Goal: Task Accomplishment & Management: Use online tool/utility

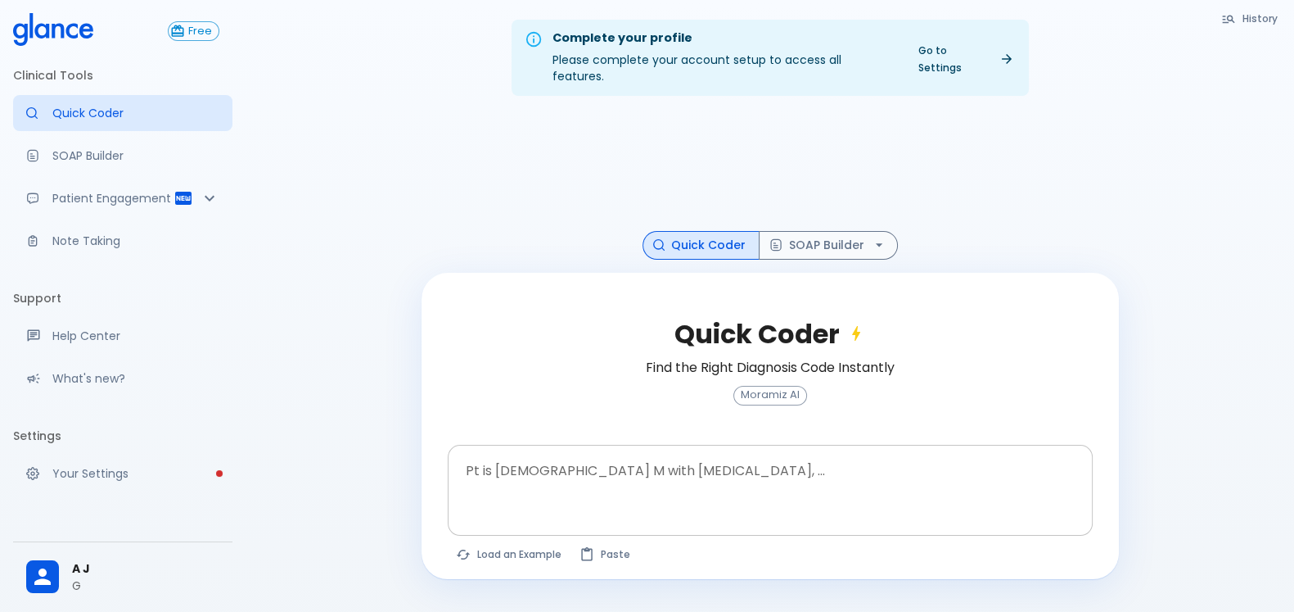
click at [779, 452] on textarea at bounding box center [770, 477] width 622 height 52
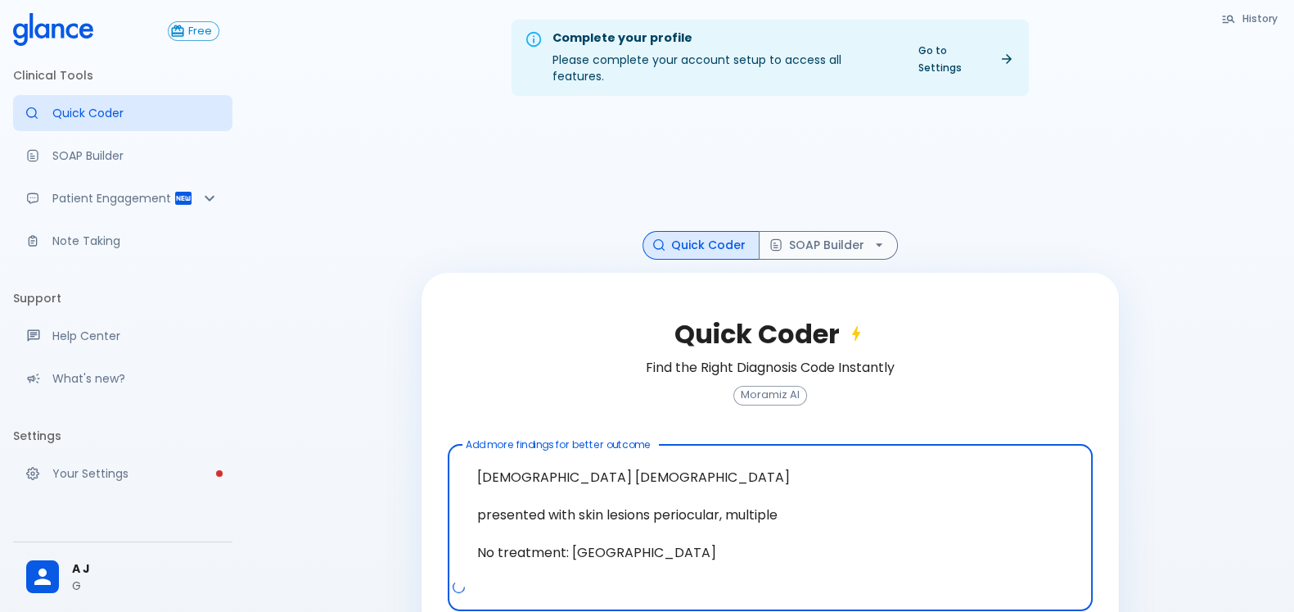
scroll to position [52, 0]
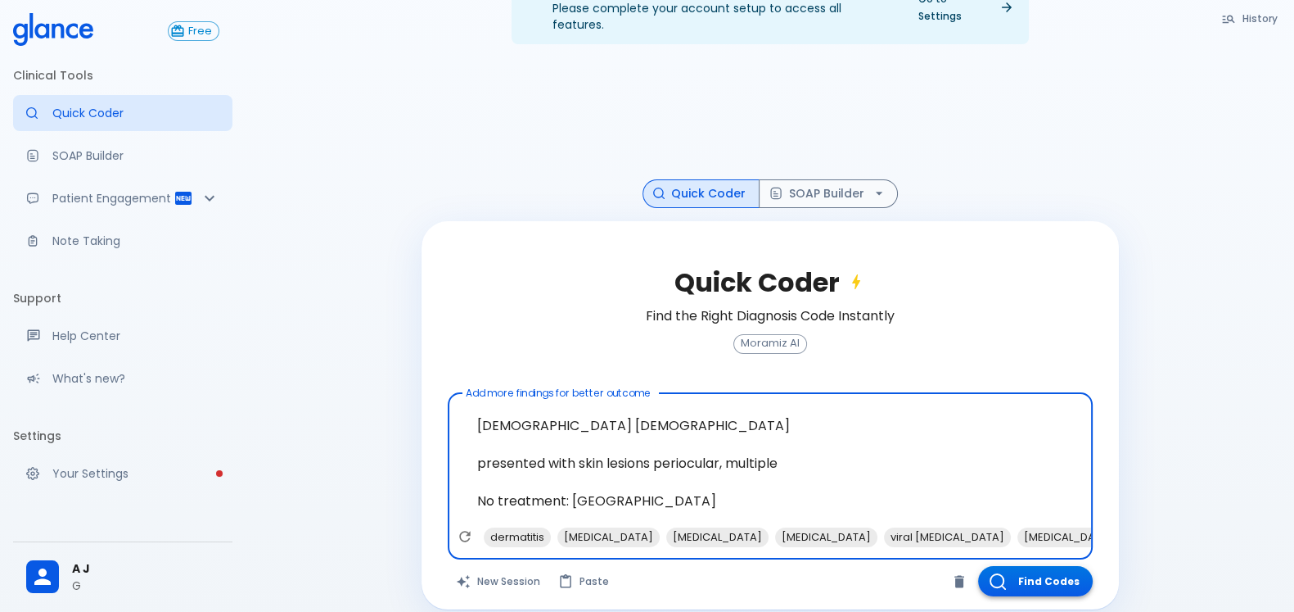
type textarea "28 years old male presented with skin lesions periocular, multiple No treatment…"
click at [1032, 566] on button "Find Codes" at bounding box center [1035, 581] width 115 height 30
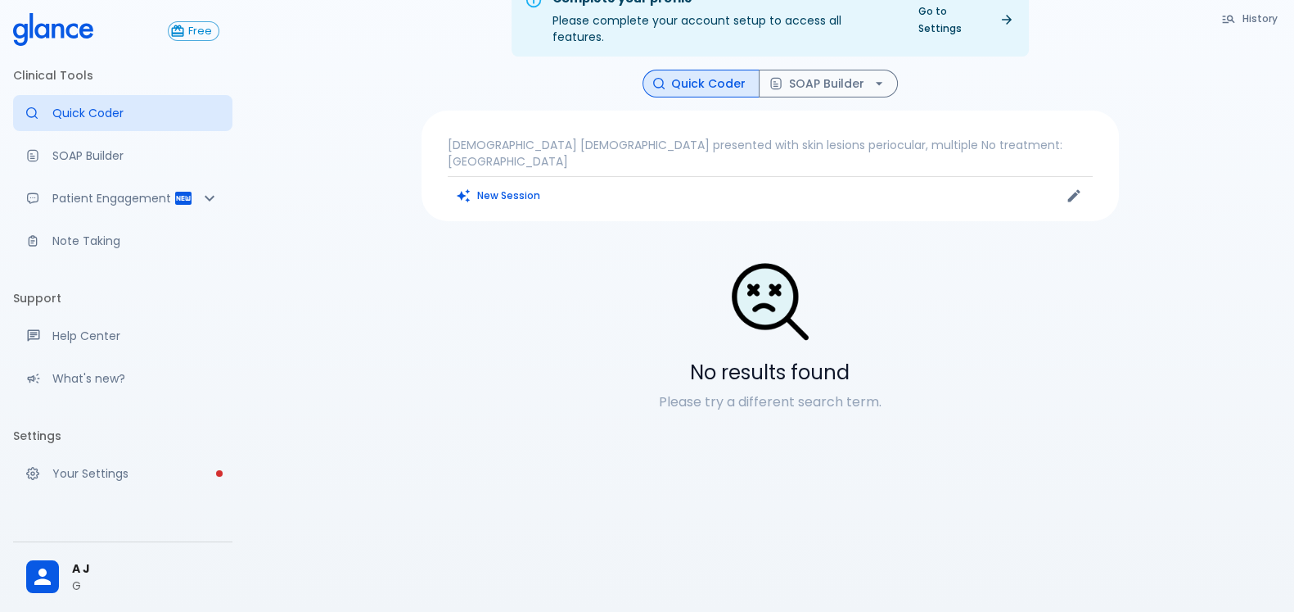
scroll to position [39, 0]
click at [565, 137] on p "28 years old male presented with skin lesions periocular, multiple No treatment…" at bounding box center [770, 153] width 645 height 33
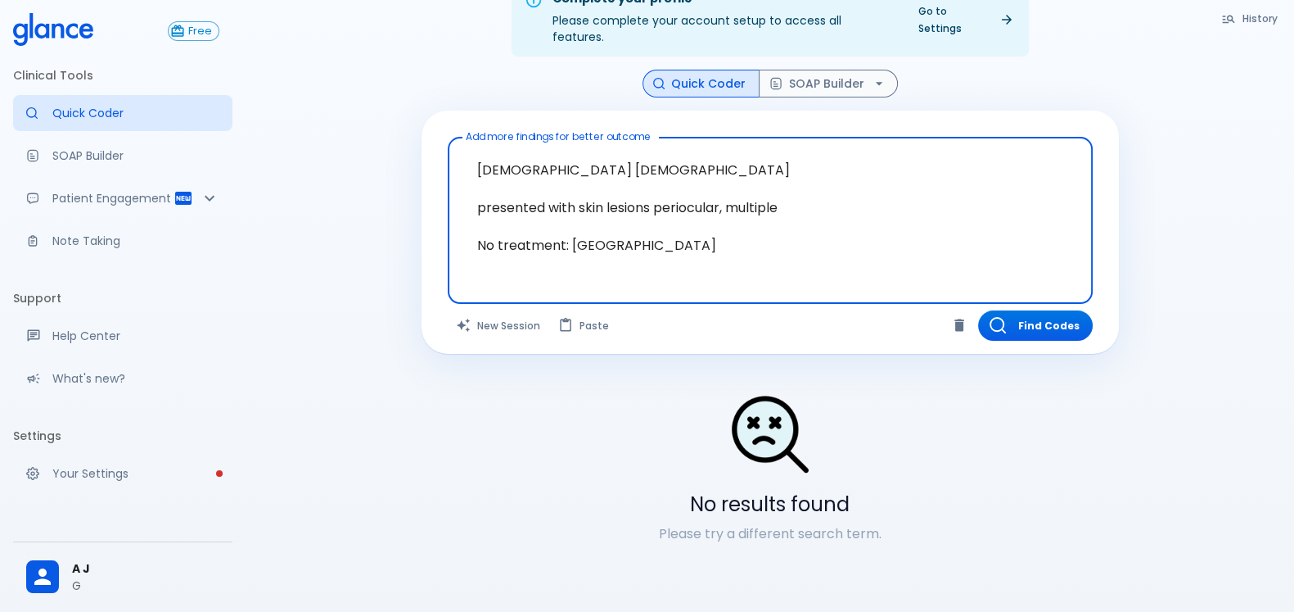
click at [622, 169] on textarea "28 years old male presented with skin lesions periocular, multiple No treatment…" at bounding box center [770, 207] width 622 height 127
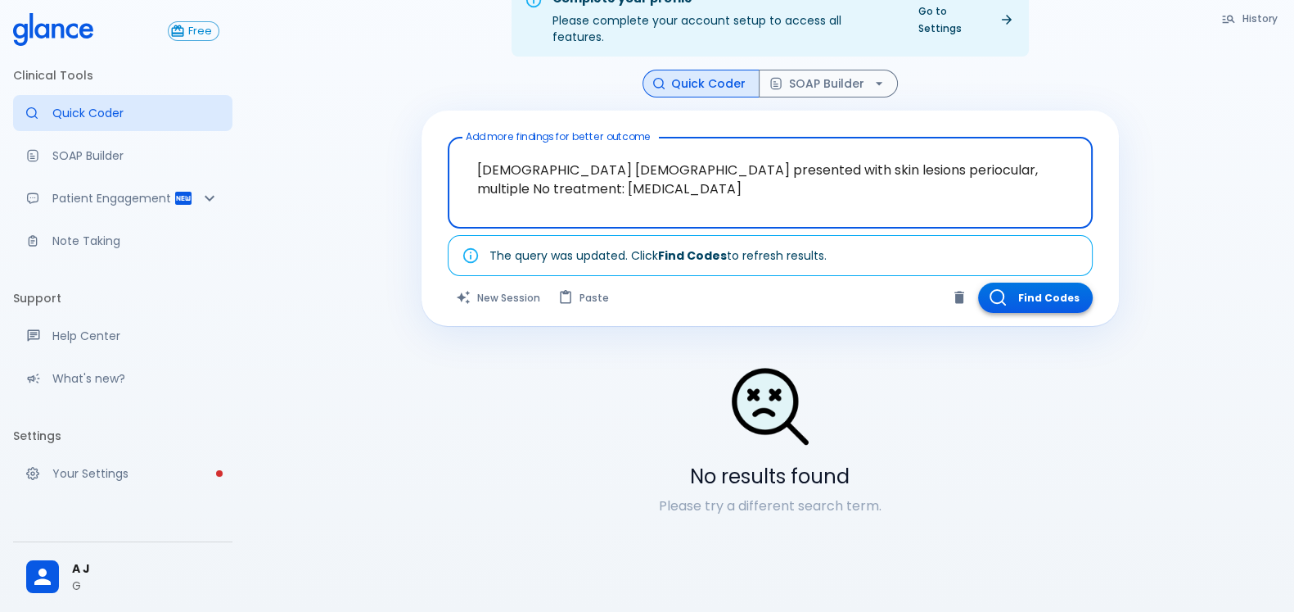
type textarea "28 years old male presented with skin lesions periocular, multiple No treatment…"
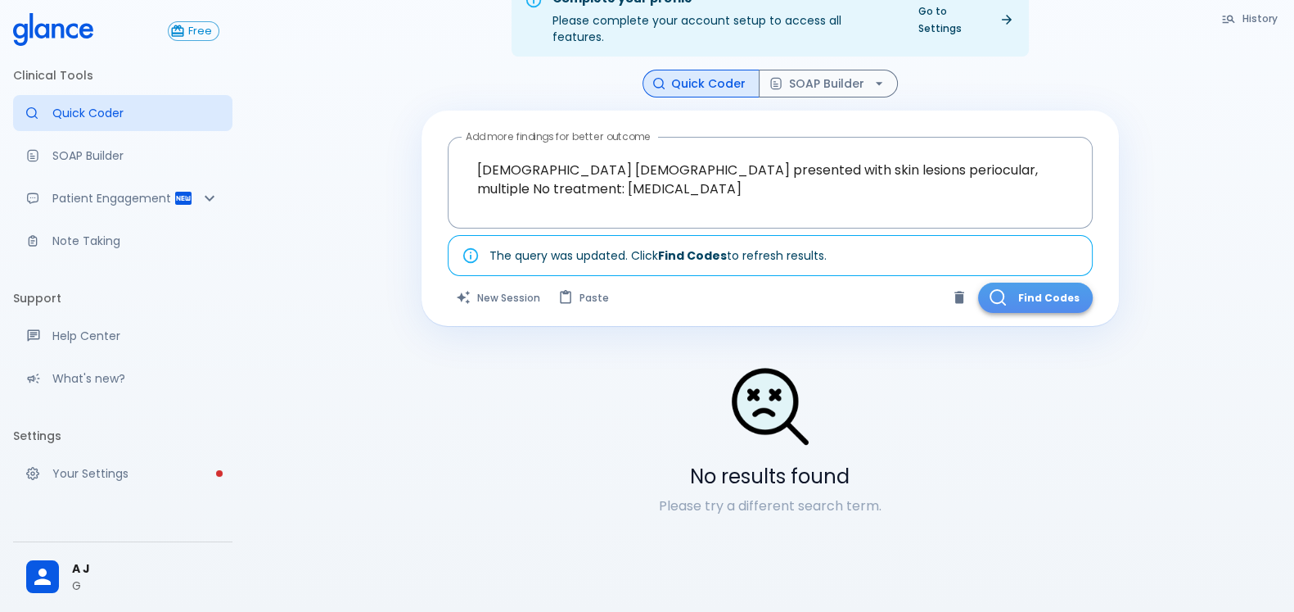
click at [1044, 288] on button "Find Codes" at bounding box center [1035, 297] width 115 height 30
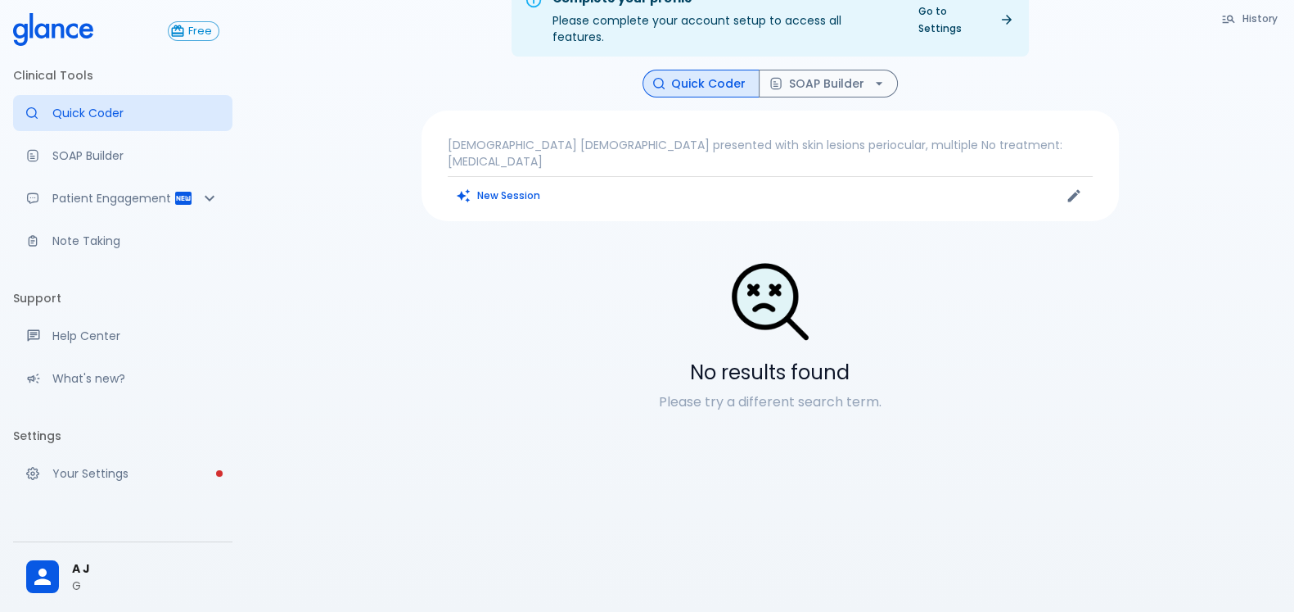
click at [708, 137] on p "28 years old male presented with skin lesions periocular, multiple No treatment…" at bounding box center [770, 153] width 645 height 33
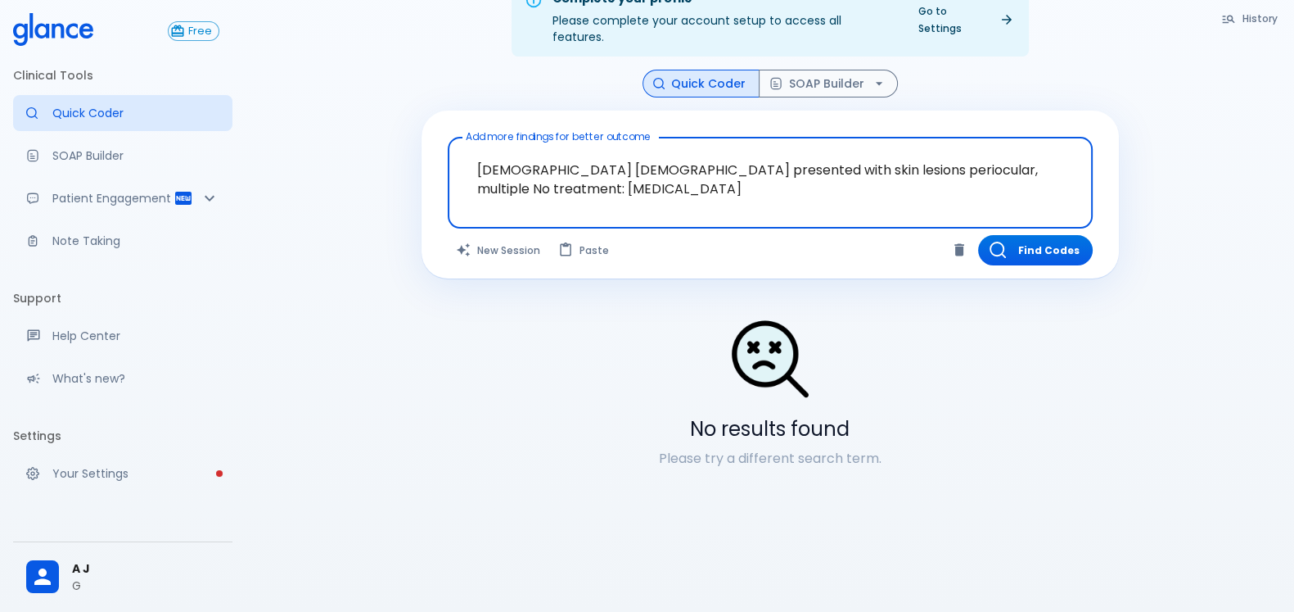
click at [752, 155] on textarea "28 years old male presented with skin lesions periocular, multiple No treatment…" at bounding box center [770, 170] width 622 height 52
click at [807, 153] on textarea "28 years old male presented with skin lesions periocular, multiple No treatment…" at bounding box center [770, 170] width 622 height 52
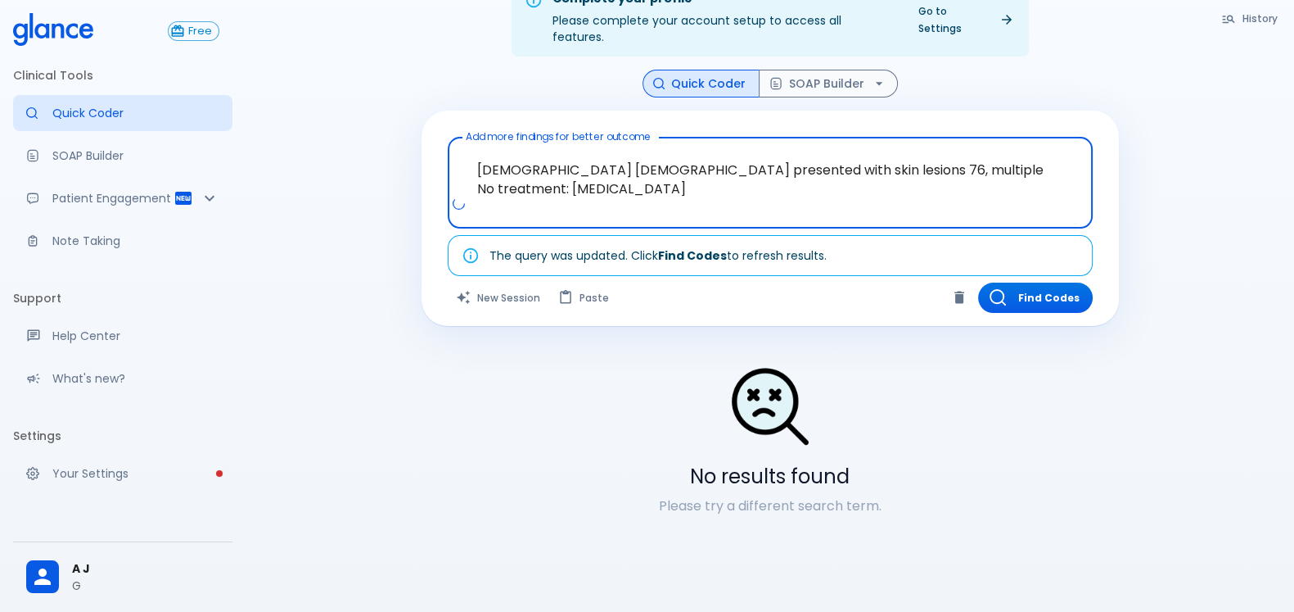
click at [785, 149] on textarea "28 years old male presented with skin lesions 76, multiple No treatment: Milia" at bounding box center [770, 170] width 622 height 52
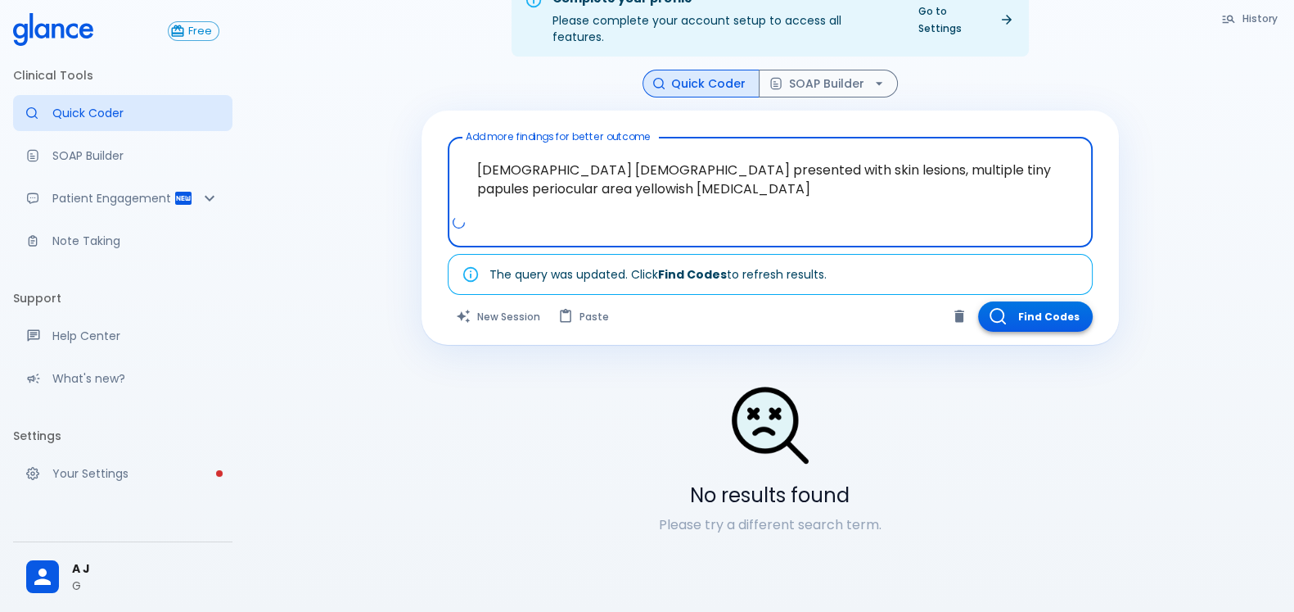
type textarea "28 years old male presented with skin lesions, multiple tiny papules periocular…"
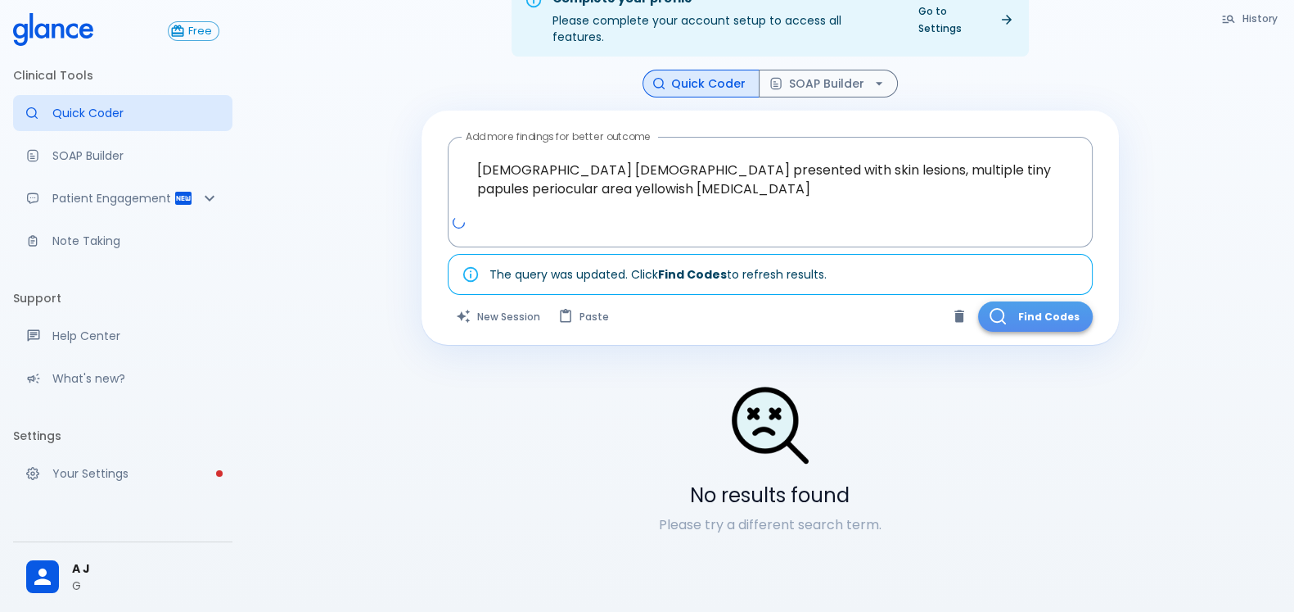
click at [1077, 302] on button "Find Codes" at bounding box center [1035, 316] width 115 height 30
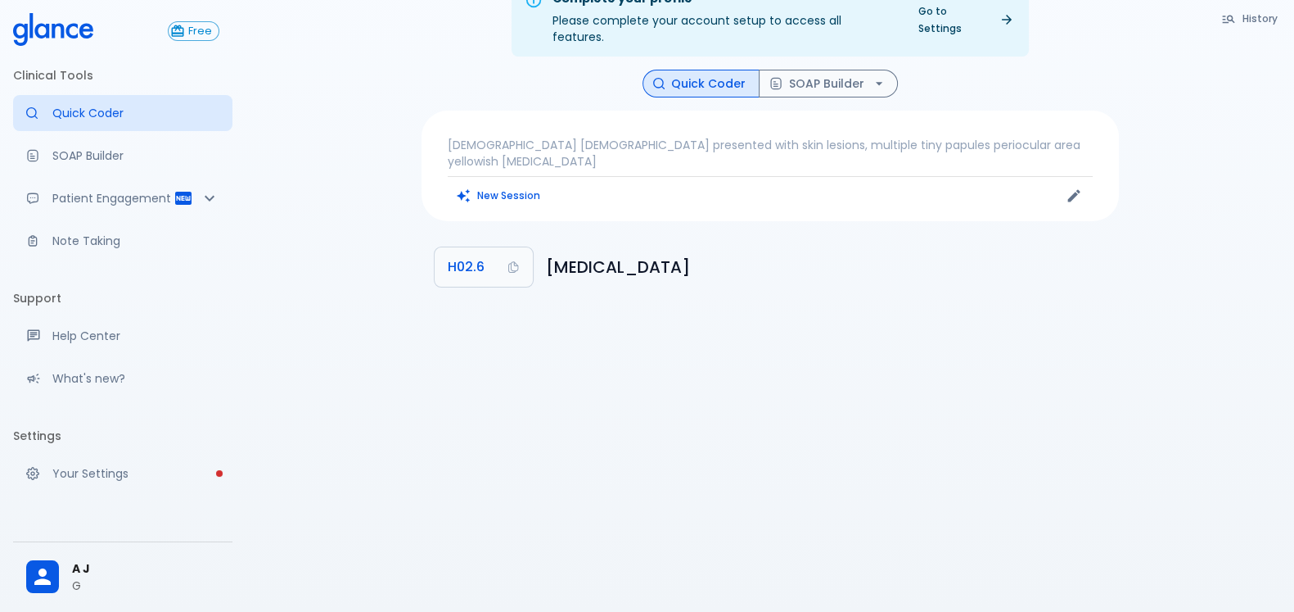
click at [623, 254] on h6 "Xanthelasma of eyelid" at bounding box center [826, 267] width 560 height 26
click at [621, 254] on h6 "Xanthelasma of eyelid" at bounding box center [826, 267] width 560 height 26
click at [619, 254] on h6 "Xanthelasma of eyelid" at bounding box center [826, 267] width 560 height 26
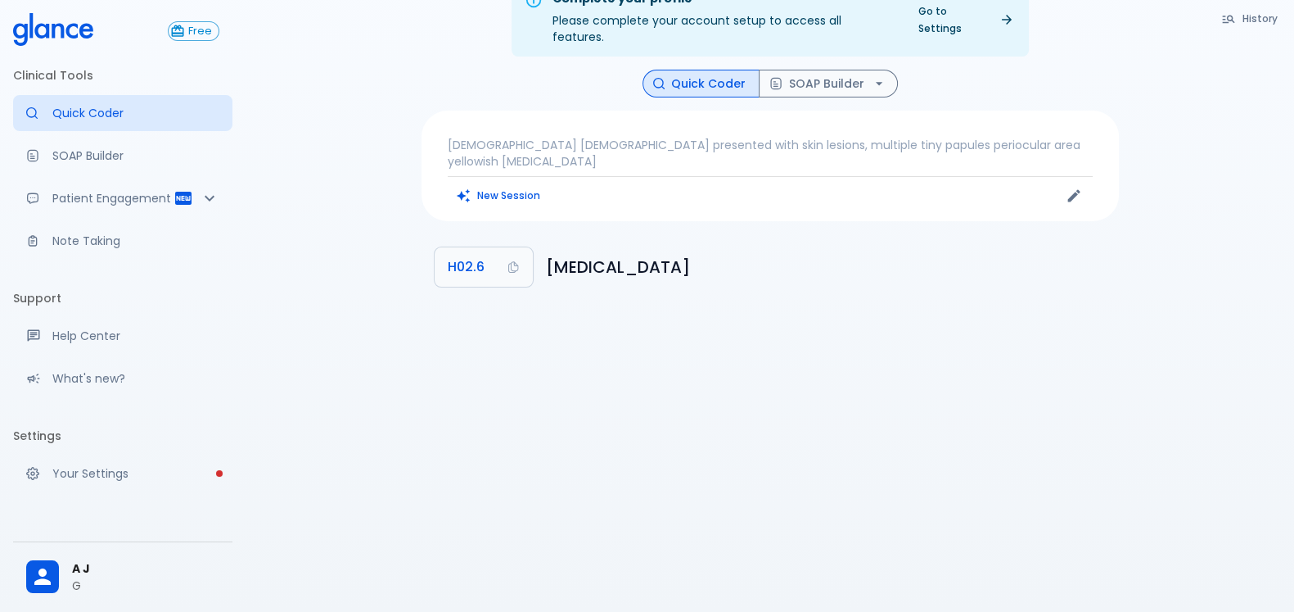
click at [740, 254] on h6 "Xanthelasma of eyelid" at bounding box center [826, 267] width 560 height 26
click at [681, 254] on h6 "Xanthelasma of eyelid" at bounding box center [826, 267] width 560 height 26
click at [618, 333] on div "Complete your profile Please complete your account setup to access all features…" at bounding box center [770, 286] width 1049 height 651
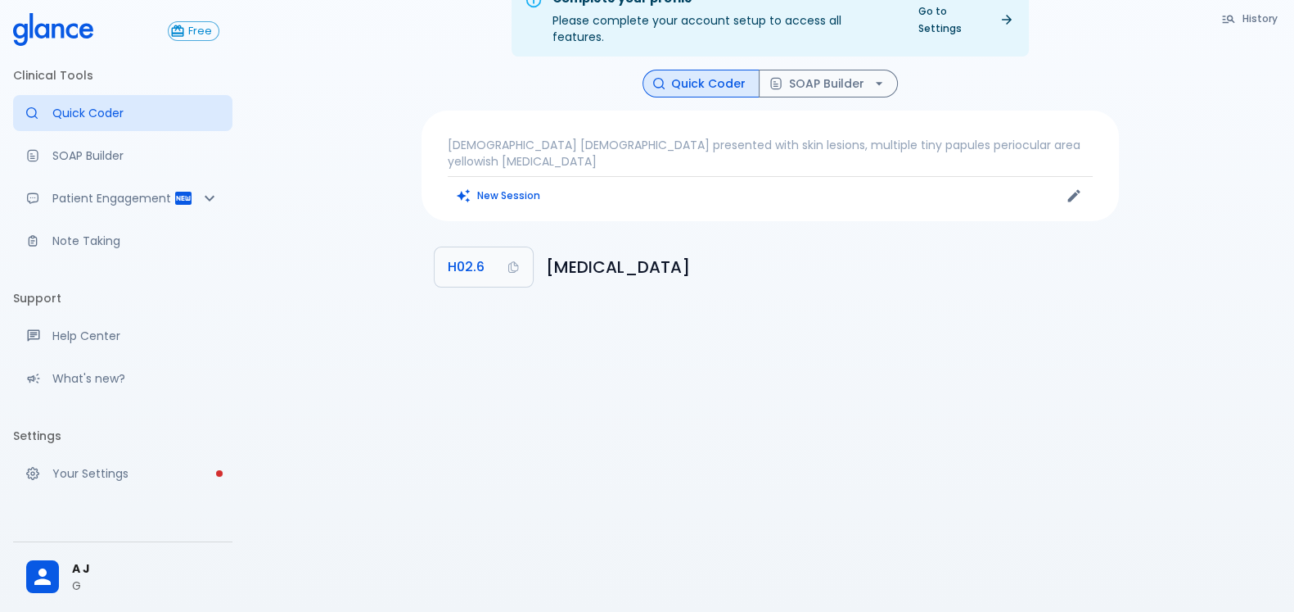
click at [548, 137] on p "28 years old male presented with skin lesions, multiple tiny papules periocular…" at bounding box center [770, 153] width 645 height 33
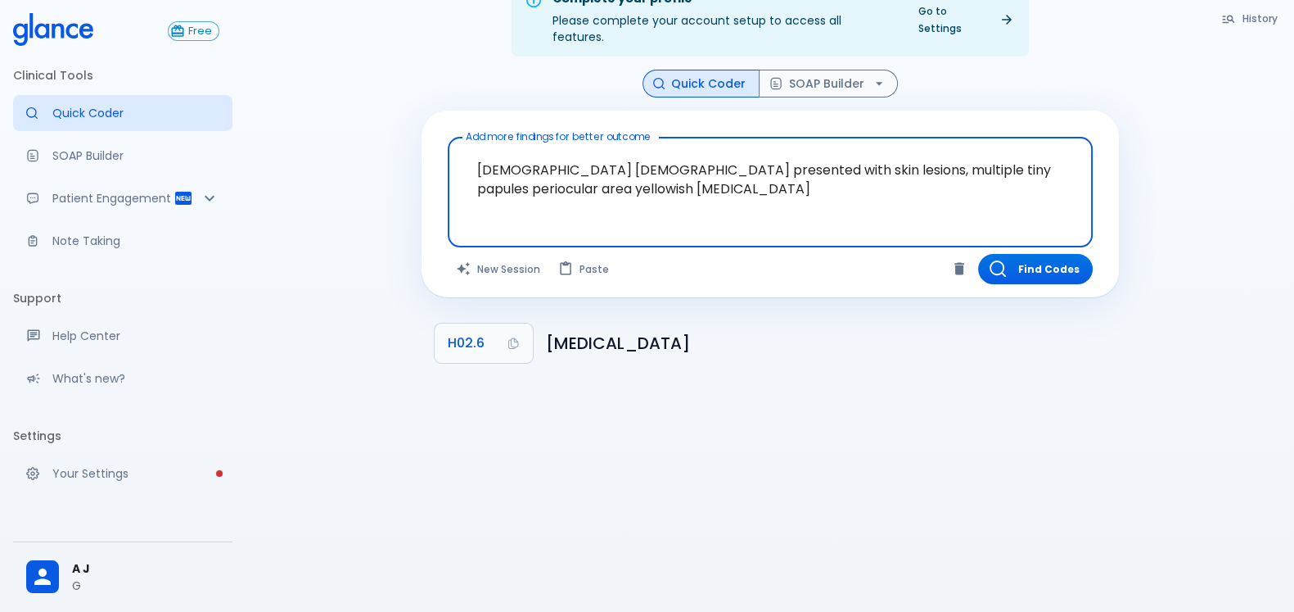
click at [576, 172] on textarea "28 years old male presented with skin lesions, multiple tiny papules periocular…" at bounding box center [770, 179] width 622 height 70
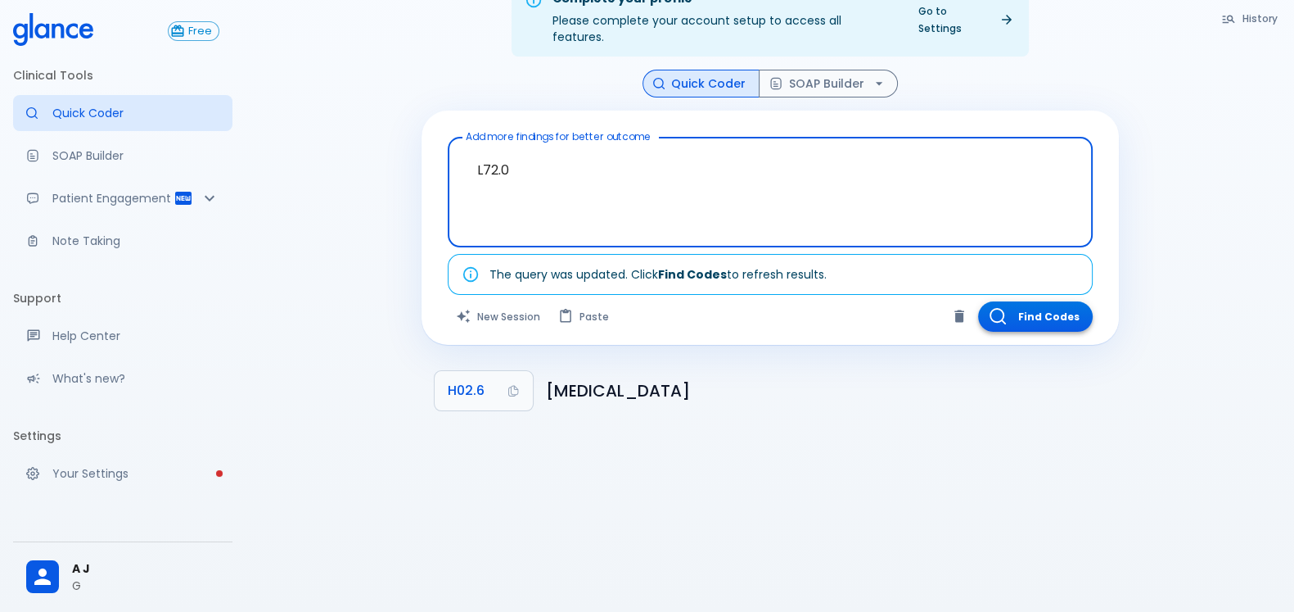
type textarea "L72.0"
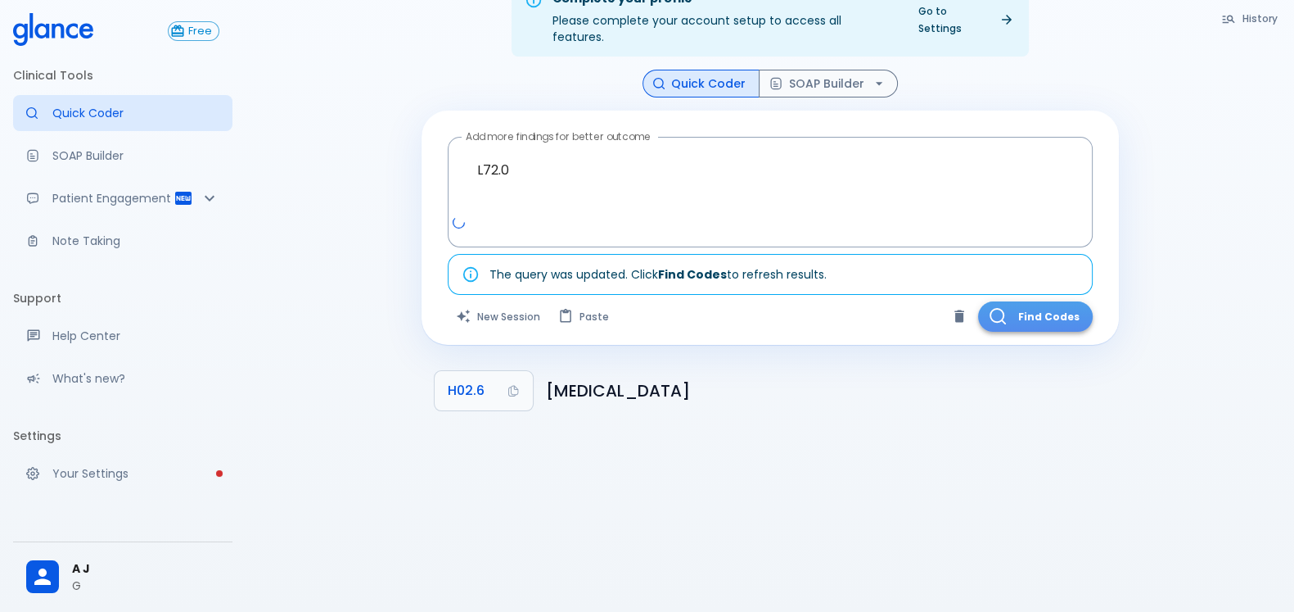
click at [1047, 301] on button "Find Codes" at bounding box center [1035, 316] width 115 height 30
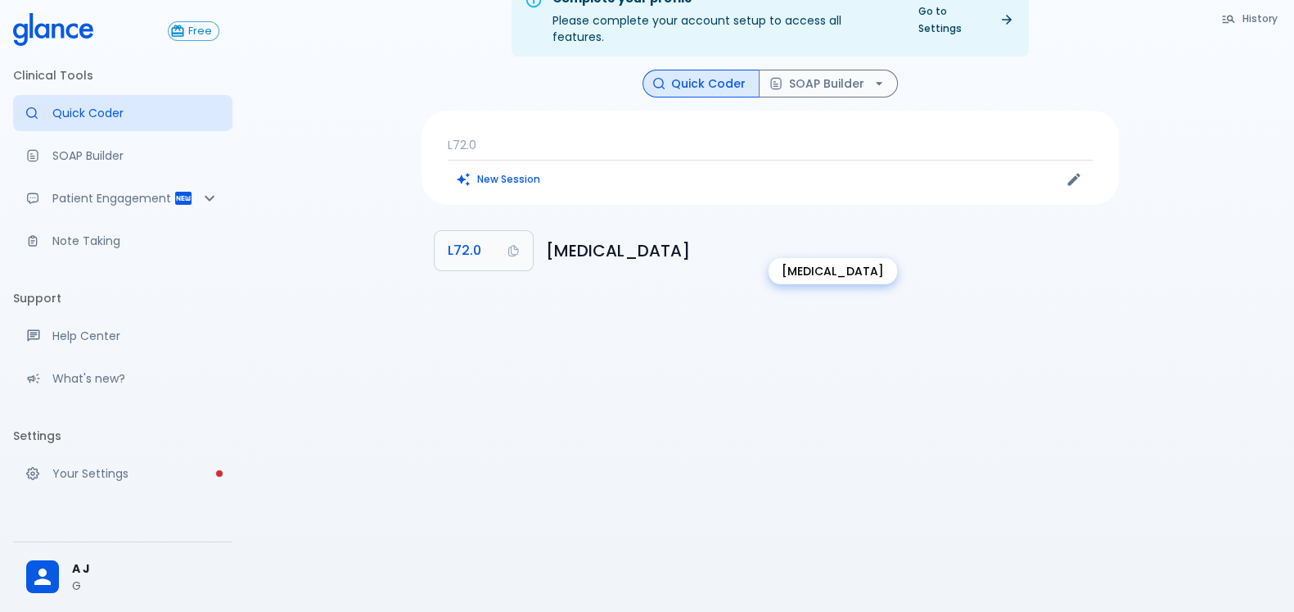
click at [612, 237] on h6 "Epidermal cyst" at bounding box center [826, 250] width 560 height 26
click at [688, 240] on h6 "Epidermal cyst" at bounding box center [826, 250] width 560 height 26
click at [634, 237] on h6 "Epidermal cyst" at bounding box center [826, 250] width 560 height 26
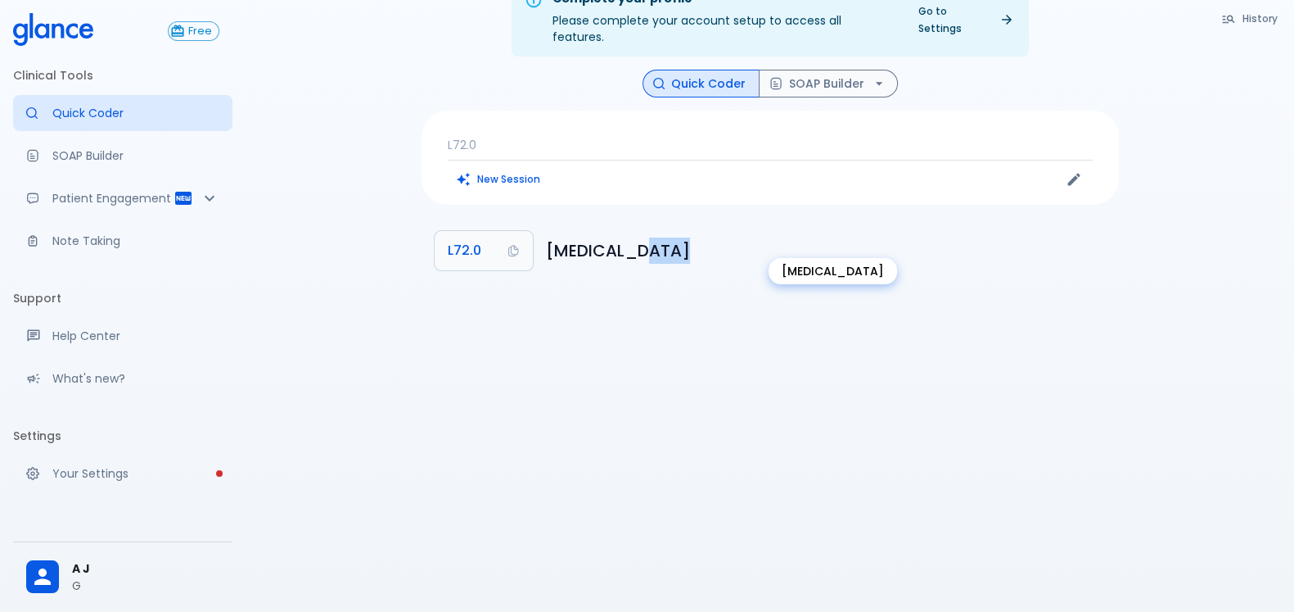
click at [634, 237] on h6 "Epidermal cyst" at bounding box center [826, 250] width 560 height 26
click at [653, 237] on h6 "Epidermal cyst" at bounding box center [826, 250] width 560 height 26
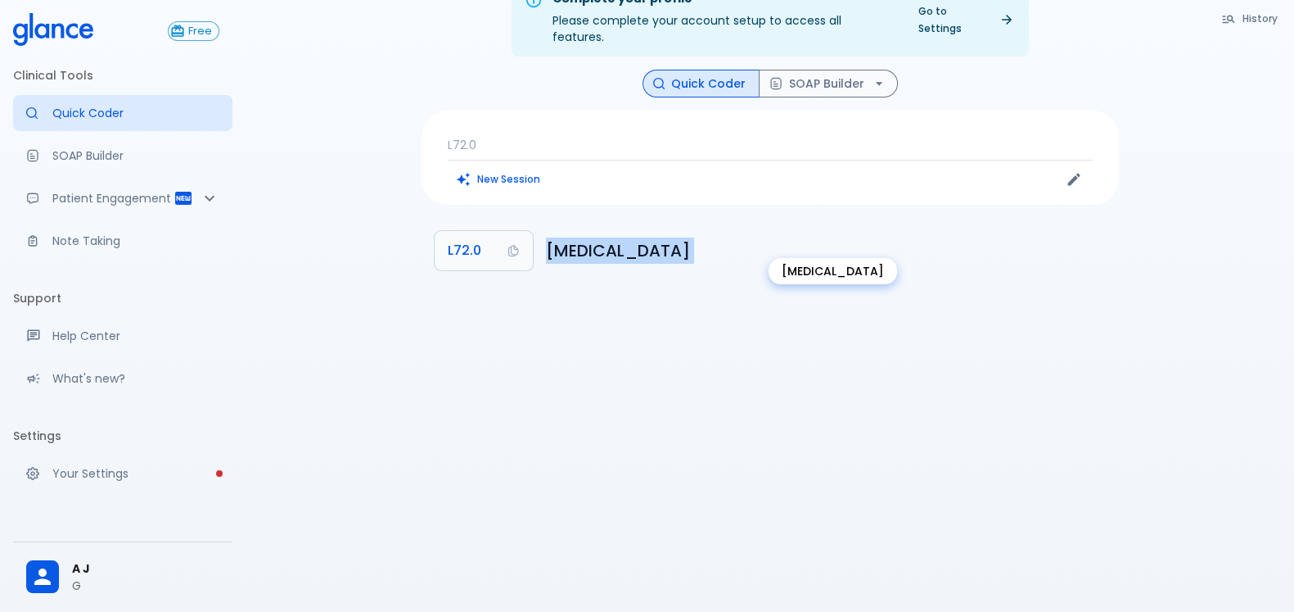
click at [665, 237] on h6 "Epidermal cyst" at bounding box center [826, 250] width 560 height 26
click at [481, 231] on button "L72.0" at bounding box center [484, 250] width 98 height 39
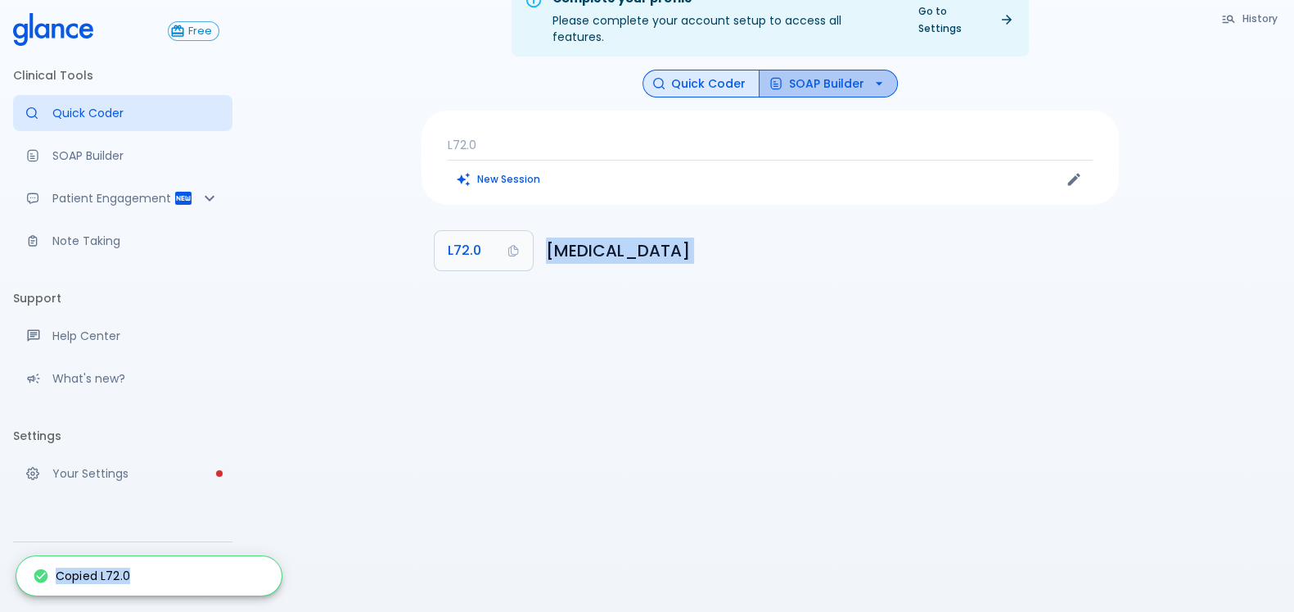
click at [862, 70] on button "SOAP Builder" at bounding box center [828, 84] width 139 height 29
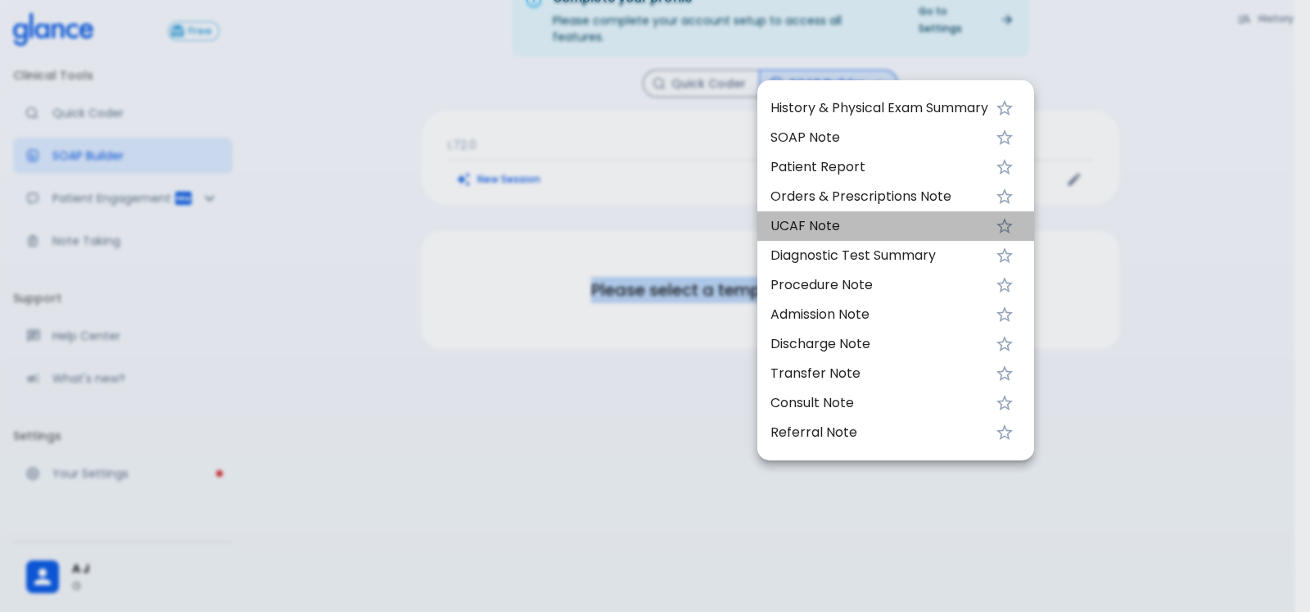
click at [969, 228] on span "UCAF Note" at bounding box center [879, 226] width 218 height 20
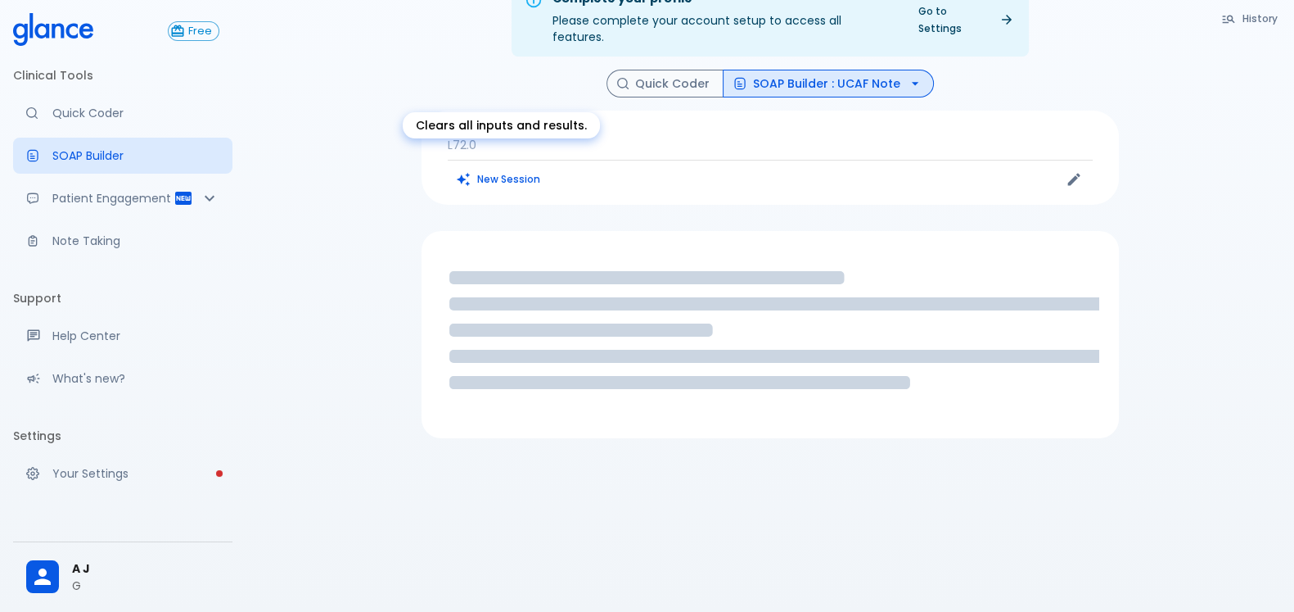
click at [498, 167] on button "New Session" at bounding box center [499, 179] width 102 height 24
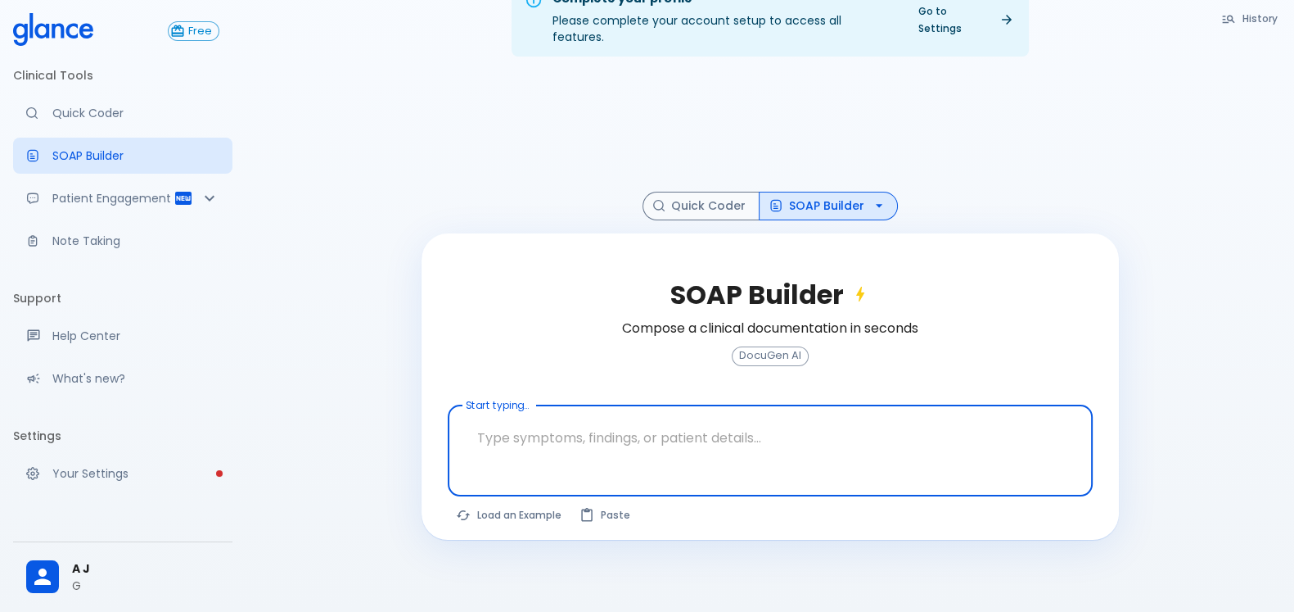
click at [835, 198] on button "SOAP Builder" at bounding box center [828, 206] width 139 height 29
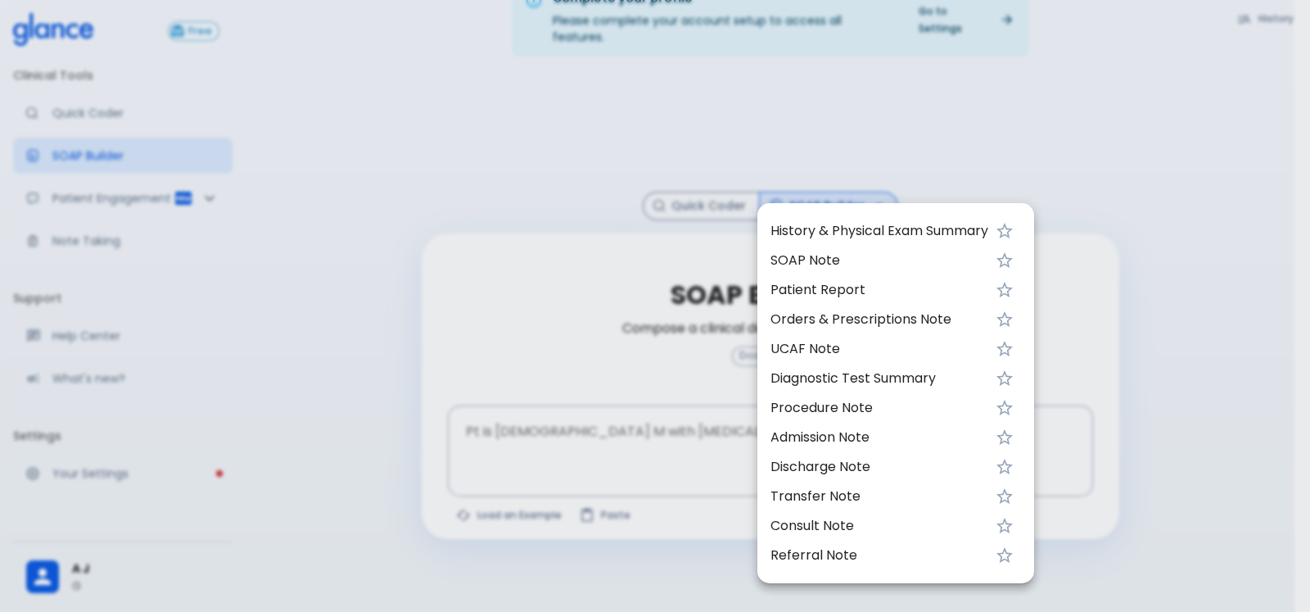
click at [896, 348] on span "UCAF Note" at bounding box center [879, 349] width 218 height 20
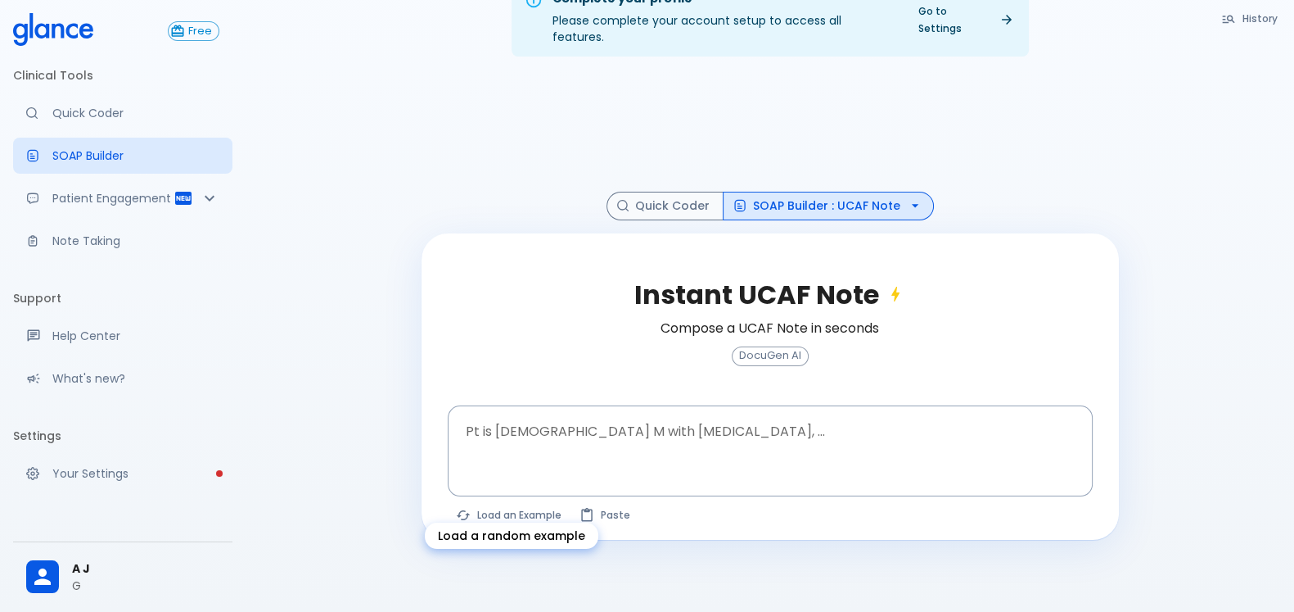
click at [526, 503] on button "Load an Example" at bounding box center [510, 515] width 124 height 24
type textarea "45F with DM2, right foot ulcer, fever, WBC 14K, ESR 80, wound purulent, XR neg …"
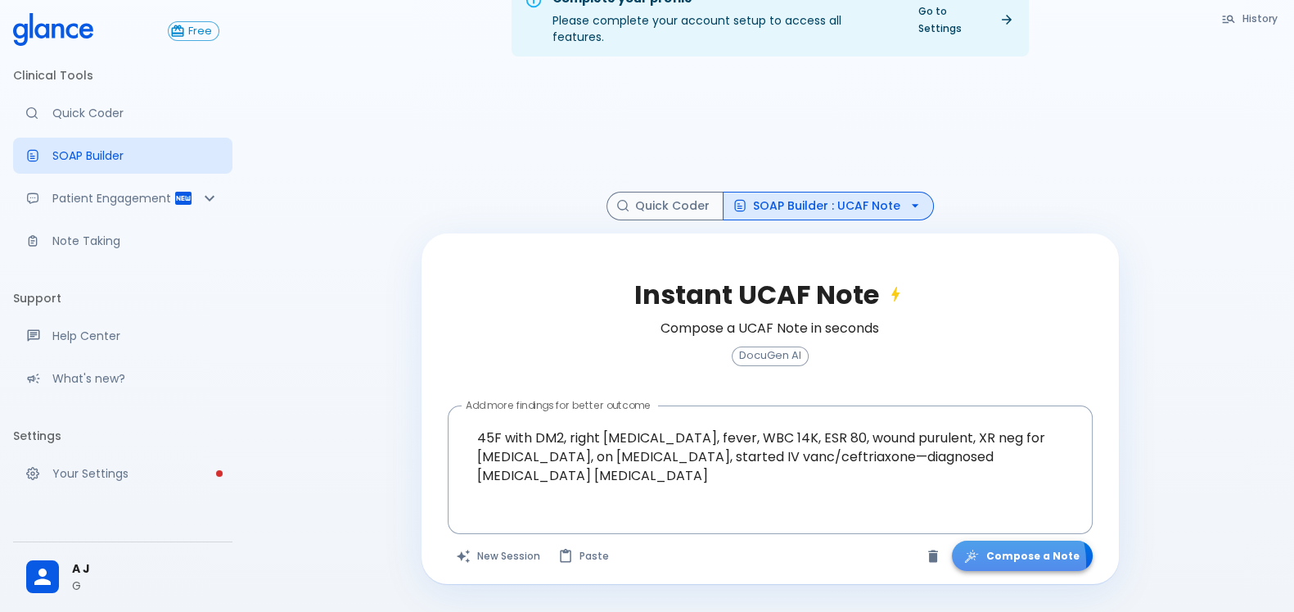
click at [1011, 545] on button "Compose a Note" at bounding box center [1022, 555] width 141 height 30
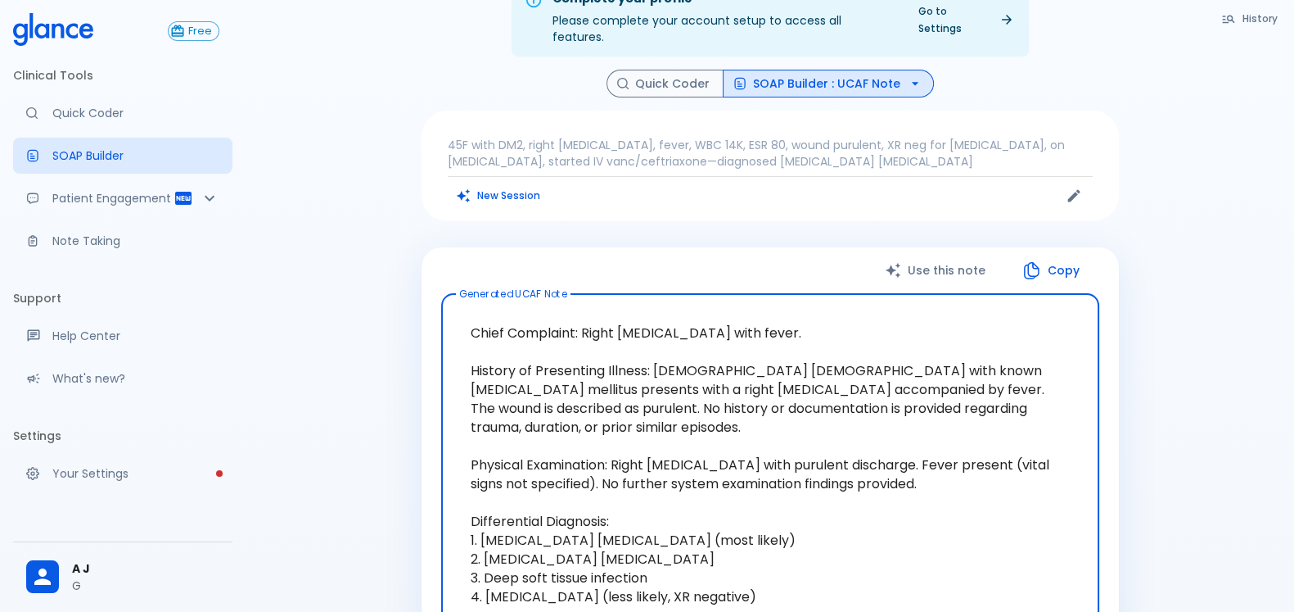
click at [581, 321] on textarea "Chief Complaint: Right foot ulcer with fever. History of Presenting Illness: 45…" at bounding box center [770, 540] width 635 height 466
click at [672, 383] on textarea "Chief Complaint: Right foot ulcer with fever. History of Presenting Illness: 45…" at bounding box center [770, 540] width 635 height 466
click at [552, 368] on textarea "Chief Complaint: Right foot ulcer with fever. History of Presenting Illness: 45…" at bounding box center [770, 540] width 635 height 466
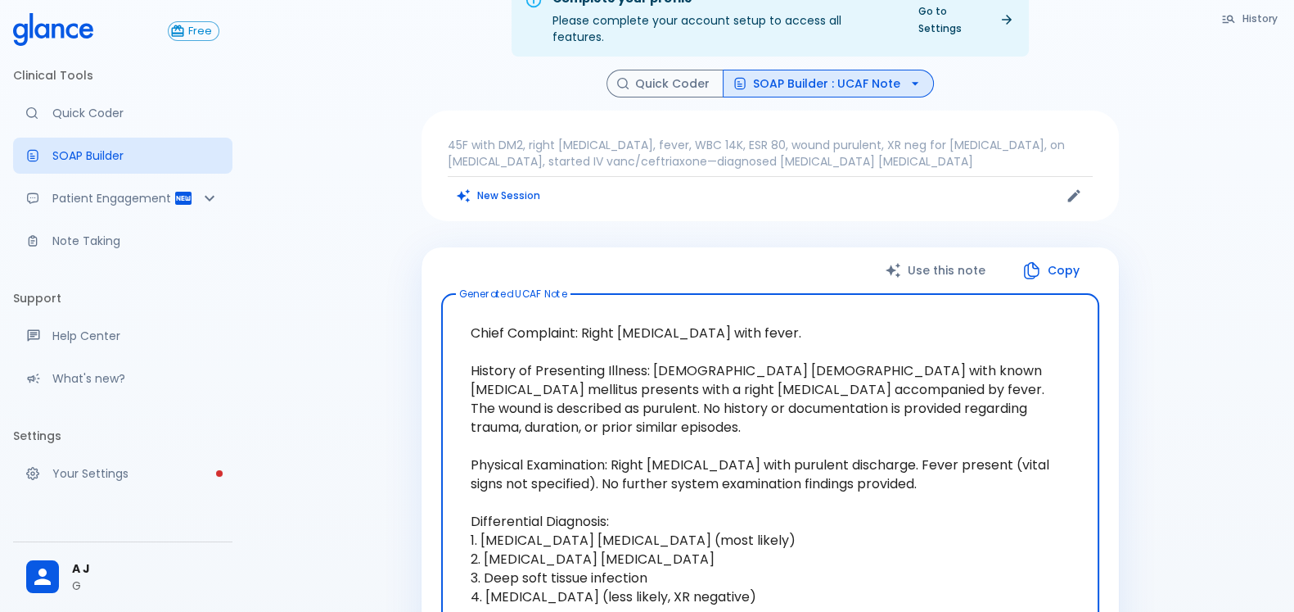
click at [552, 368] on textarea "Chief Complaint: Right foot ulcer with fever. History of Presenting Illness: 45…" at bounding box center [770, 540] width 635 height 466
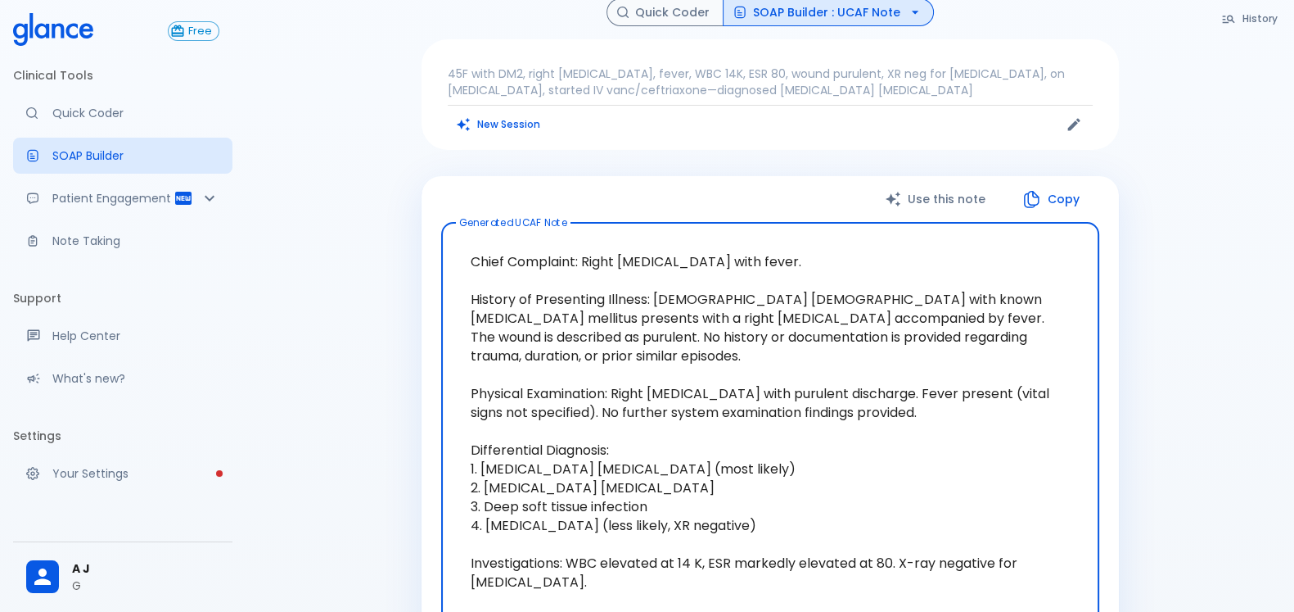
scroll to position [142, 0]
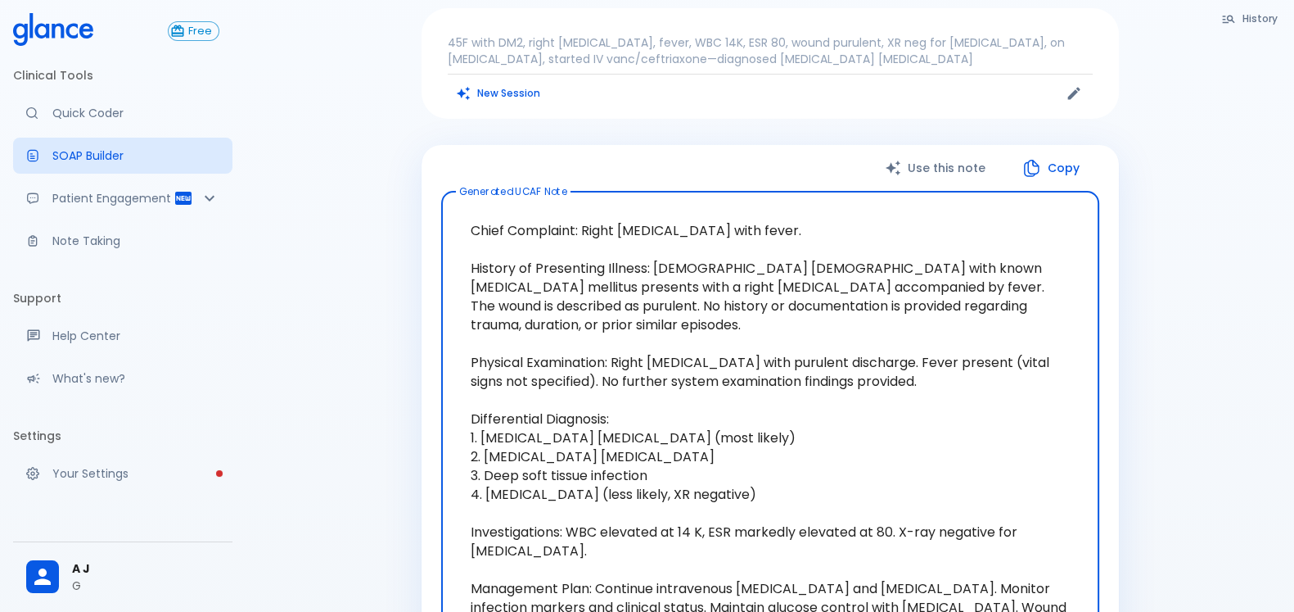
click at [625, 350] on textarea "Chief Complaint: Right foot ulcer with fever. History of Presenting Illness: 45…" at bounding box center [770, 438] width 635 height 466
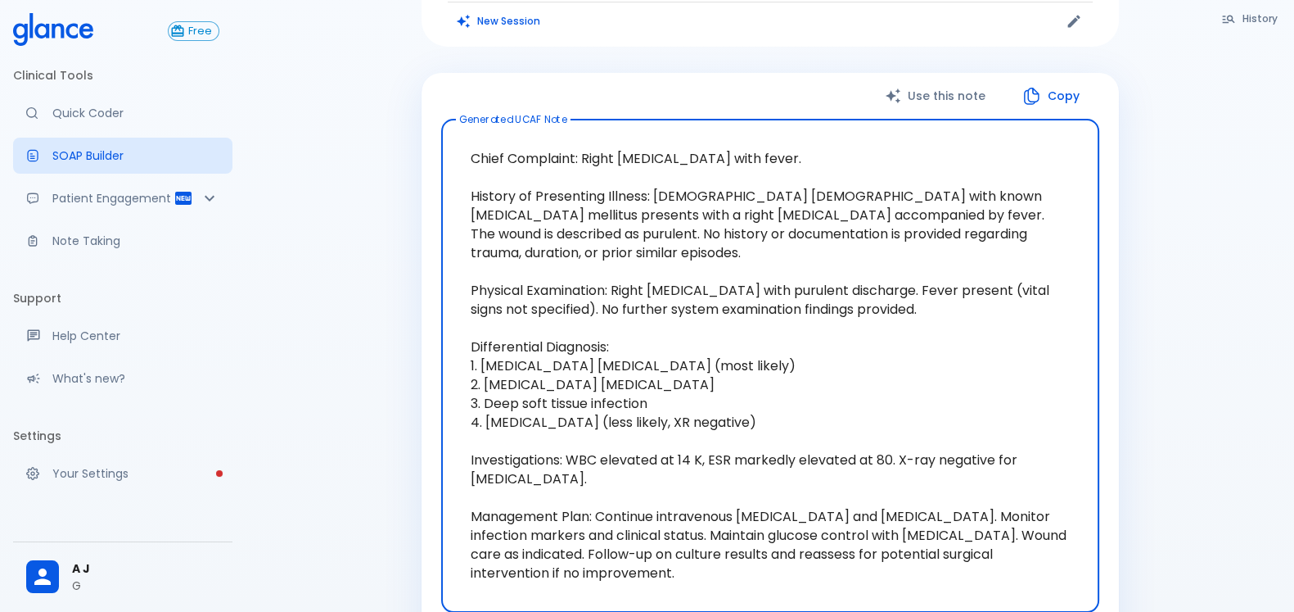
scroll to position [244, 0]
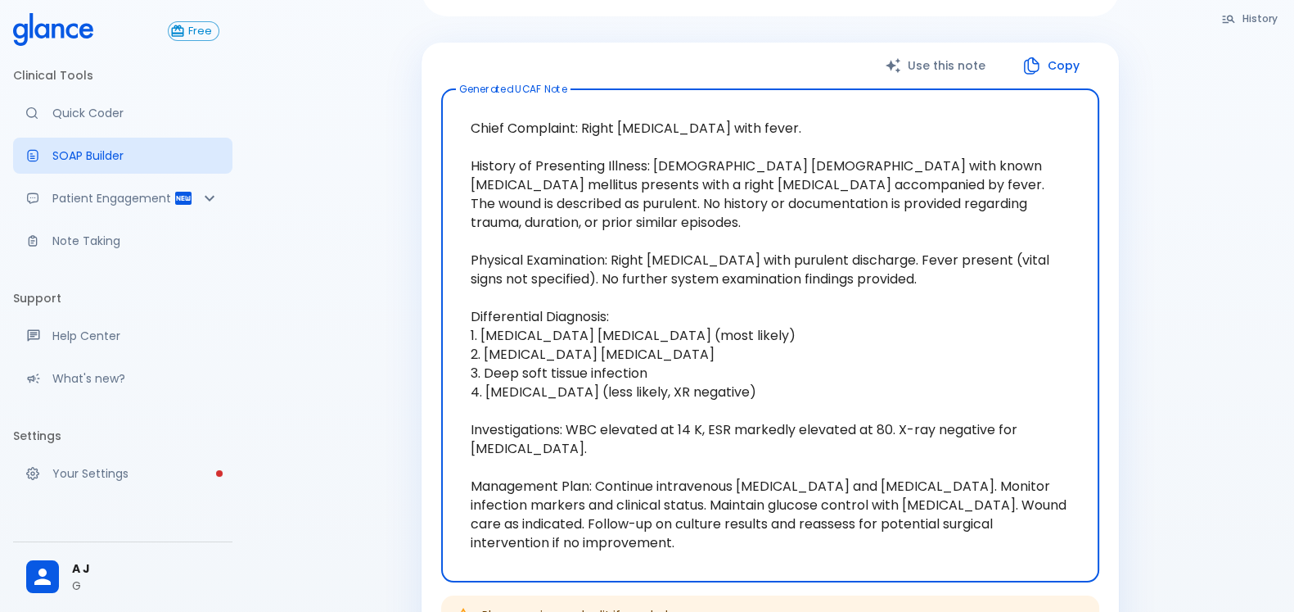
click at [582, 413] on textarea "Chief Complaint: Right foot ulcer with fever. History of Presenting Illness: 45…" at bounding box center [770, 335] width 635 height 466
click at [663, 492] on textarea "Chief Complaint: Right foot ulcer with fever. History of Presenting Illness: 45…" at bounding box center [770, 335] width 635 height 466
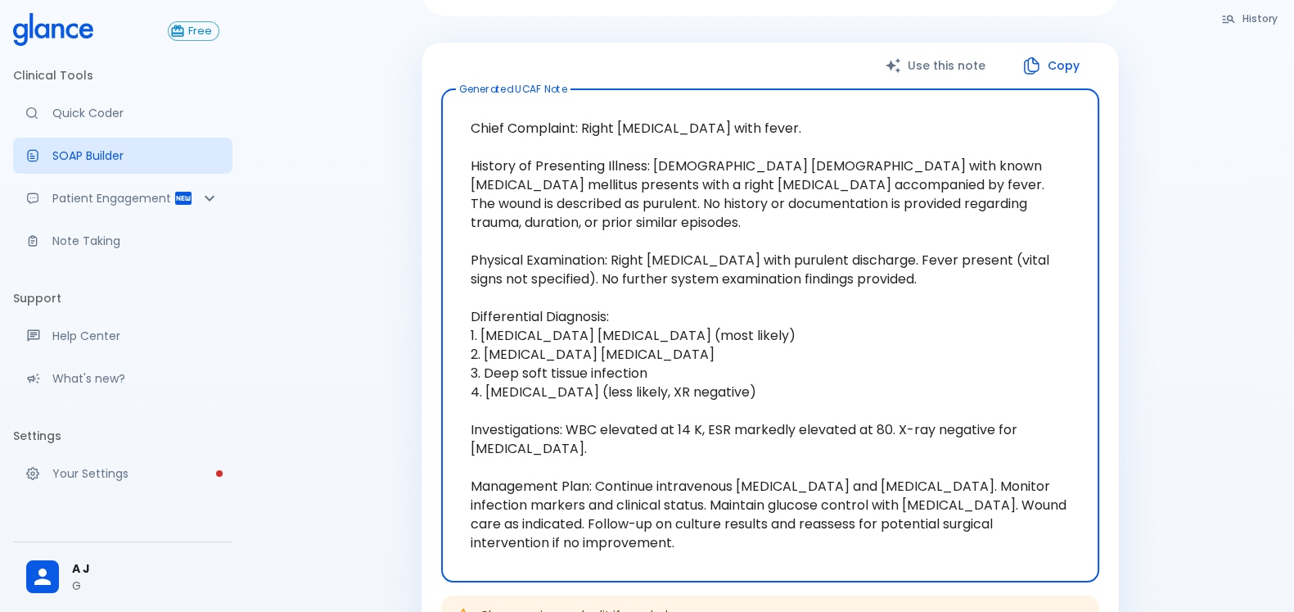
click at [663, 492] on textarea "Chief Complaint: Right foot ulcer with fever. History of Presenting Illness: 45…" at bounding box center [770, 335] width 635 height 466
click at [634, 407] on textarea "Chief Complaint: Right foot ulcer with fever. History of Presenting Illness: 45…" at bounding box center [770, 335] width 635 height 466
click at [727, 485] on textarea "Chief Complaint: Right foot ulcer with fever. History of Presenting Illness: 45…" at bounding box center [770, 335] width 635 height 466
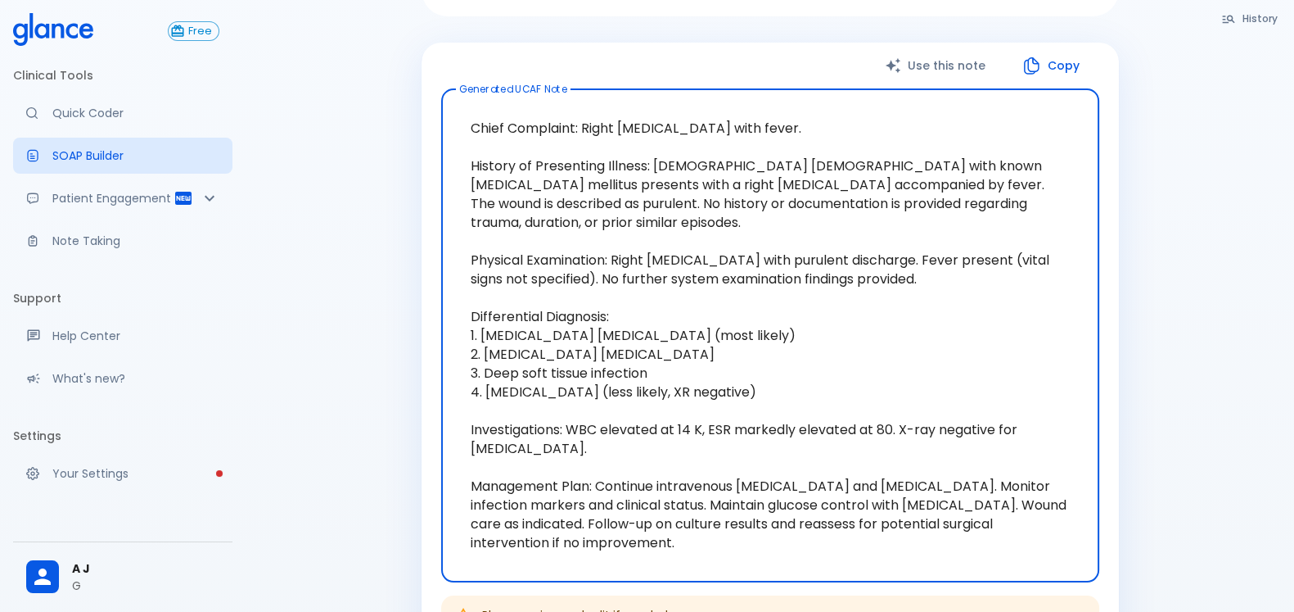
click at [725, 485] on textarea "Chief Complaint: Right foot ulcer with fever. History of Presenting Illness: 45…" at bounding box center [770, 335] width 635 height 466
click at [969, 427] on textarea "Chief Complaint: Right foot ulcer with fever. History of Presenting Illness: 45…" at bounding box center [770, 335] width 635 height 466
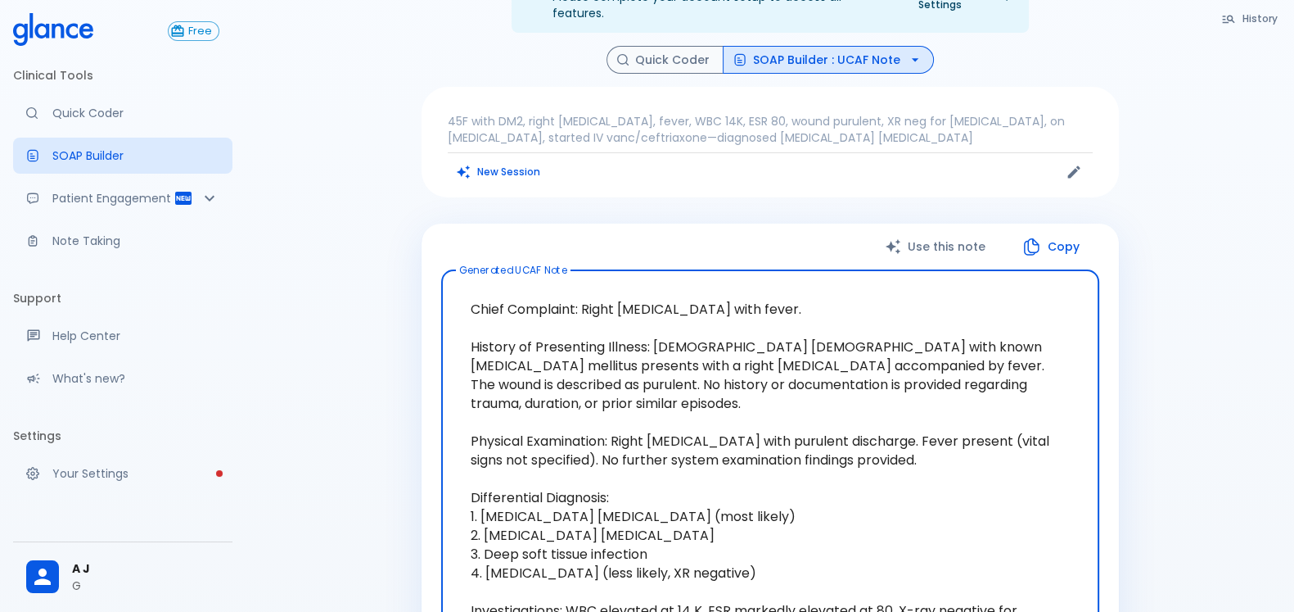
scroll to position [0, 0]
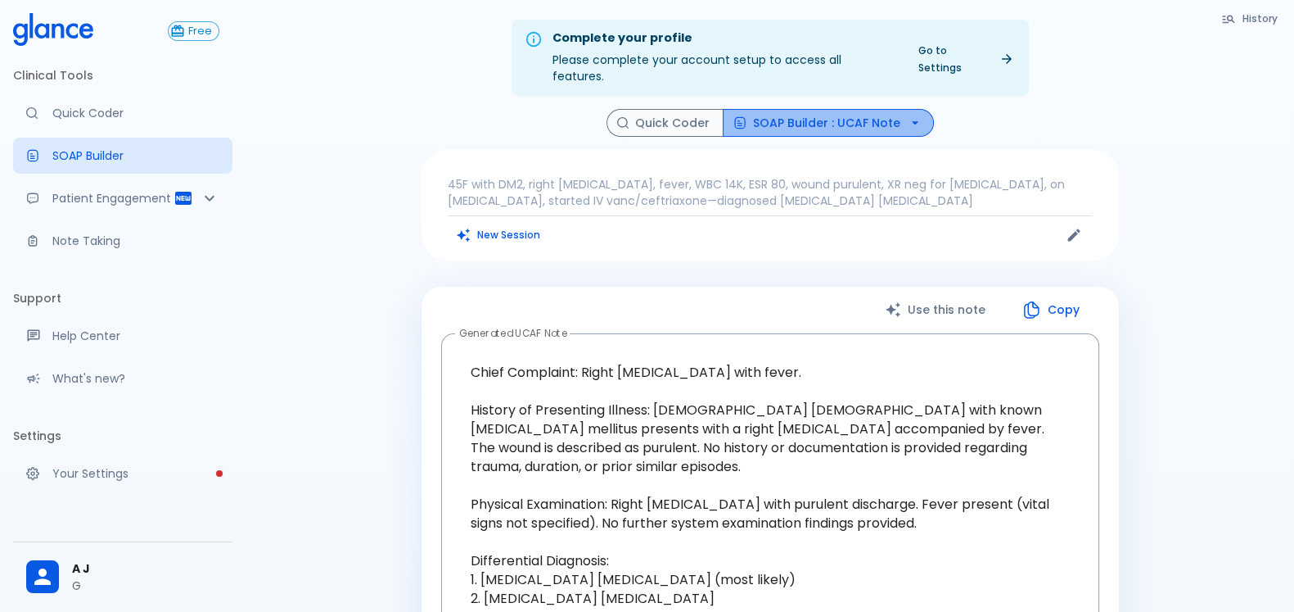
click at [859, 111] on button "SOAP Builder : UCAF Note" at bounding box center [828, 123] width 211 height 29
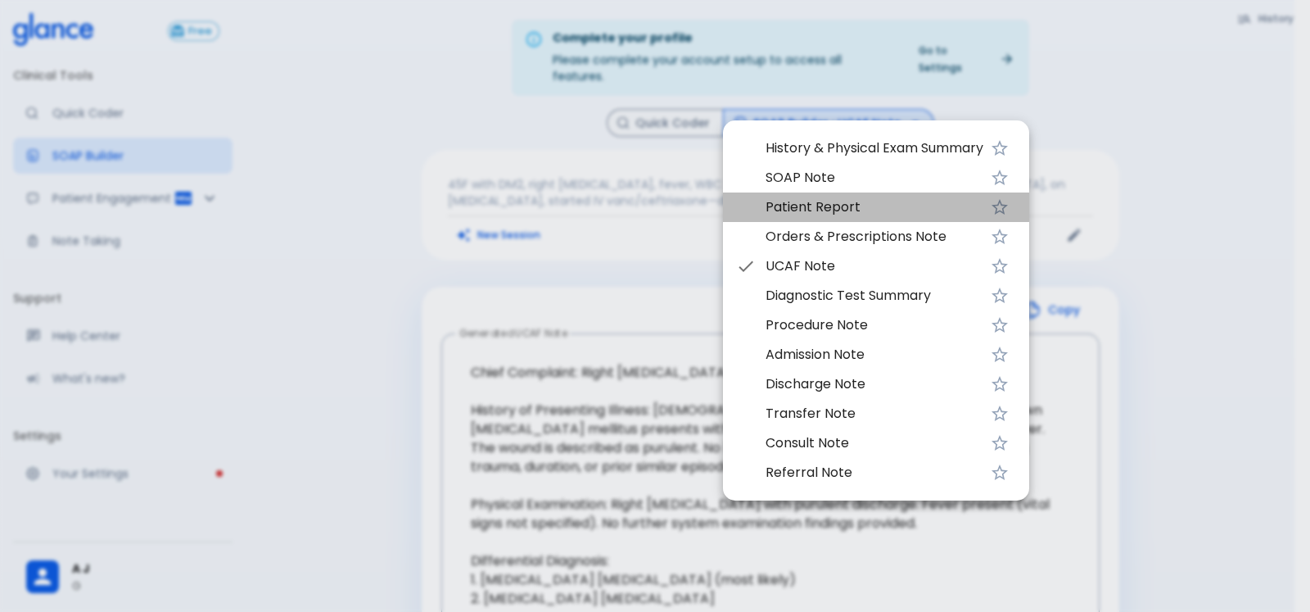
click at [890, 211] on span "Patient Report" at bounding box center [874, 207] width 218 height 20
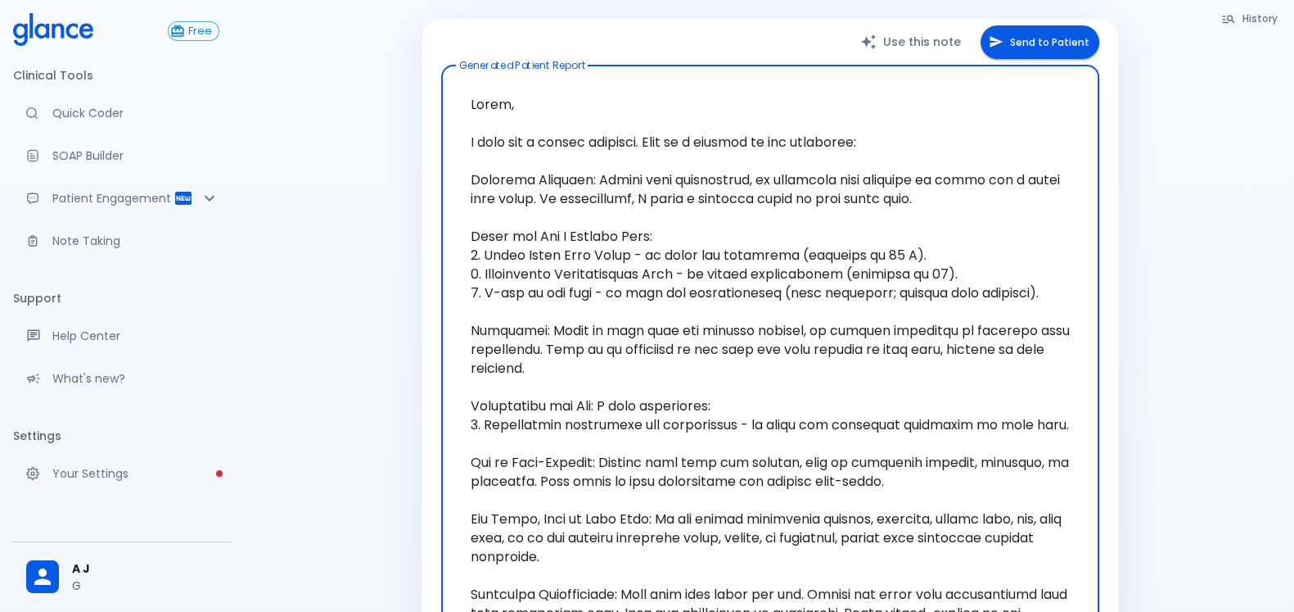
scroll to position [307, 0]
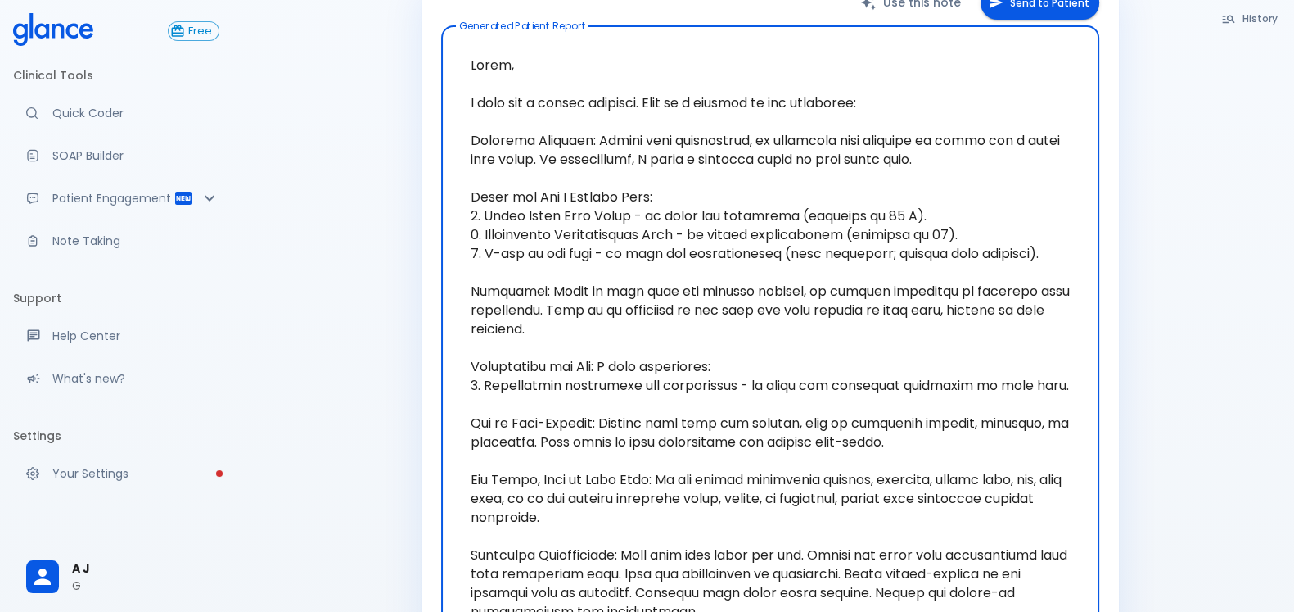
click at [633, 280] on textarea at bounding box center [770, 338] width 635 height 598
click at [642, 326] on textarea at bounding box center [770, 338] width 635 height 598
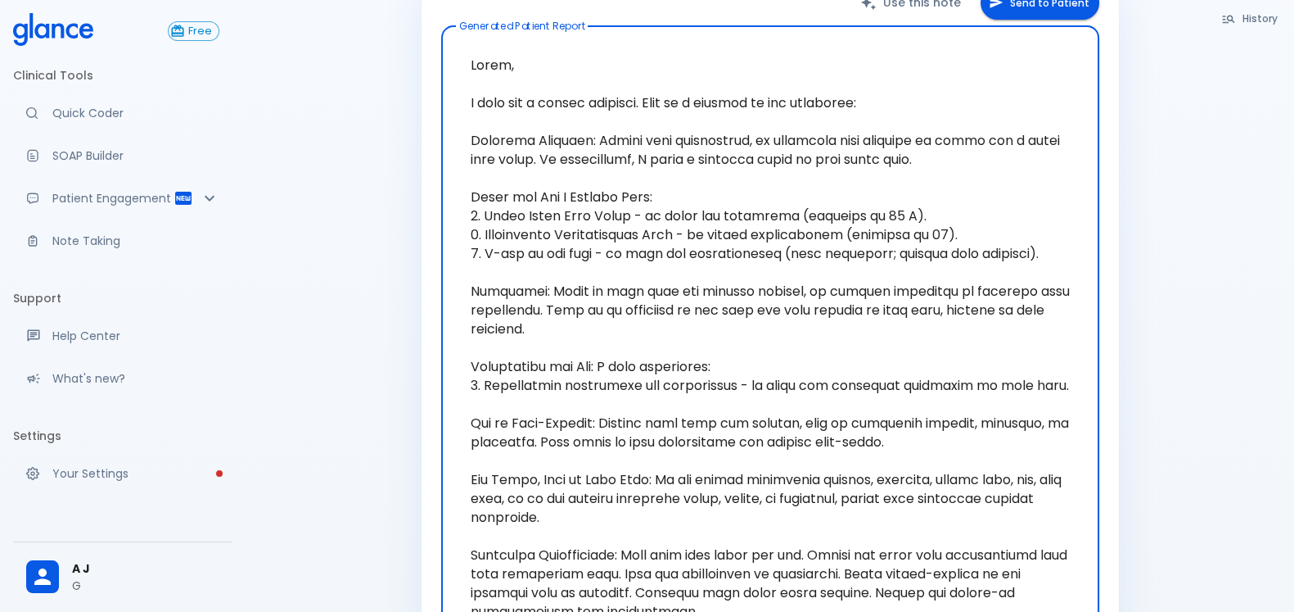
click at [642, 326] on textarea at bounding box center [770, 338] width 635 height 598
click at [634, 386] on textarea at bounding box center [770, 338] width 635 height 598
click at [656, 436] on textarea at bounding box center [770, 338] width 635 height 598
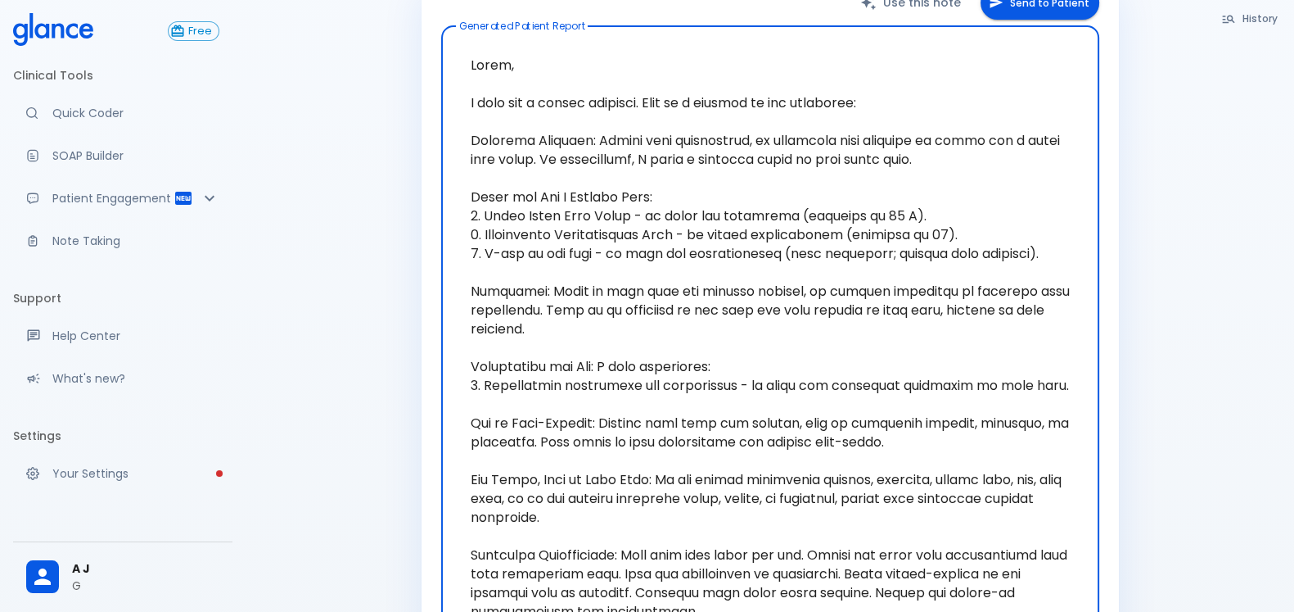
click at [656, 436] on textarea at bounding box center [770, 338] width 635 height 598
click at [661, 517] on textarea at bounding box center [770, 338] width 635 height 598
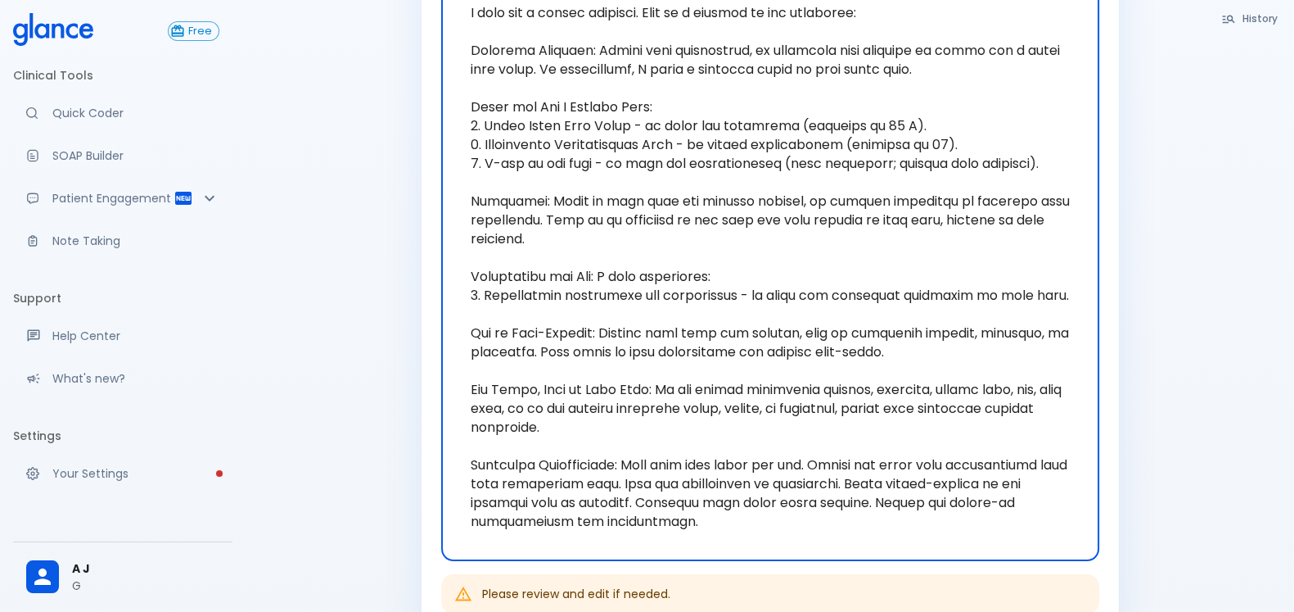
scroll to position [512, 0]
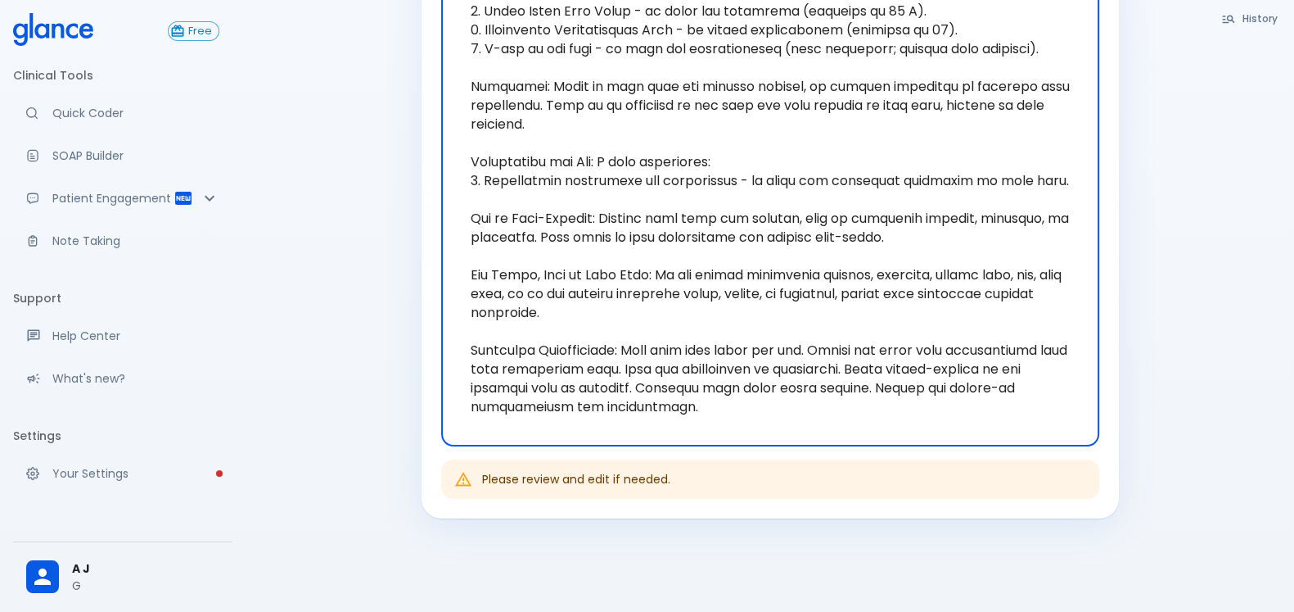
click at [720, 344] on textarea at bounding box center [770, 134] width 635 height 598
click at [765, 362] on textarea at bounding box center [770, 134] width 635 height 598
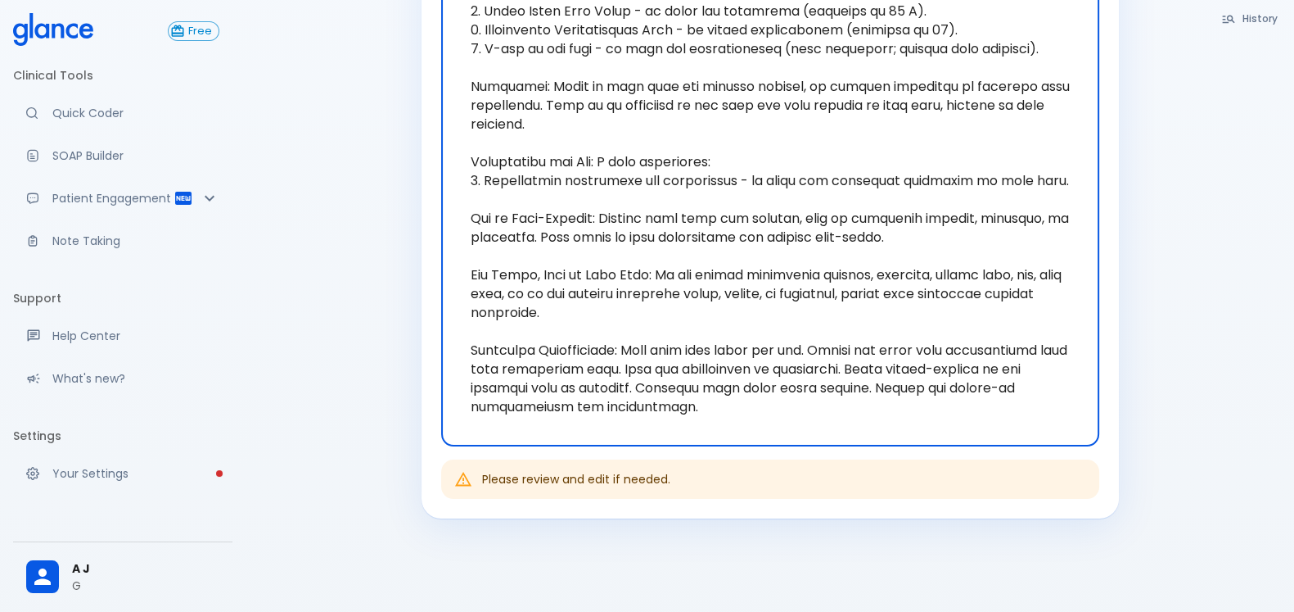
click at [717, 341] on textarea at bounding box center [770, 134] width 635 height 598
click at [807, 340] on textarea at bounding box center [770, 134] width 635 height 598
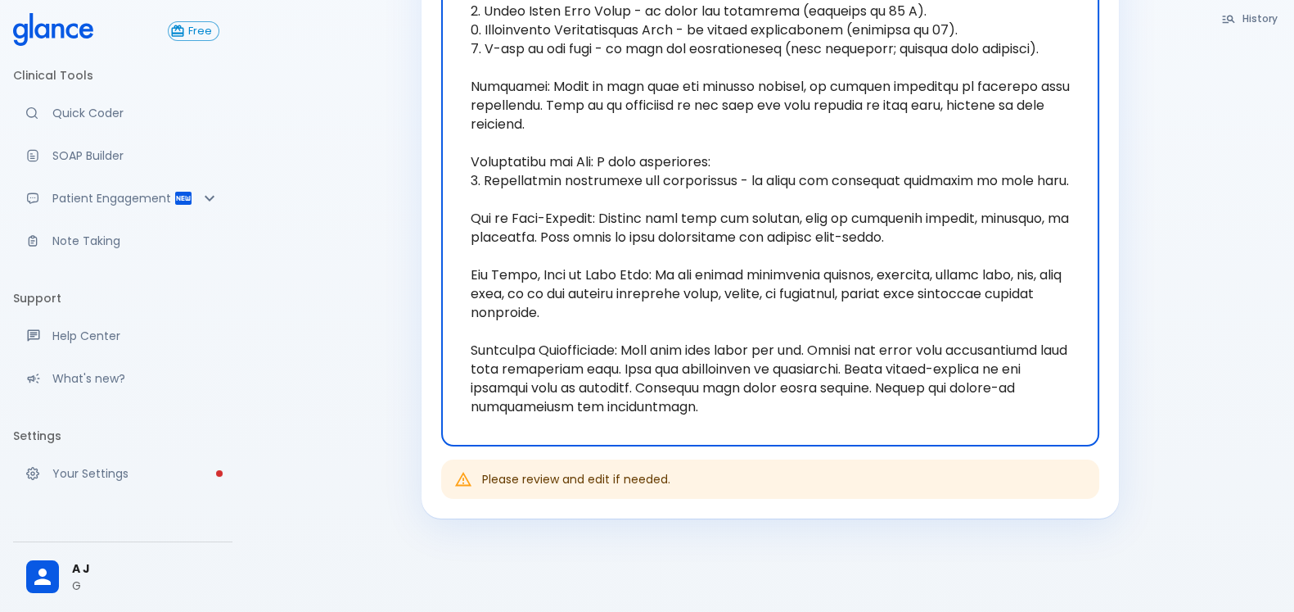
click at [807, 340] on textarea at bounding box center [770, 134] width 635 height 598
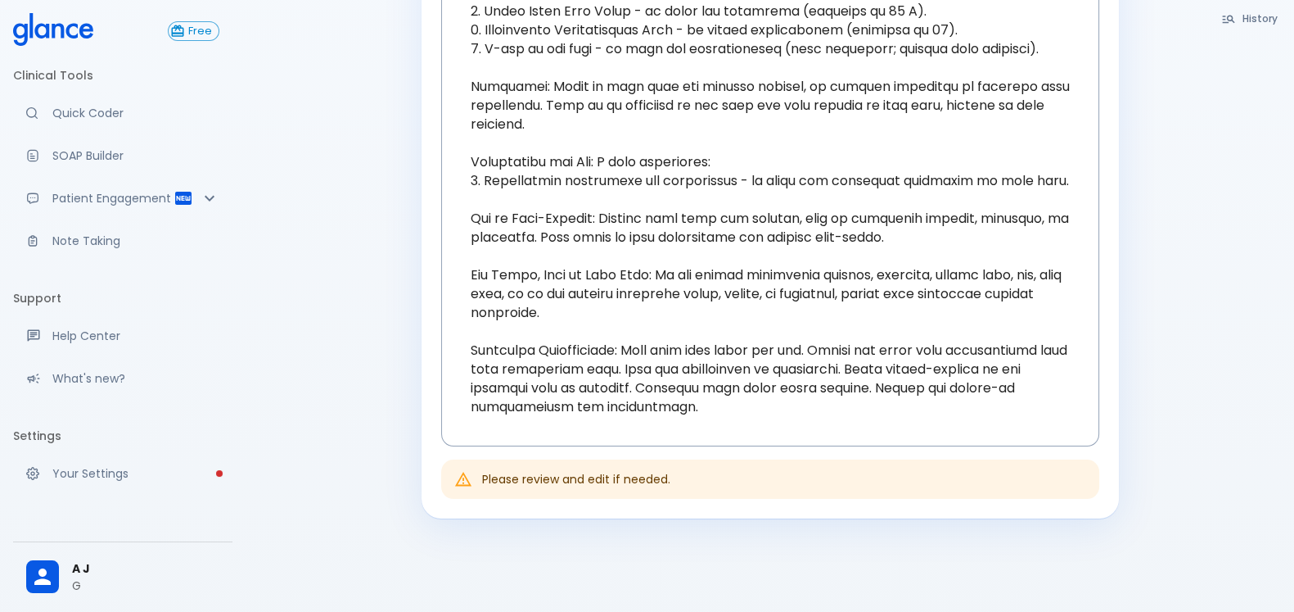
scroll to position [0, 0]
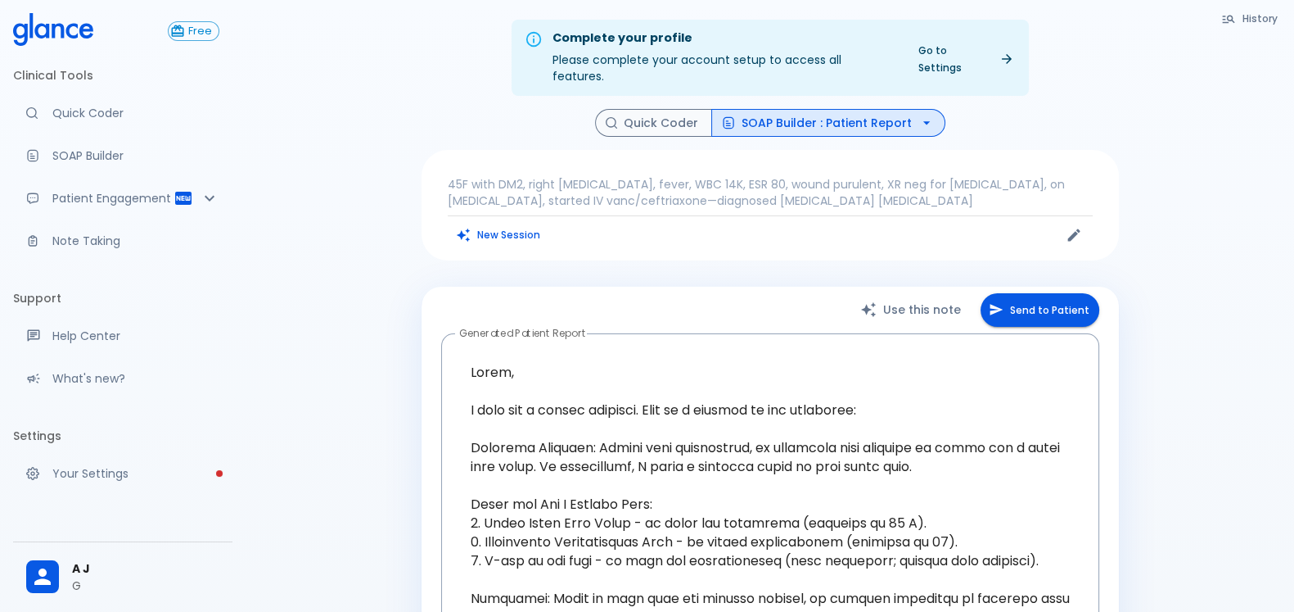
click at [663, 176] on p "45F with DM2, right foot ulcer, fever, WBC 14K, ESR 80, wound purulent, XR neg …" at bounding box center [770, 192] width 645 height 33
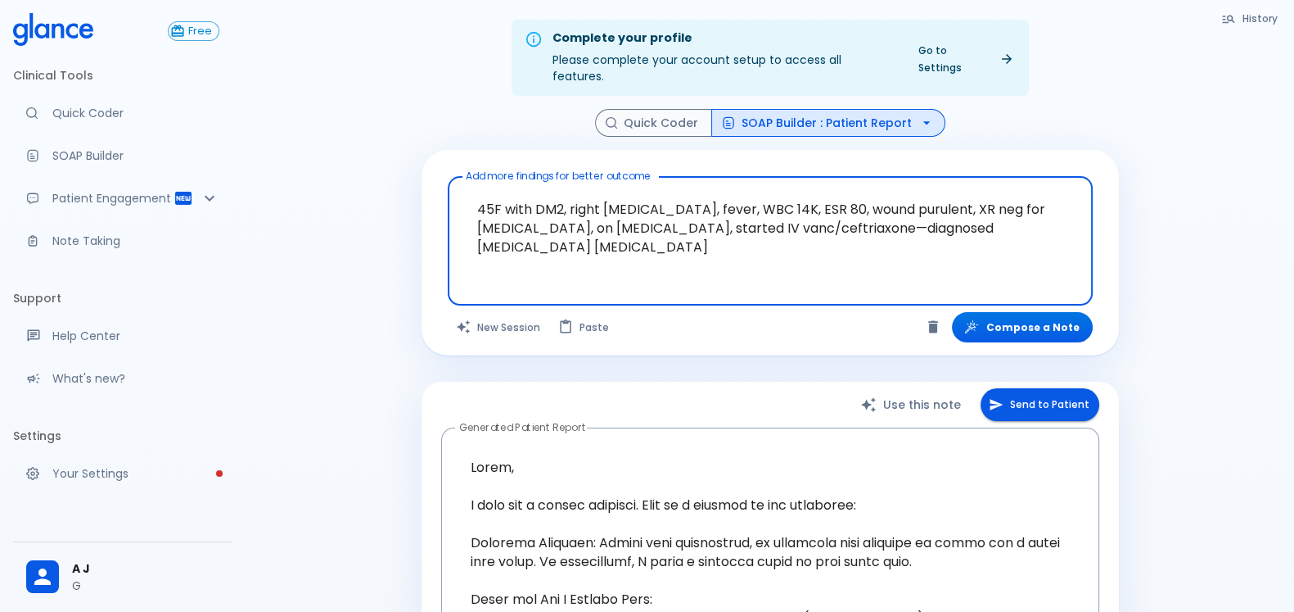
click at [655, 198] on textarea "45F with DM2, right foot ulcer, fever, WBC 14K, ESR 80, wound purulent, XR neg …" at bounding box center [770, 227] width 622 height 89
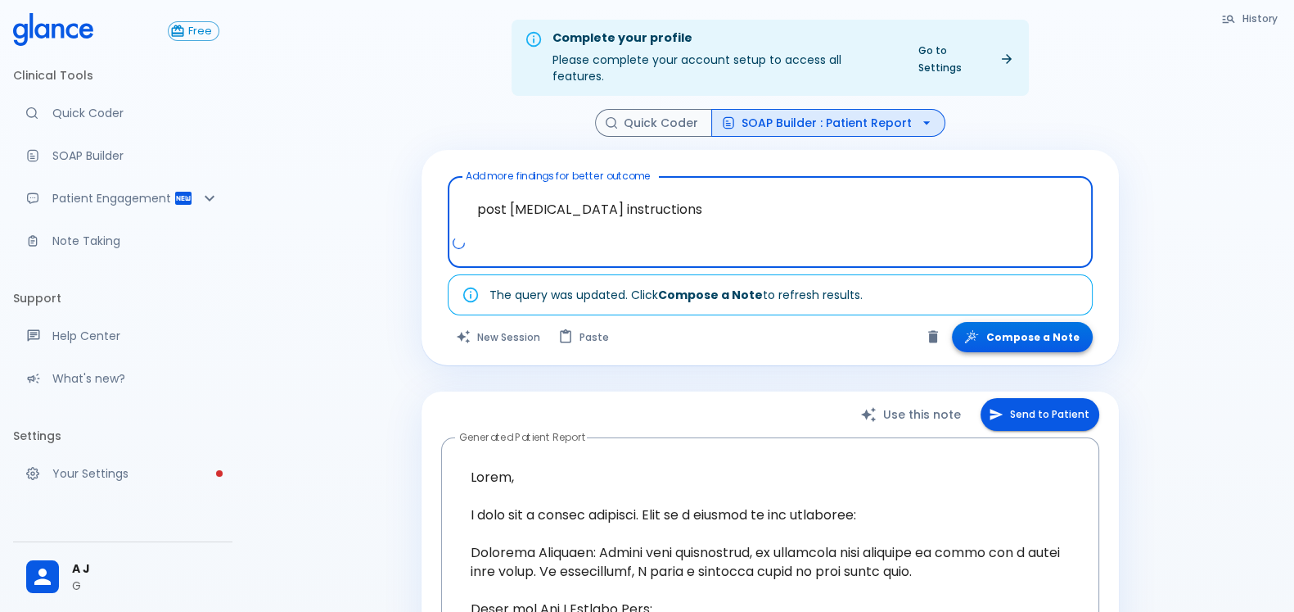
type textarea "post [MEDICAL_DATA] instructions"
click at [1031, 322] on button "Compose a Note" at bounding box center [1022, 337] width 141 height 30
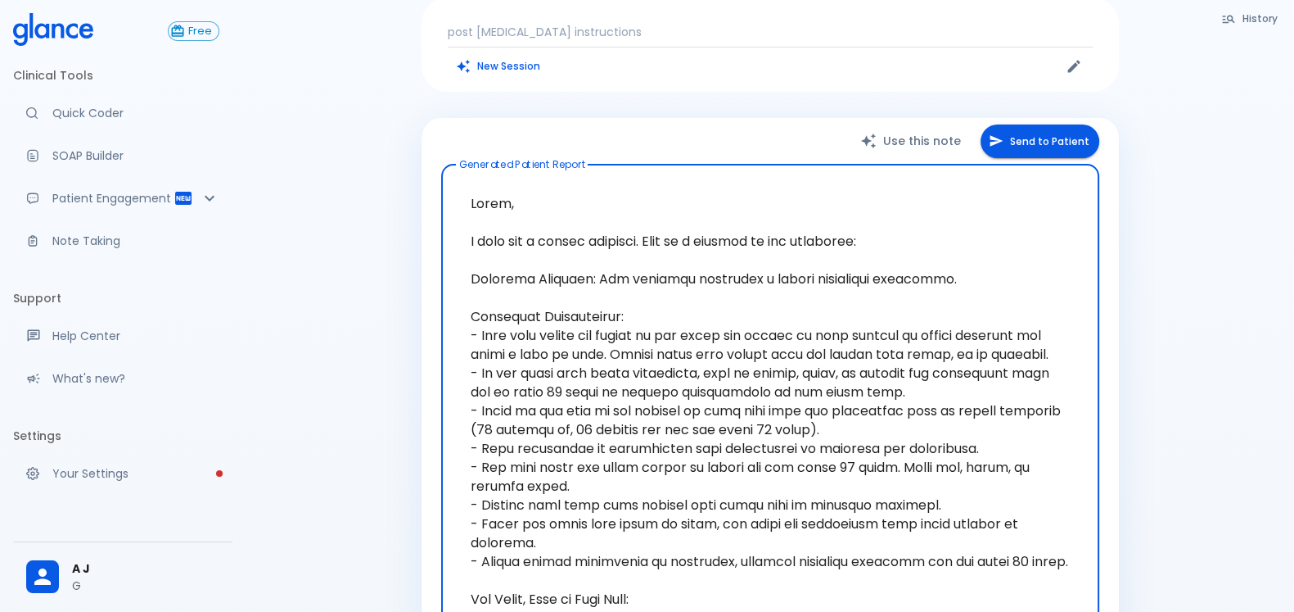
scroll to position [307, 0]
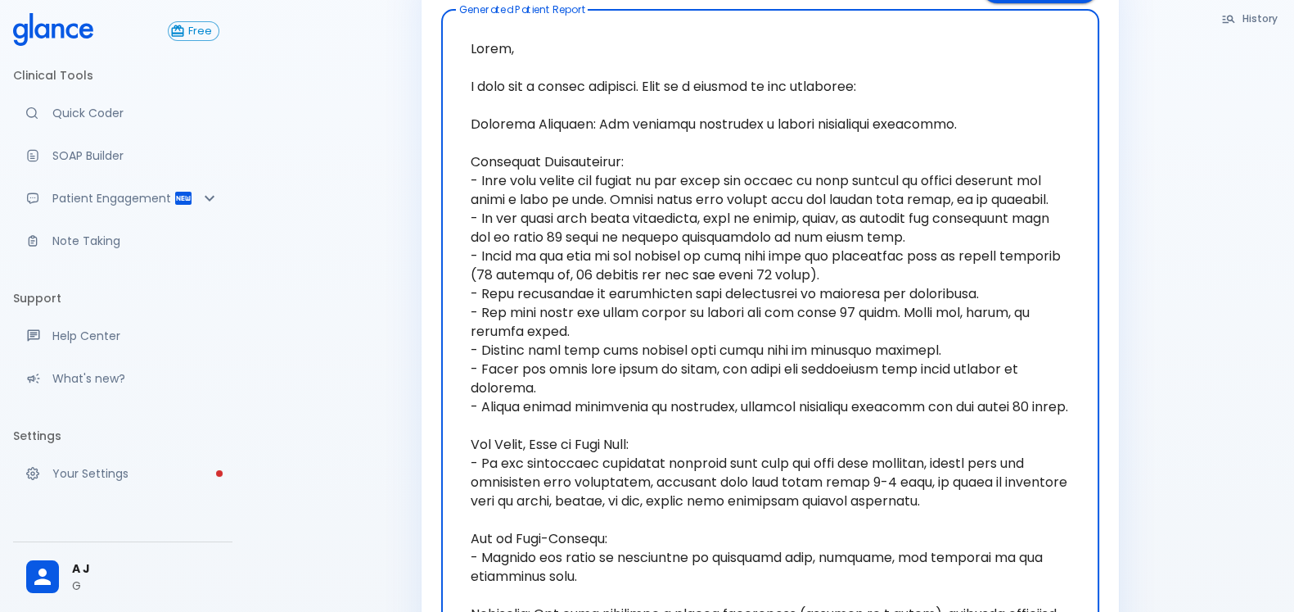
click at [544, 153] on textarea at bounding box center [770, 369] width 635 height 692
click at [779, 207] on textarea at bounding box center [770, 369] width 635 height 692
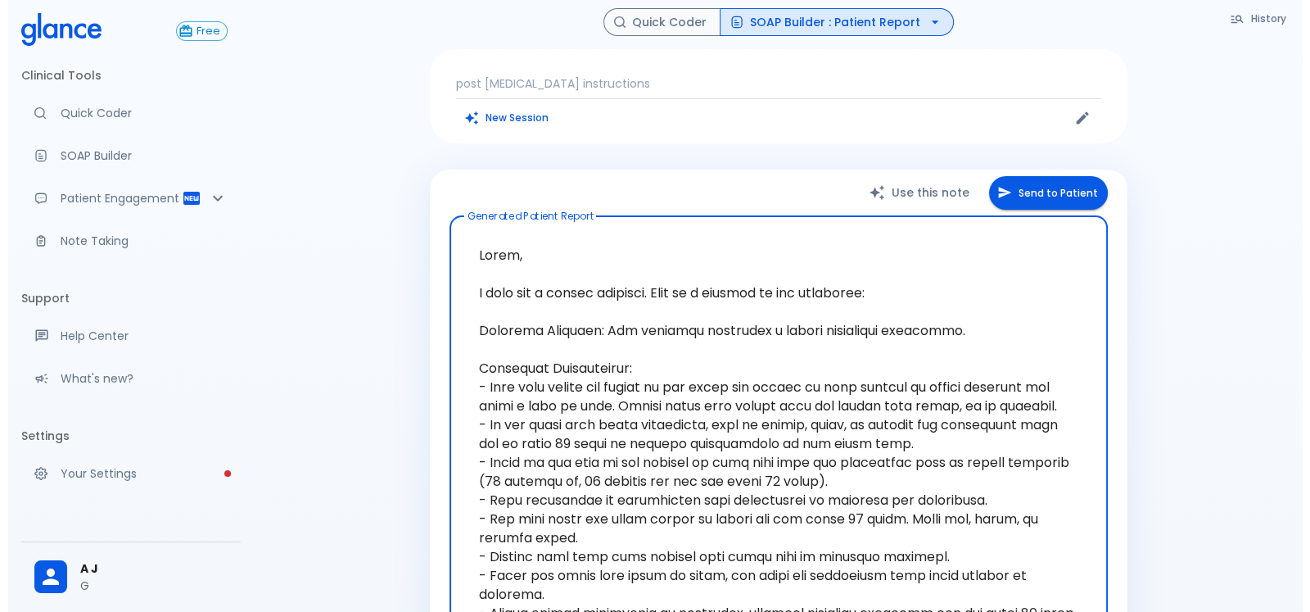
scroll to position [102, 0]
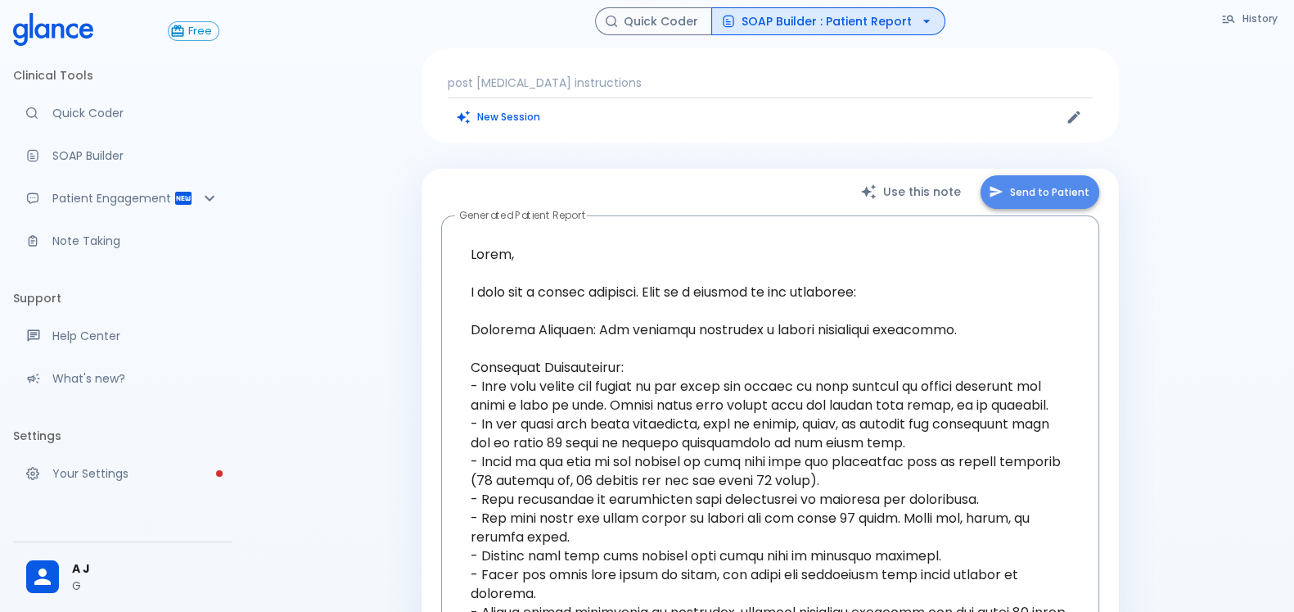
click at [1055, 183] on button "Send to Patient" at bounding box center [1040, 192] width 119 height 34
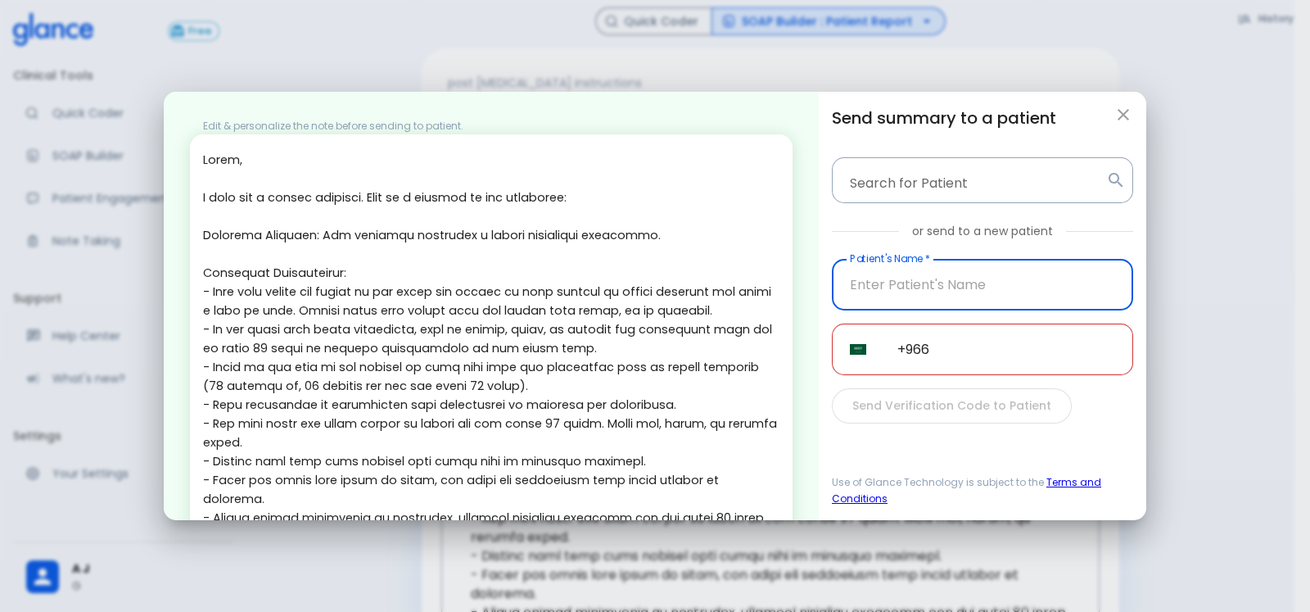
scroll to position [334, 0]
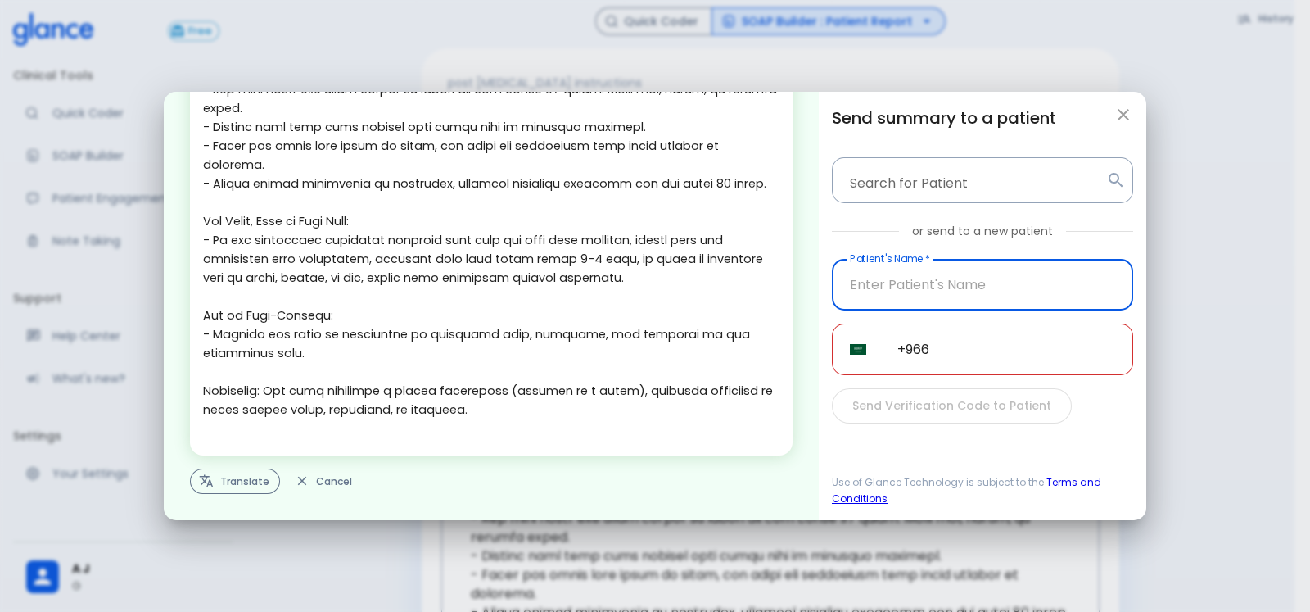
click at [236, 493] on button "Translate" at bounding box center [235, 480] width 90 height 25
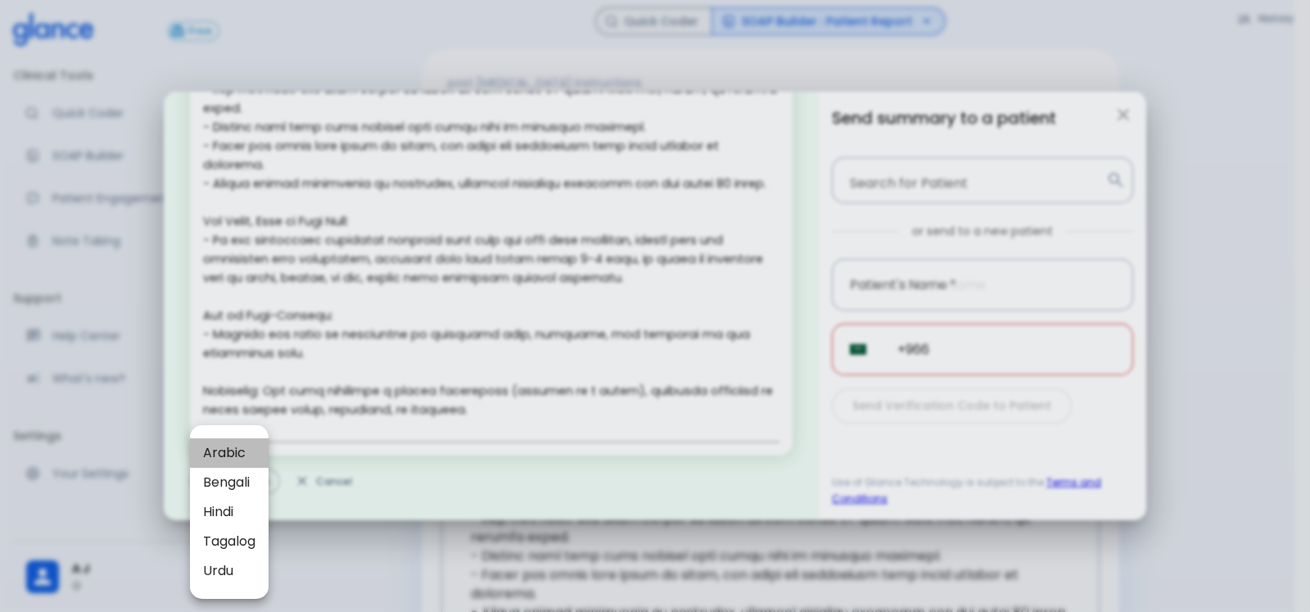
click at [238, 445] on span "Arabic" at bounding box center [229, 453] width 52 height 20
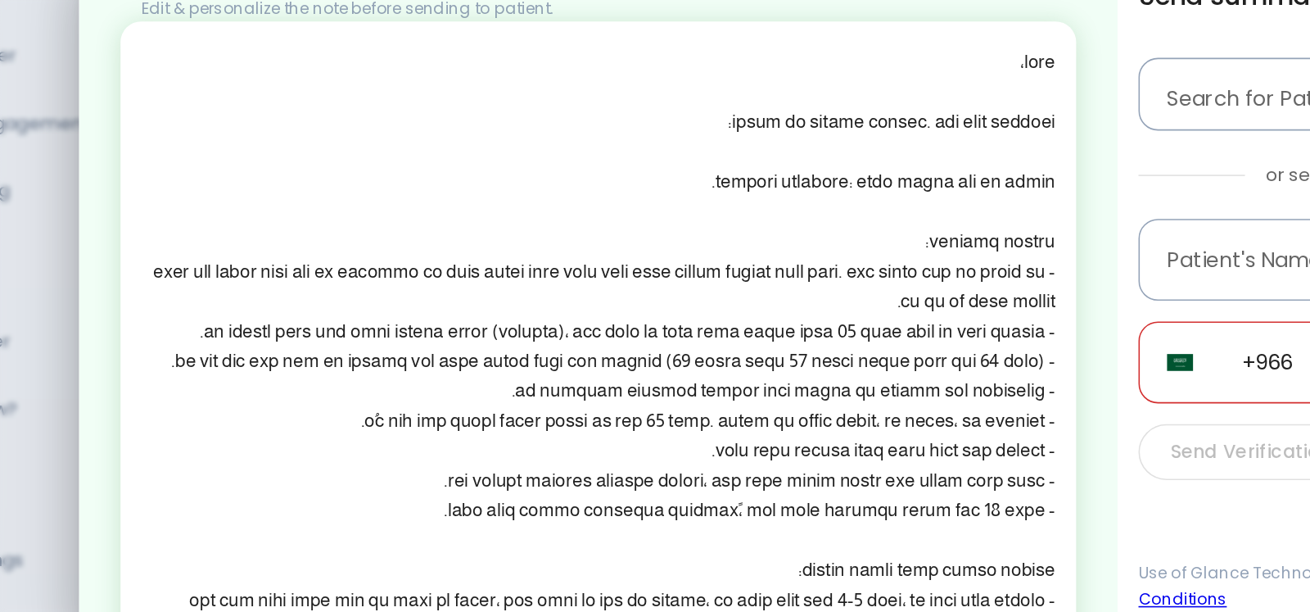
scroll to position [102, 0]
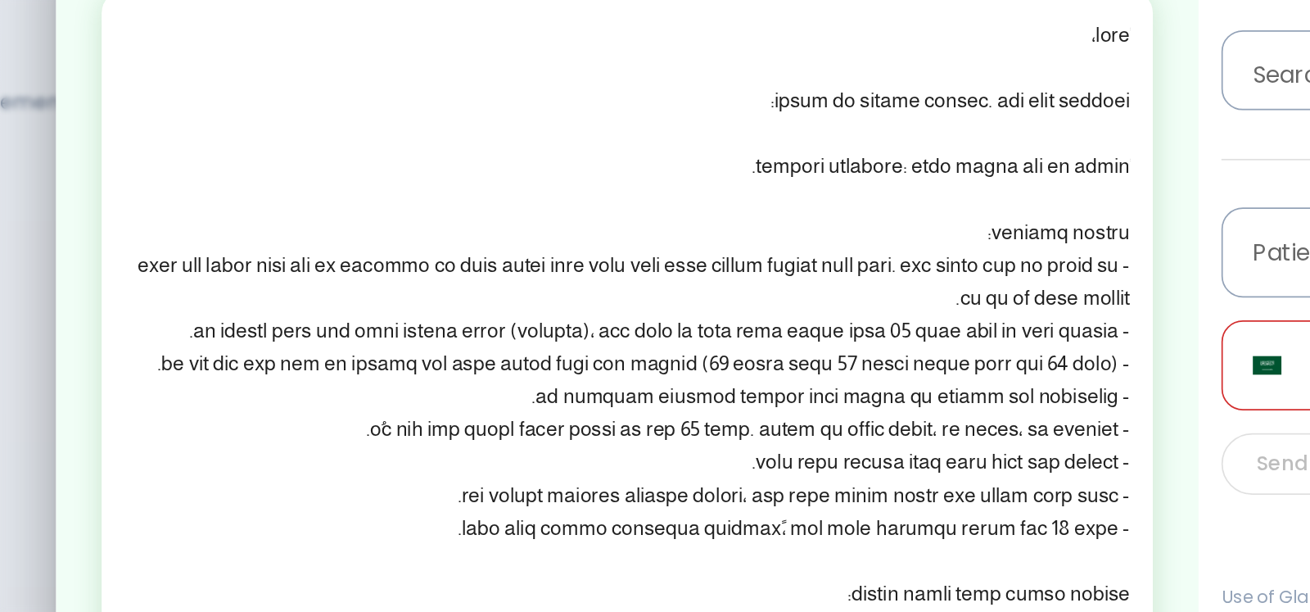
click at [743, 323] on textarea at bounding box center [491, 424] width 576 height 546
click at [723, 332] on textarea at bounding box center [491, 424] width 576 height 546
click at [708, 367] on textarea at bounding box center [491, 424] width 576 height 546
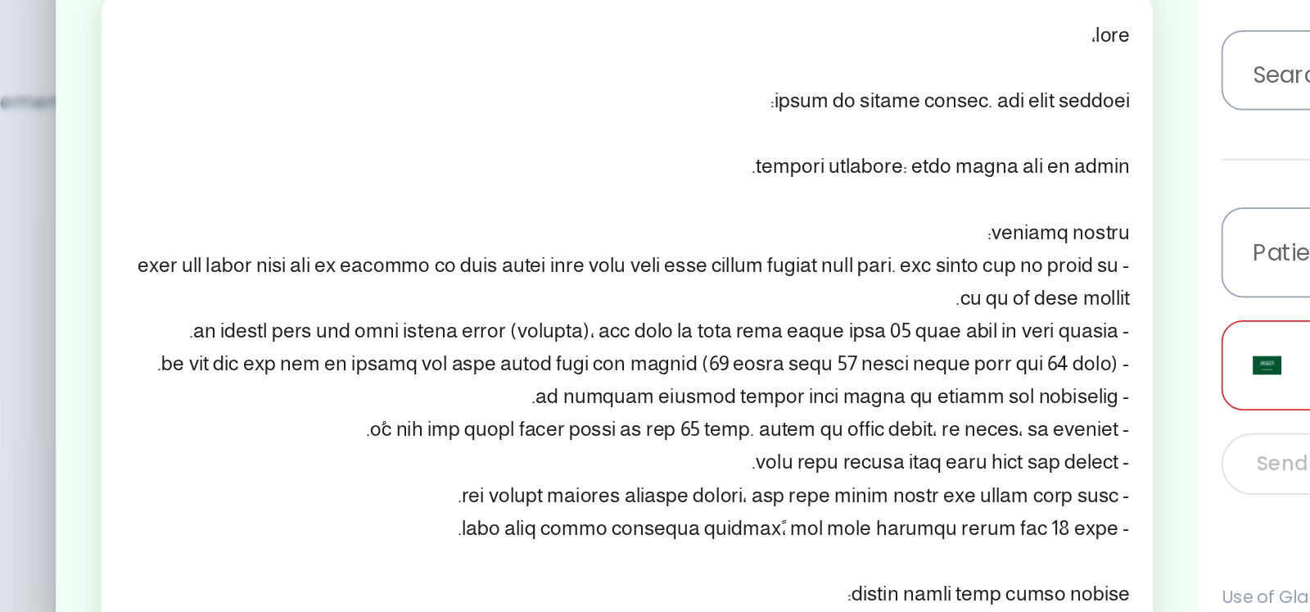
click at [708, 367] on textarea at bounding box center [491, 424] width 576 height 546
click at [652, 409] on textarea at bounding box center [491, 424] width 576 height 546
click at [651, 409] on textarea at bounding box center [491, 424] width 576 height 546
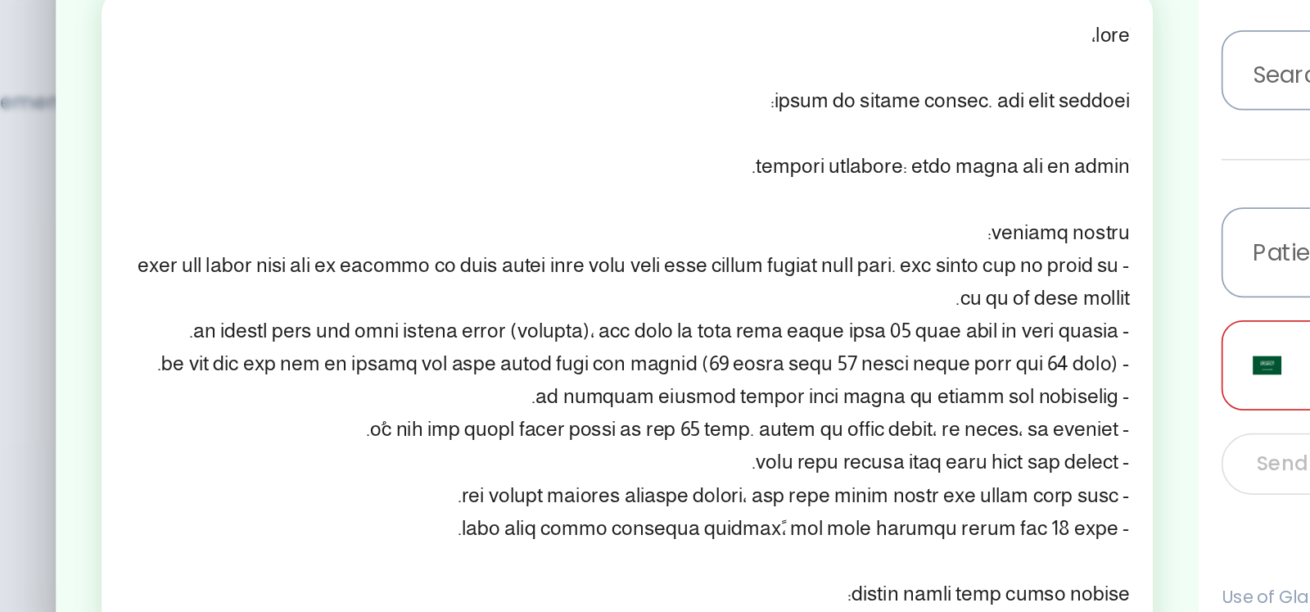
click at [619, 409] on textarea at bounding box center [491, 424] width 576 height 546
click at [632, 423] on textarea at bounding box center [491, 424] width 576 height 546
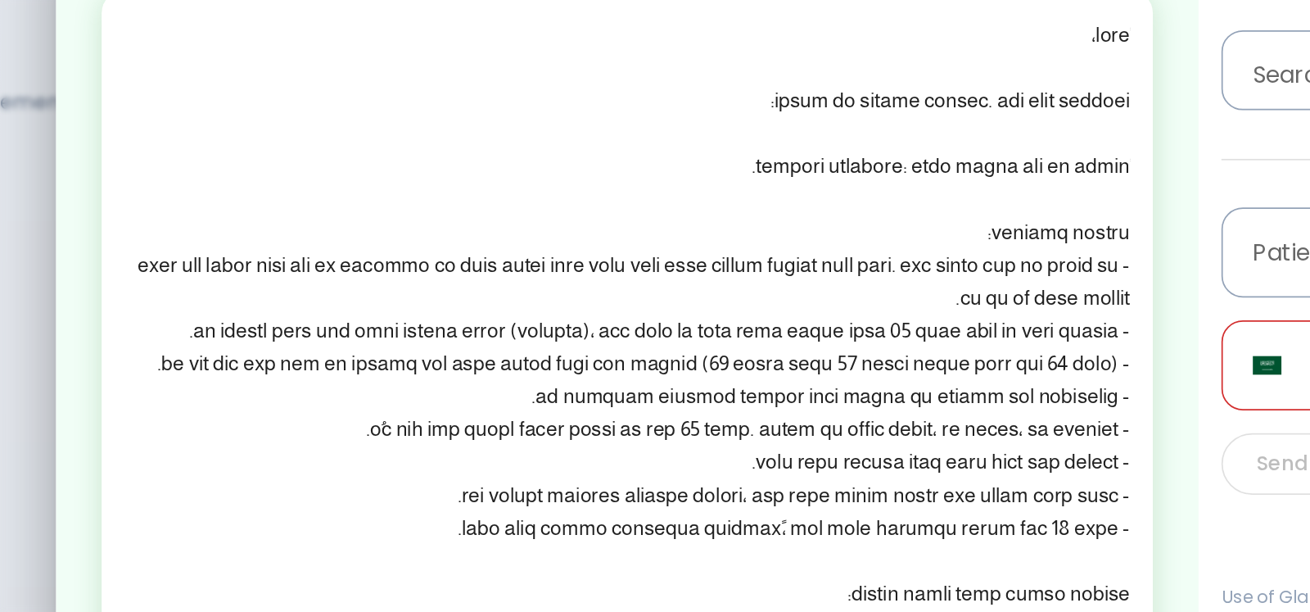
click at [632, 423] on textarea at bounding box center [491, 424] width 576 height 546
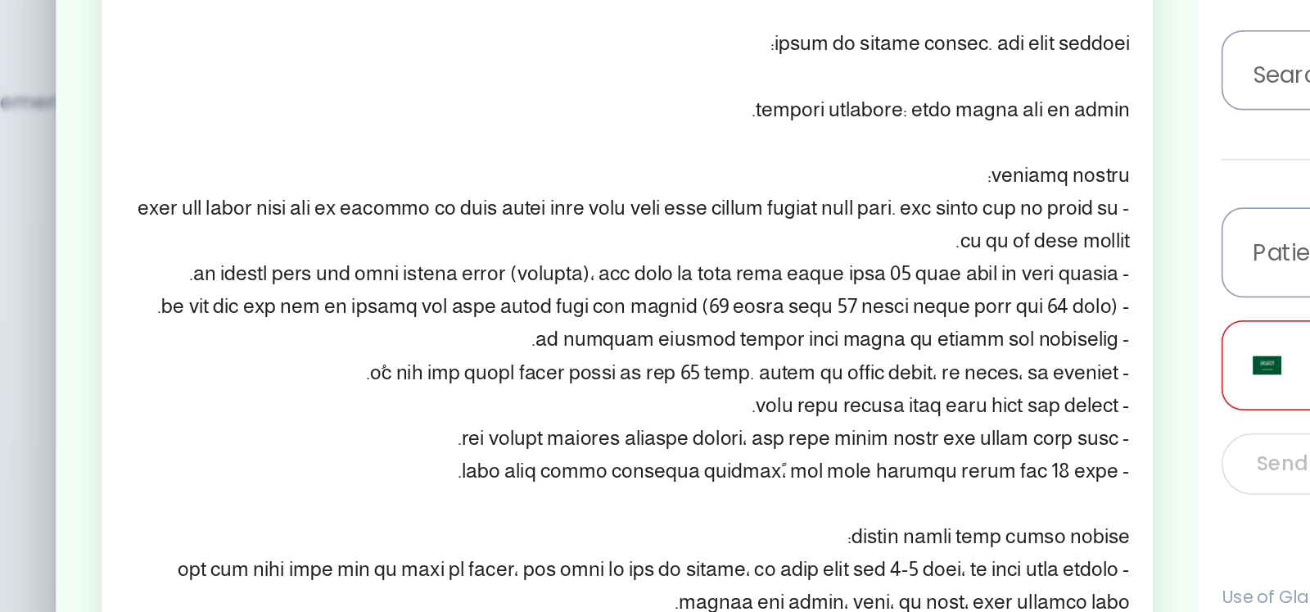
scroll to position [58, 0]
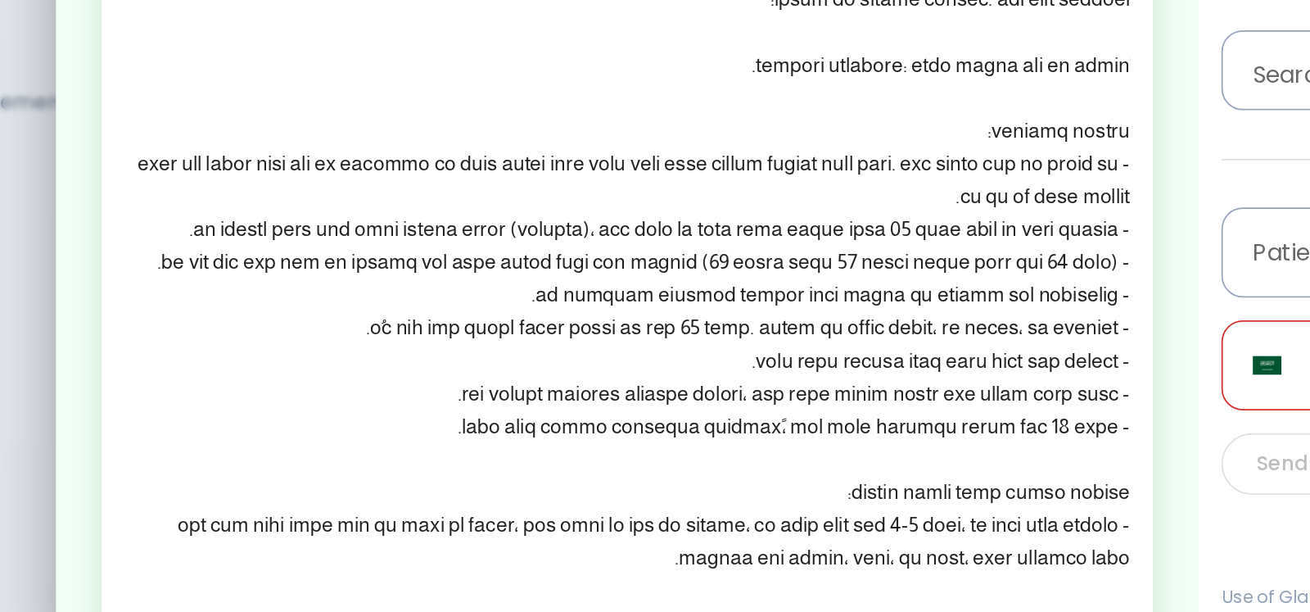
click at [725, 382] on textarea at bounding box center [491, 366] width 576 height 546
click at [699, 411] on textarea at bounding box center [491, 366] width 576 height 546
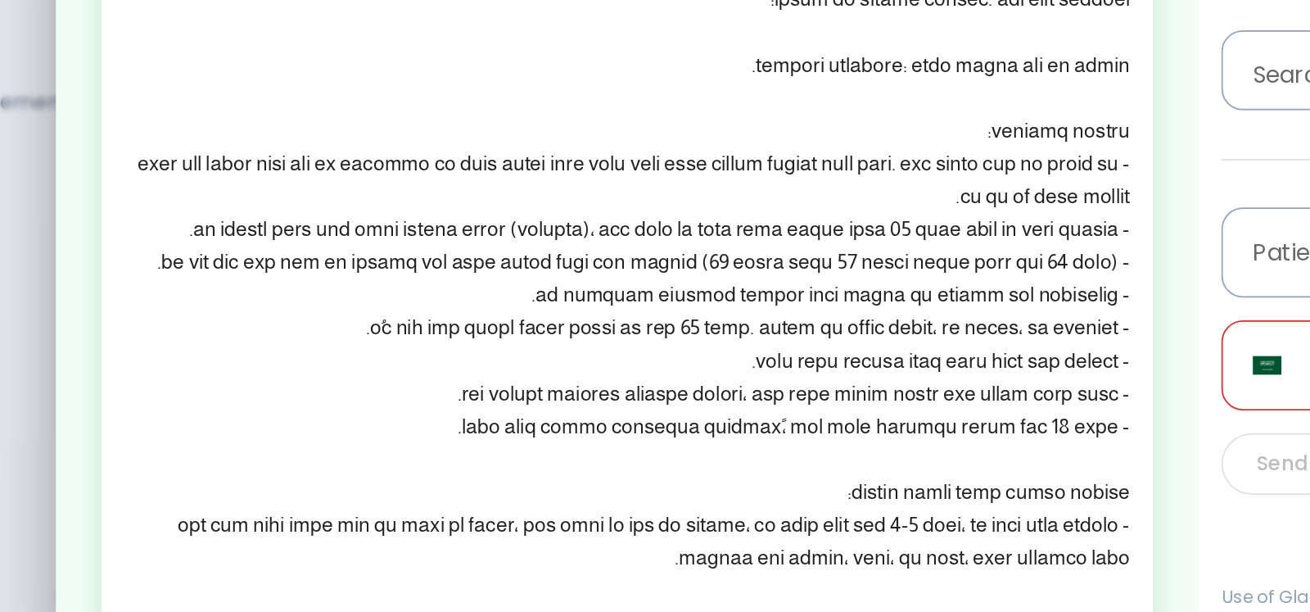
click at [699, 411] on textarea at bounding box center [491, 366] width 576 height 546
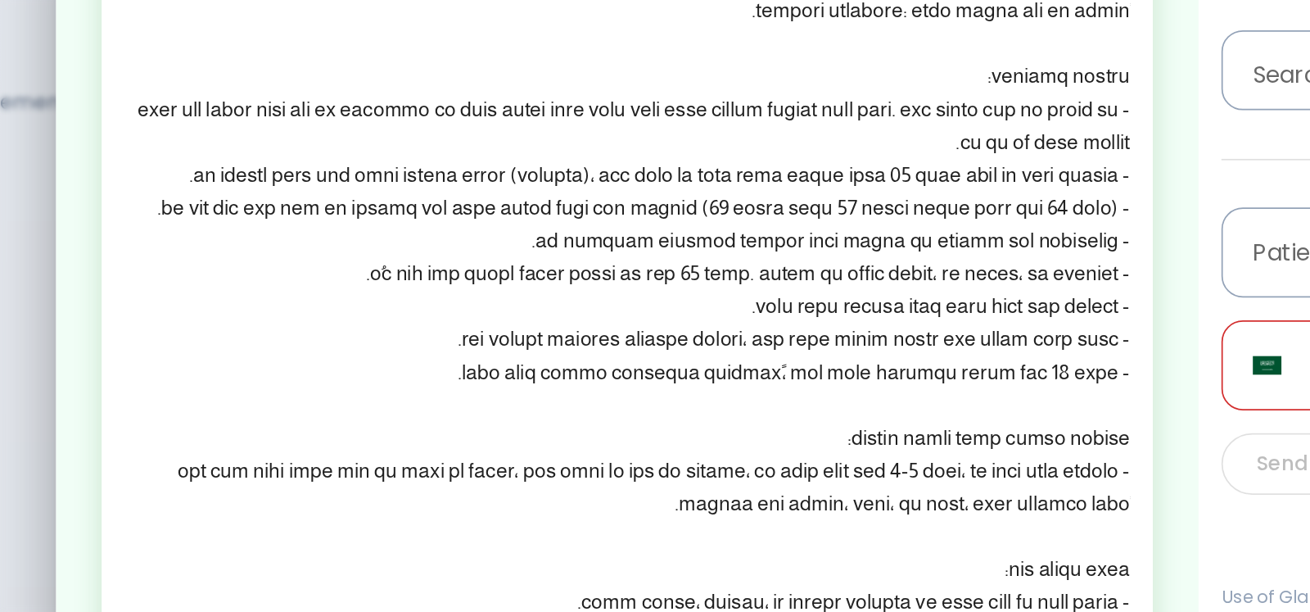
scroll to position [117, 0]
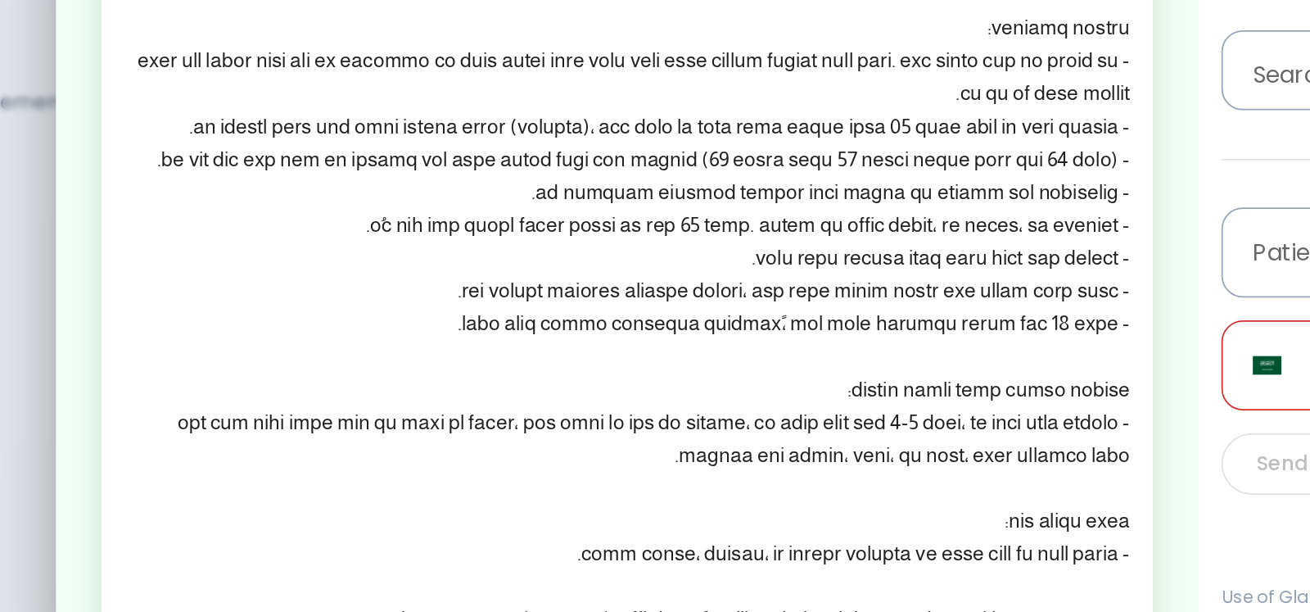
click at [705, 423] on textarea at bounding box center [491, 307] width 576 height 546
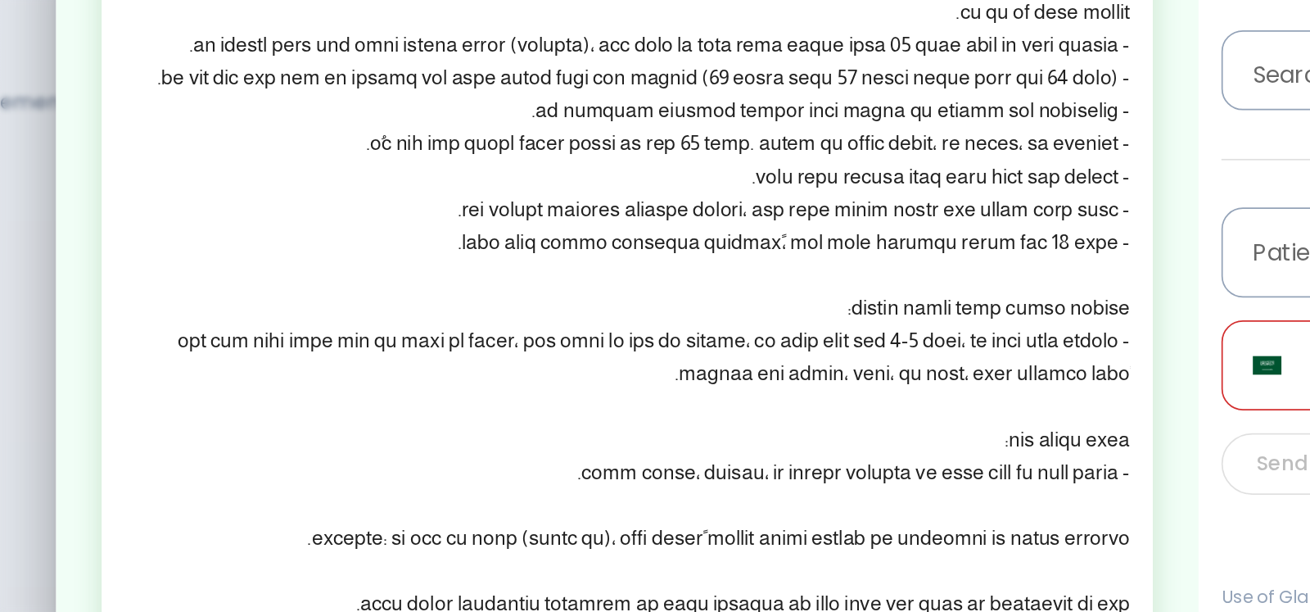
scroll to position [258, 0]
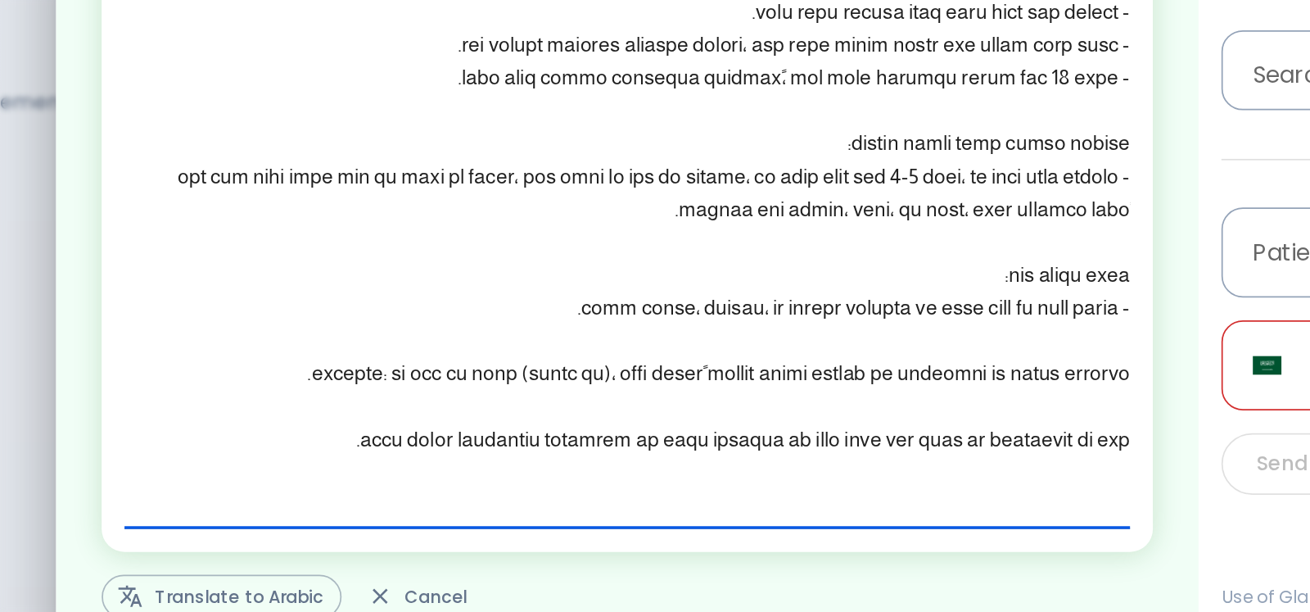
click at [648, 374] on textarea at bounding box center [491, 166] width 576 height 546
click at [567, 348] on textarea at bounding box center [491, 166] width 576 height 546
click at [615, 449] on div "x" at bounding box center [491, 166] width 603 height 580
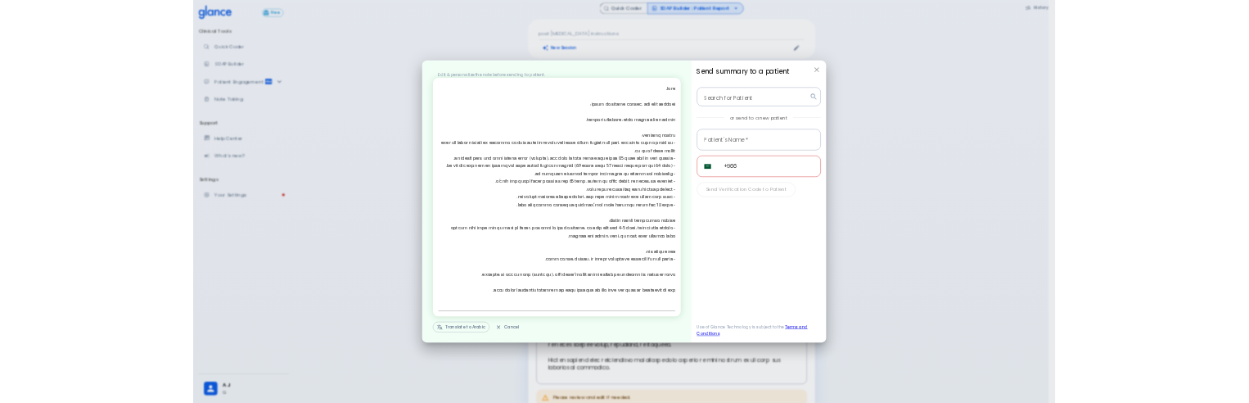
scroll to position [103, 0]
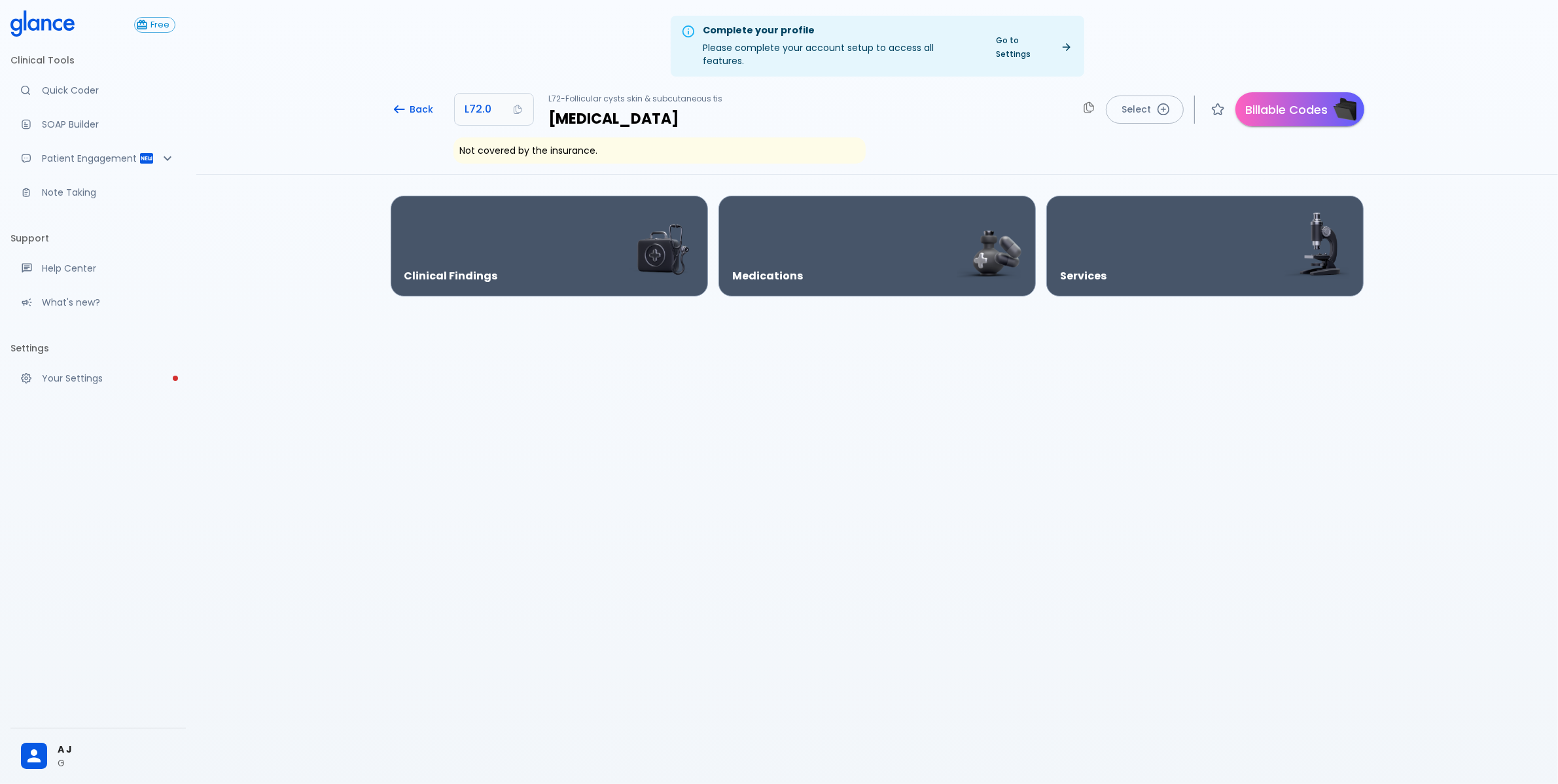
click at [568, 144] on p "Not covered by the insurance." at bounding box center [623, 150] width 325 height 13
click at [550, 144] on p "Not covered by the insurance." at bounding box center [623, 150] width 325 height 13
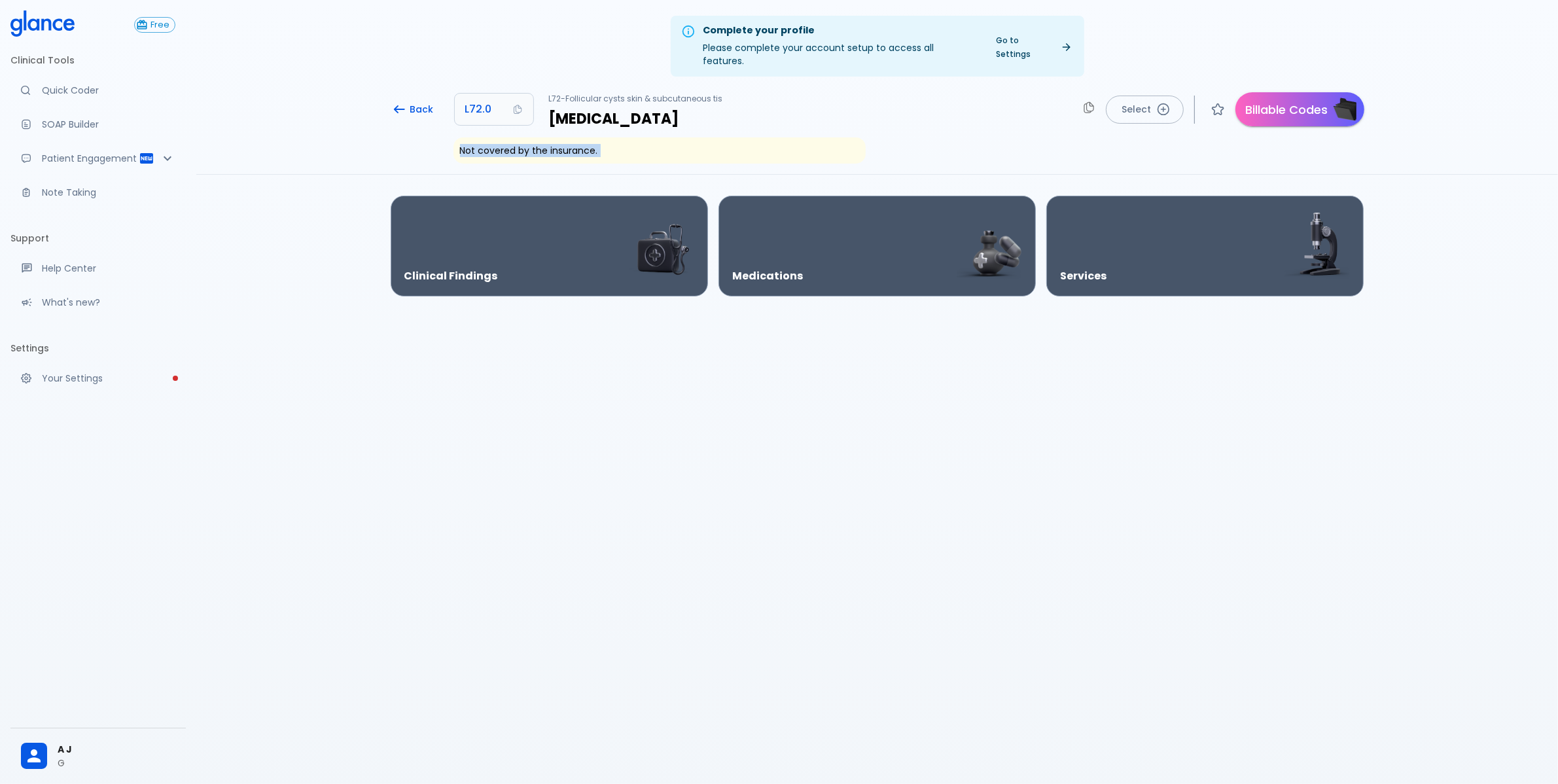
click at [550, 144] on p "Not covered by the insurance." at bounding box center [623, 150] width 325 height 13
click at [1249, 98] on button "Billable Codes" at bounding box center [1300, 109] width 129 height 34
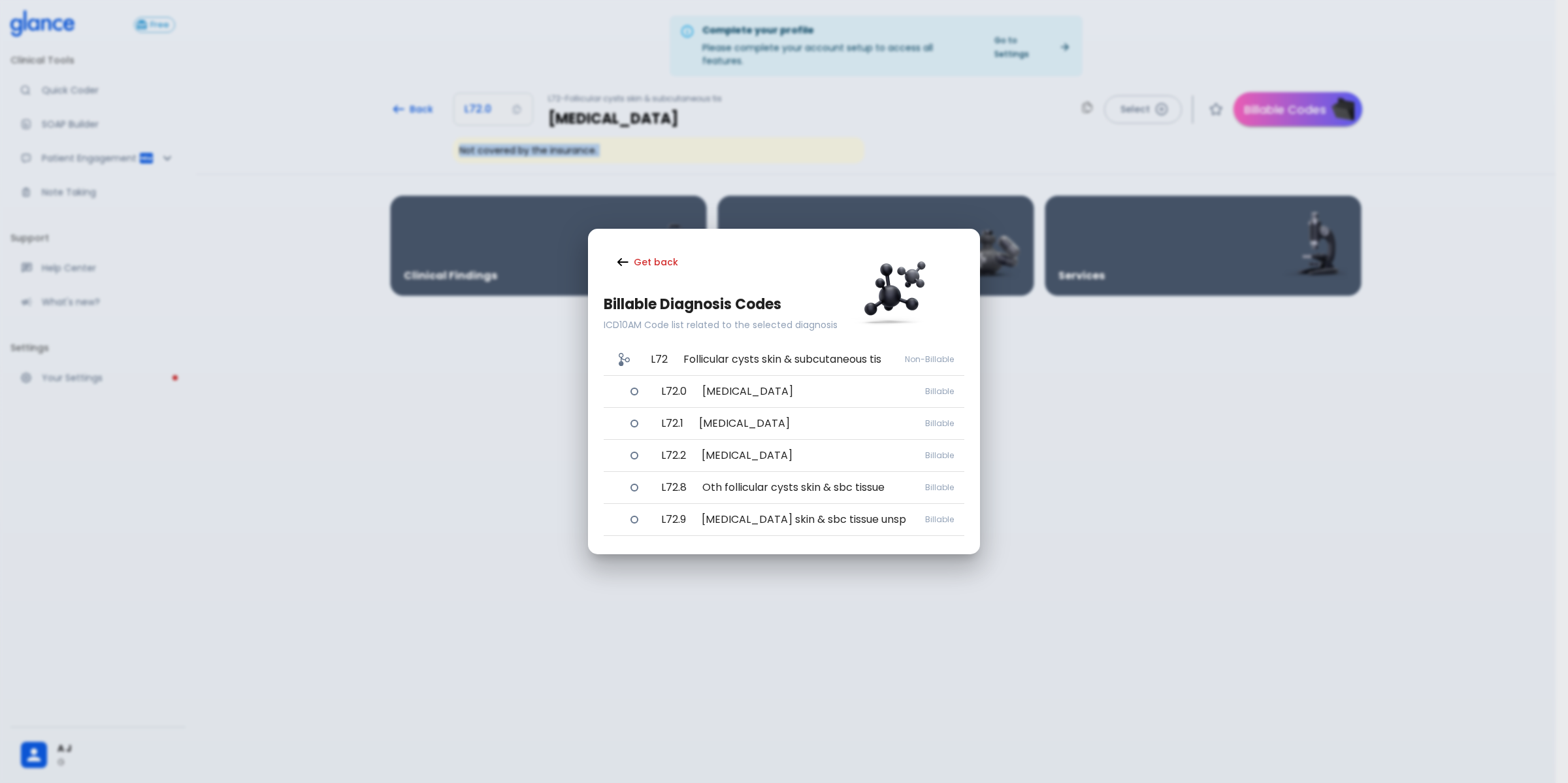
click at [794, 390] on span "Epidermal cyst" at bounding box center [813, 392] width 223 height 16
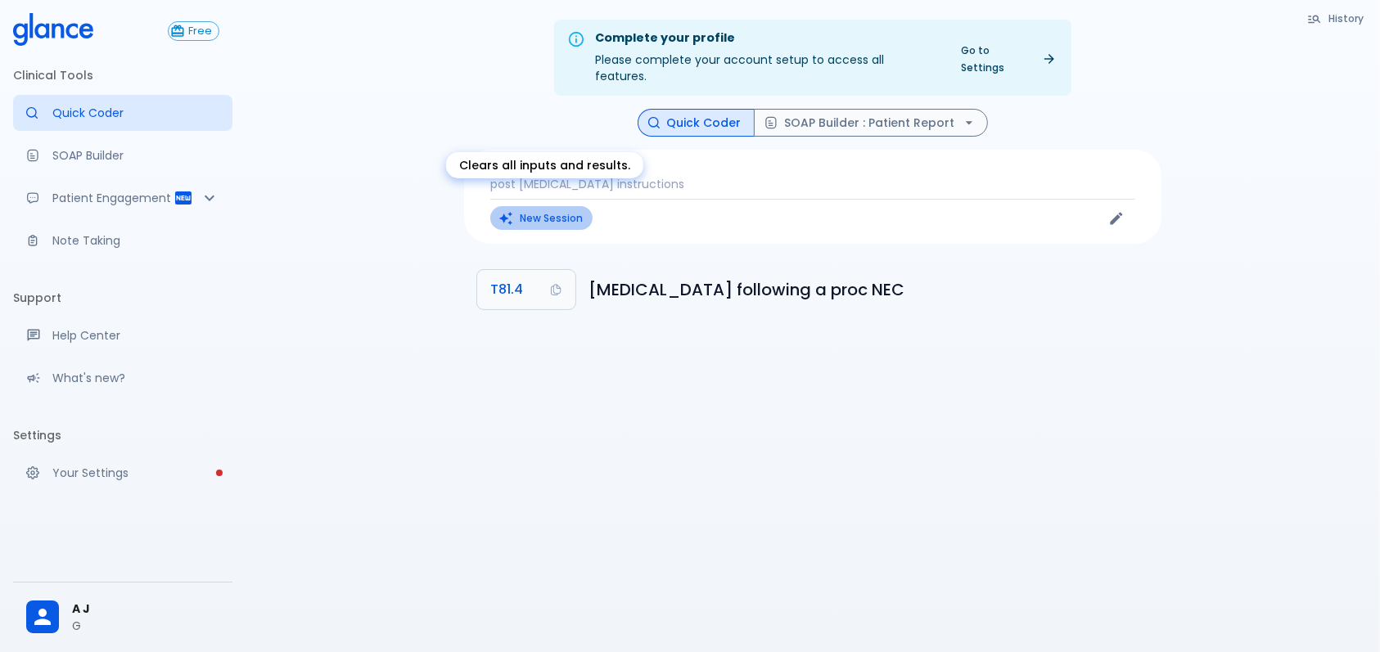
click at [557, 206] on button "New Session" at bounding box center [541, 218] width 102 height 24
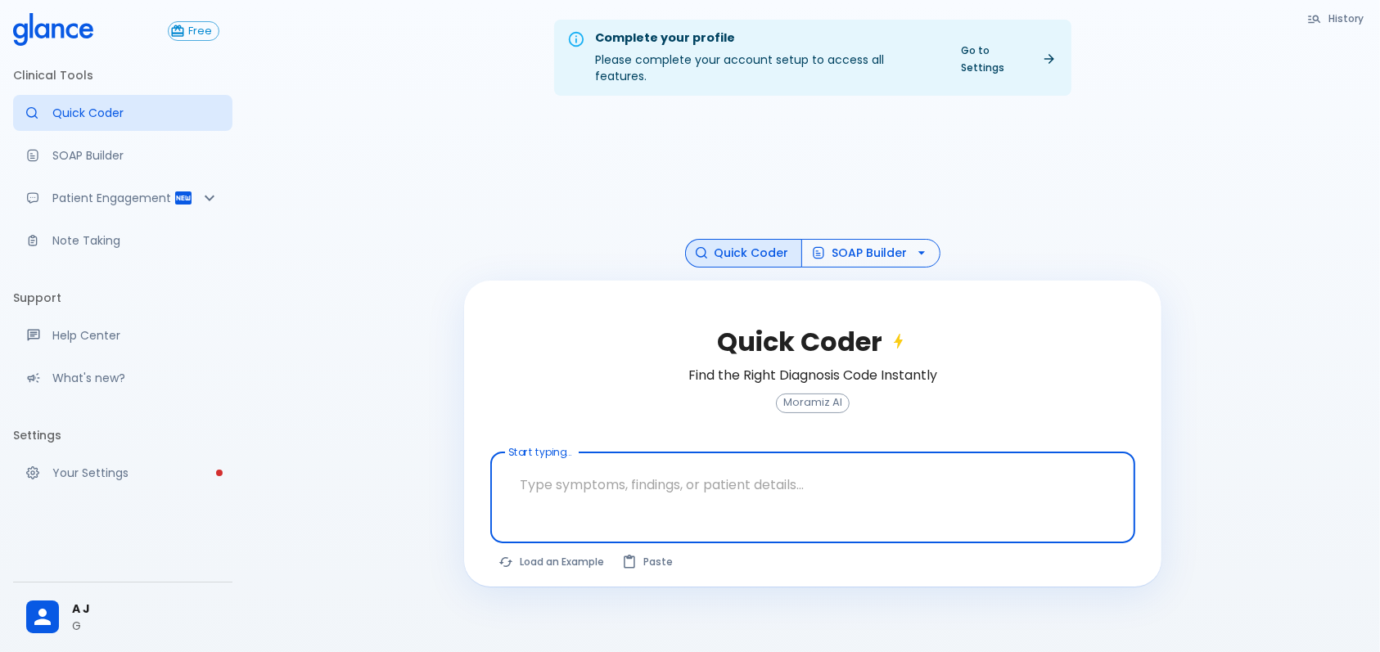
click at [877, 239] on button "SOAP Builder" at bounding box center [870, 253] width 139 height 29
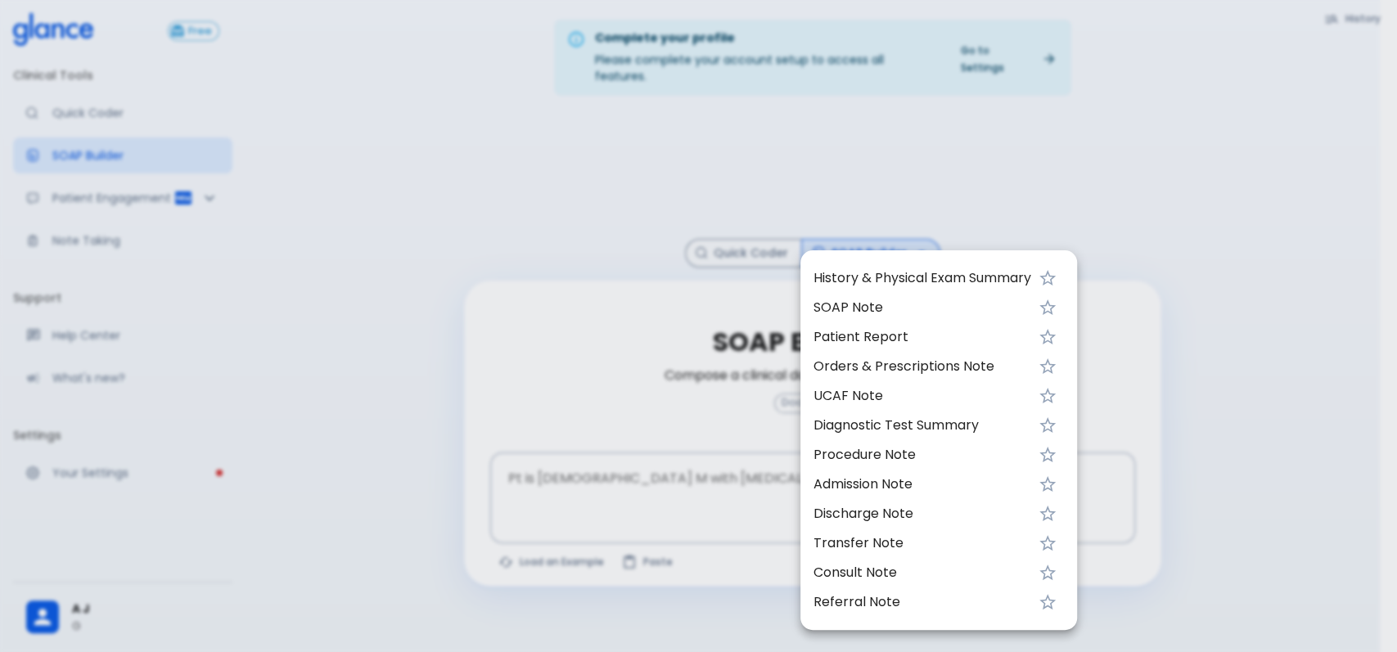
click at [603, 449] on div at bounding box center [698, 326] width 1397 height 652
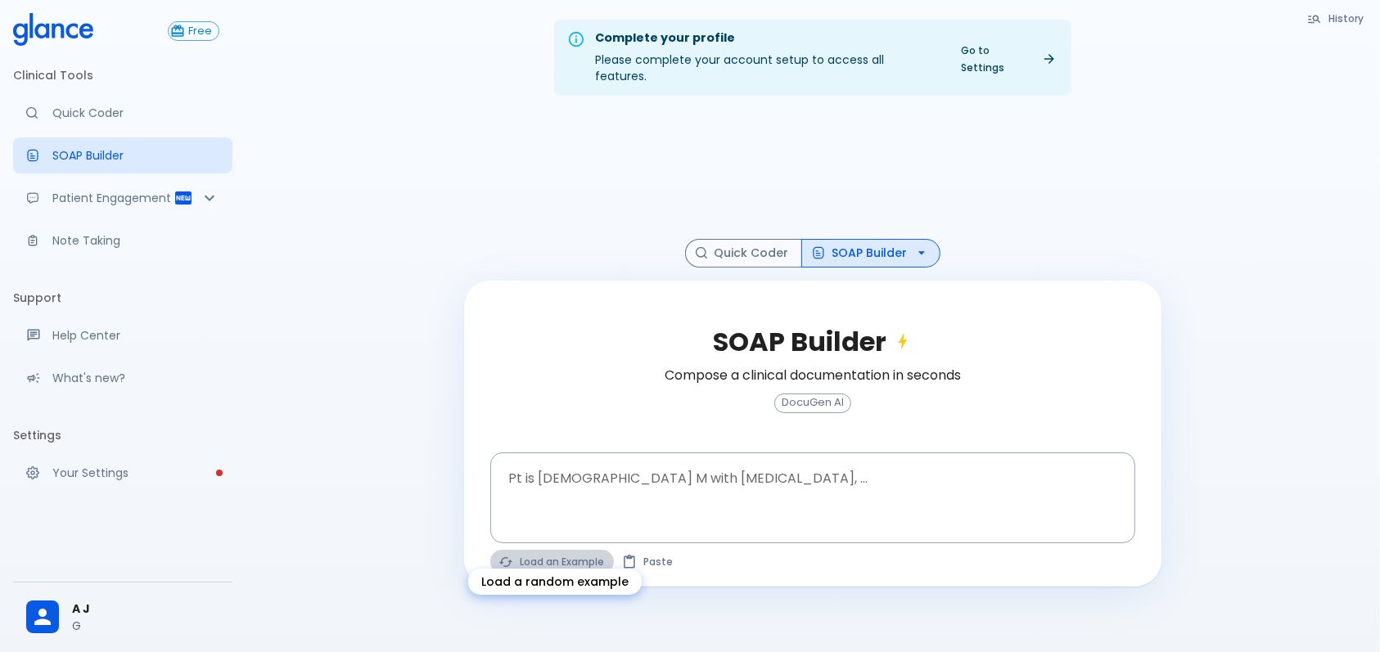
click at [569, 551] on button "Load an Example" at bounding box center [552, 562] width 124 height 24
type textarea "30F, weight loss, [MEDICAL_DATA], [MEDICAL_DATA], HR 121, [MEDICAL_DATA], TSH u…"
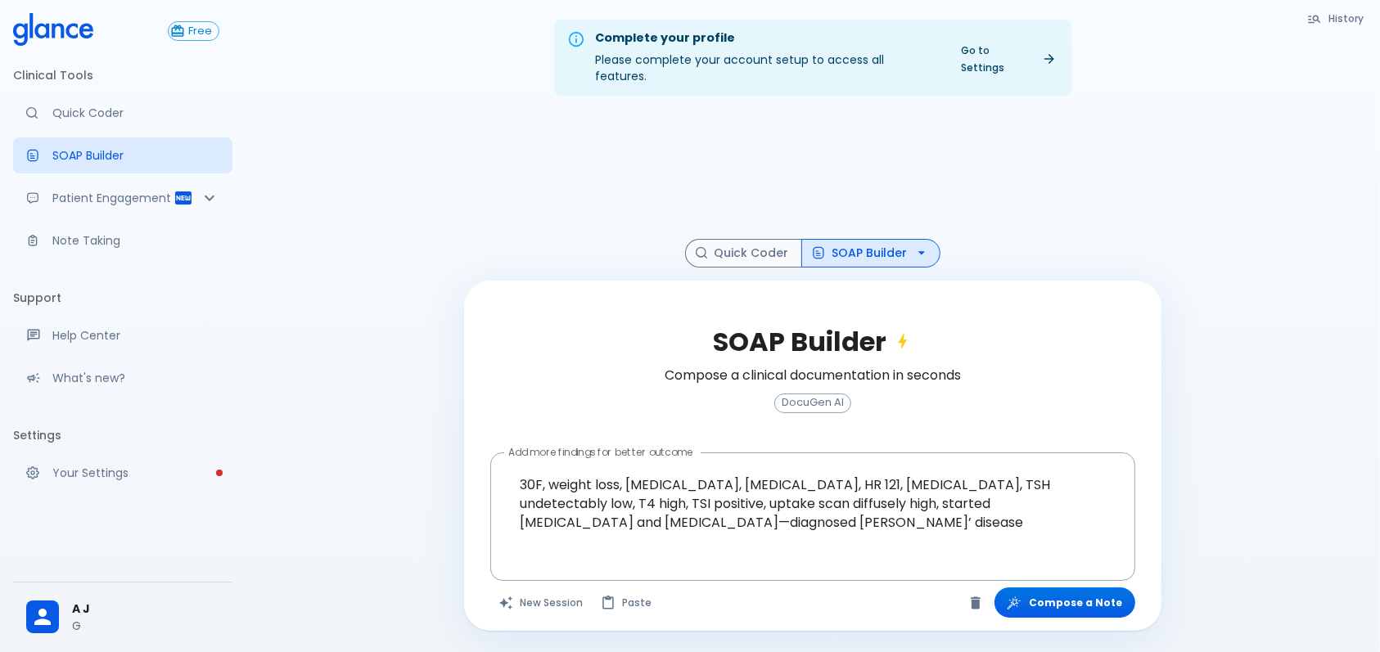
click at [885, 239] on button "SOAP Builder" at bounding box center [870, 253] width 139 height 29
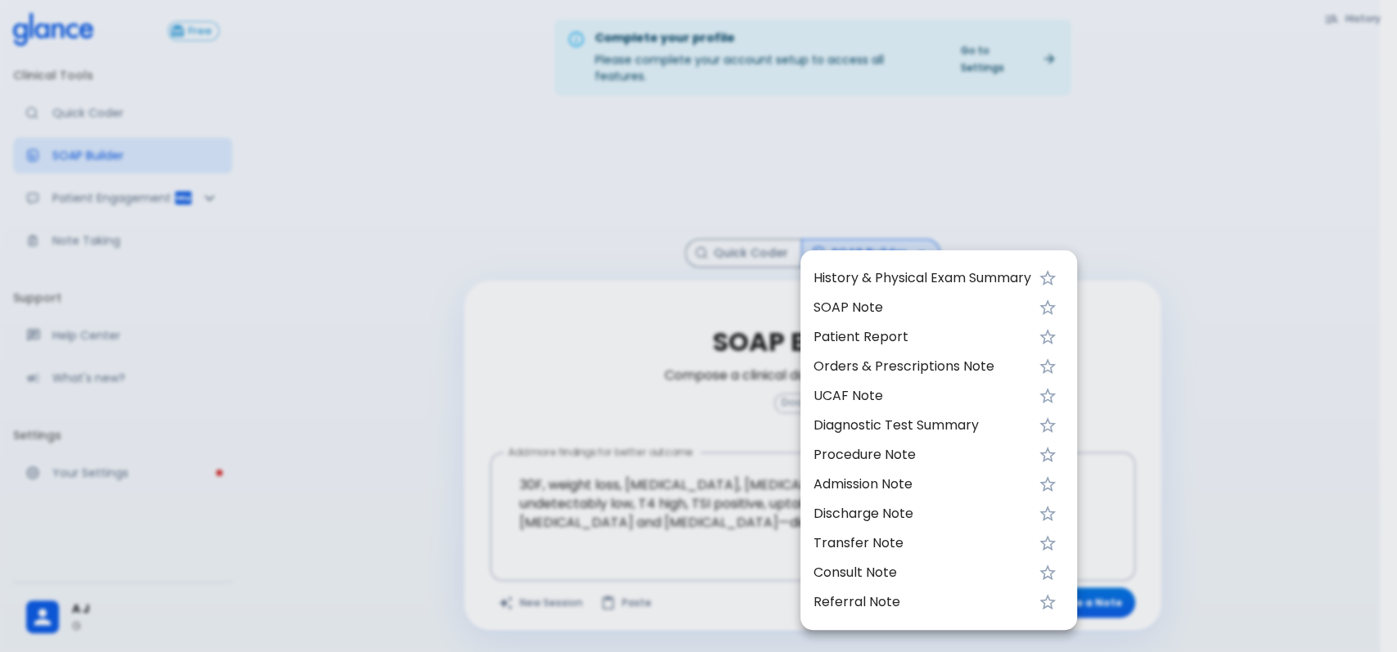
click at [932, 337] on span "Patient Report" at bounding box center [923, 337] width 218 height 20
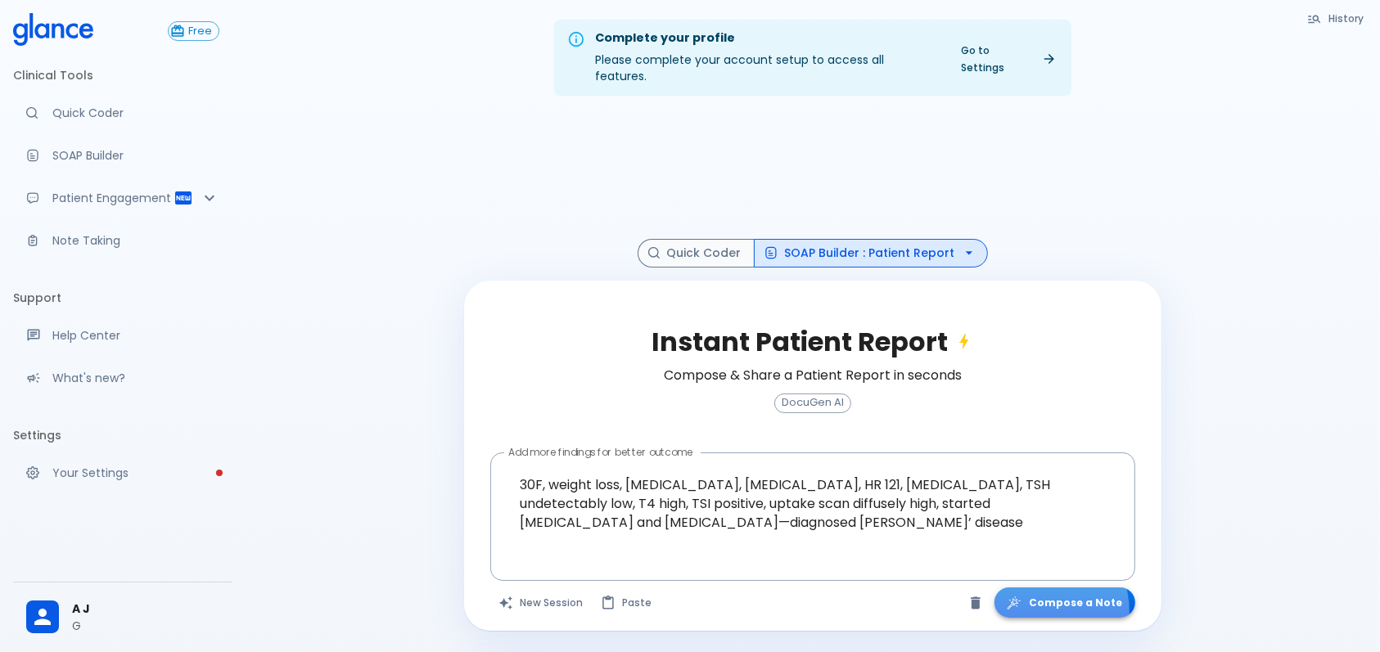
click at [1043, 595] on button "Compose a Note" at bounding box center [1065, 603] width 141 height 30
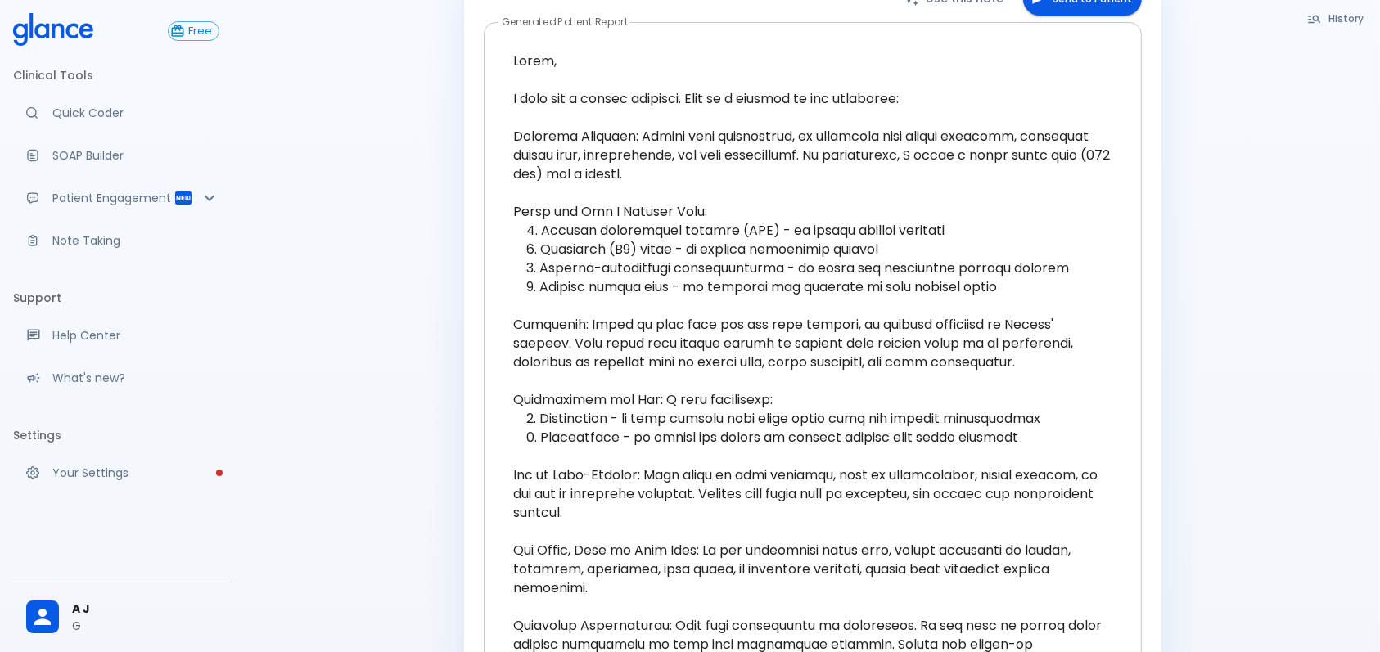
scroll to position [545, 0]
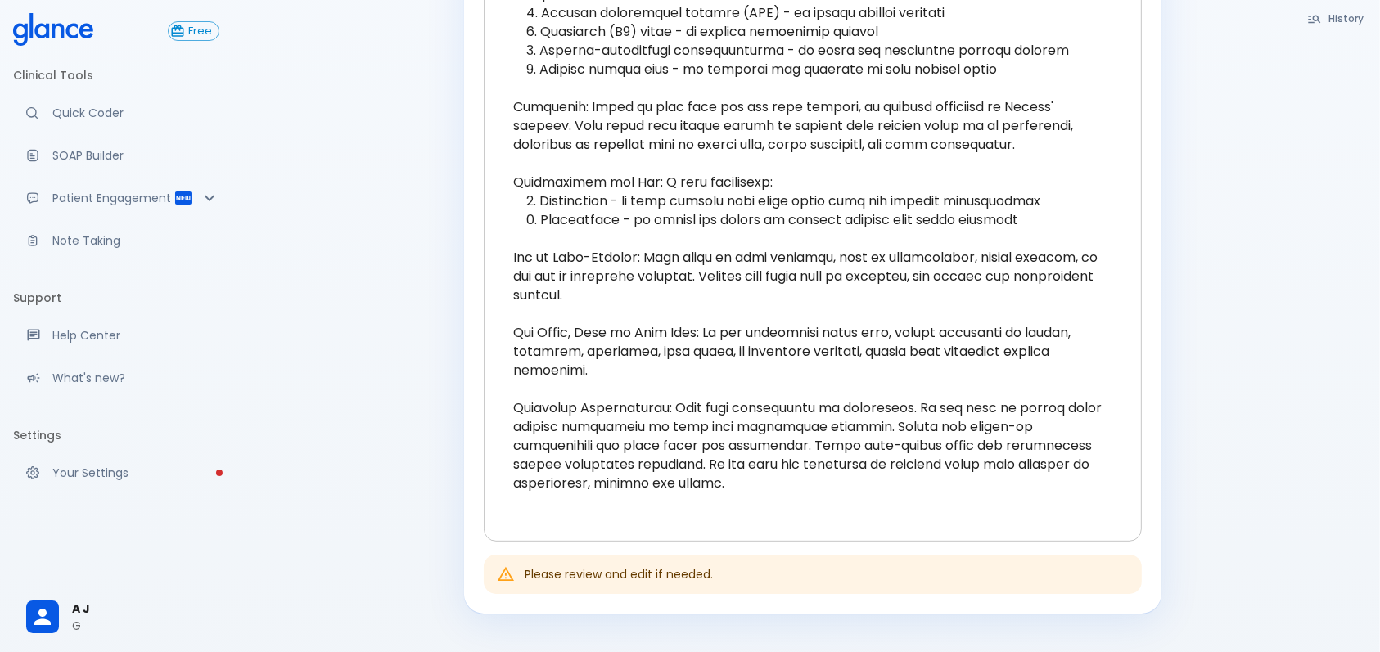
click at [551, 368] on textarea at bounding box center [812, 172] width 635 height 711
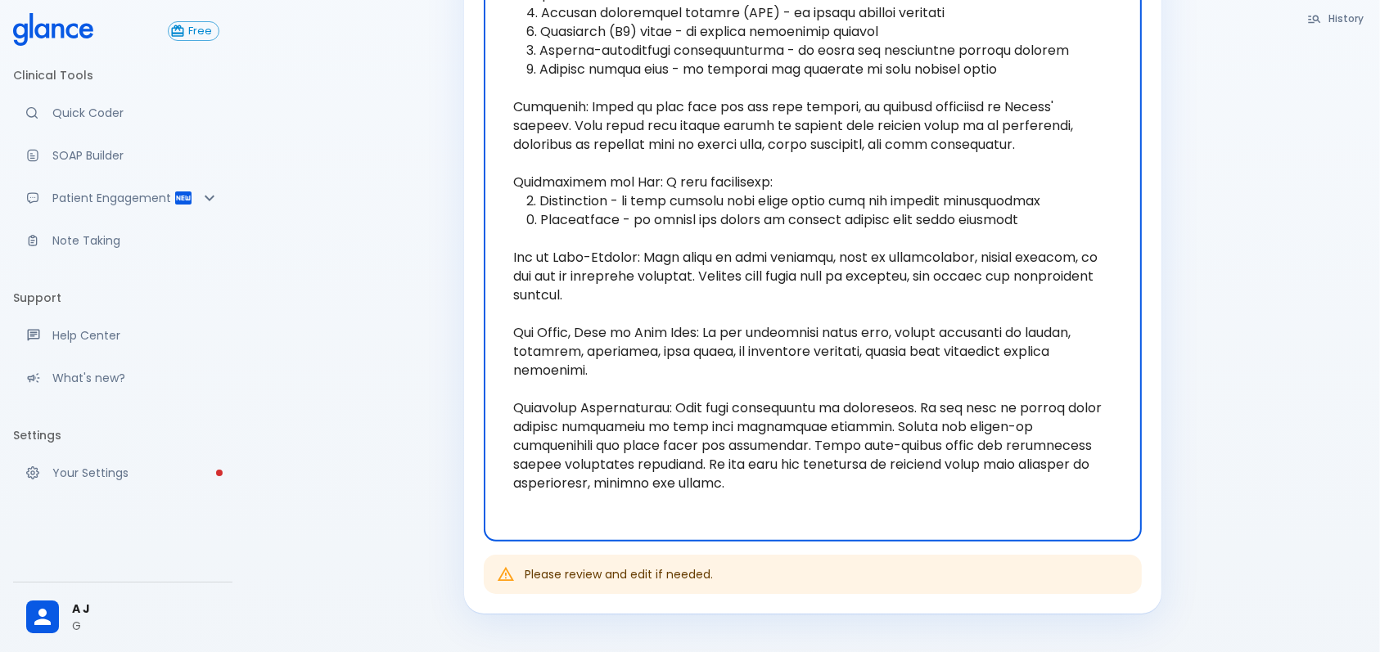
click at [551, 368] on textarea at bounding box center [812, 172] width 635 height 711
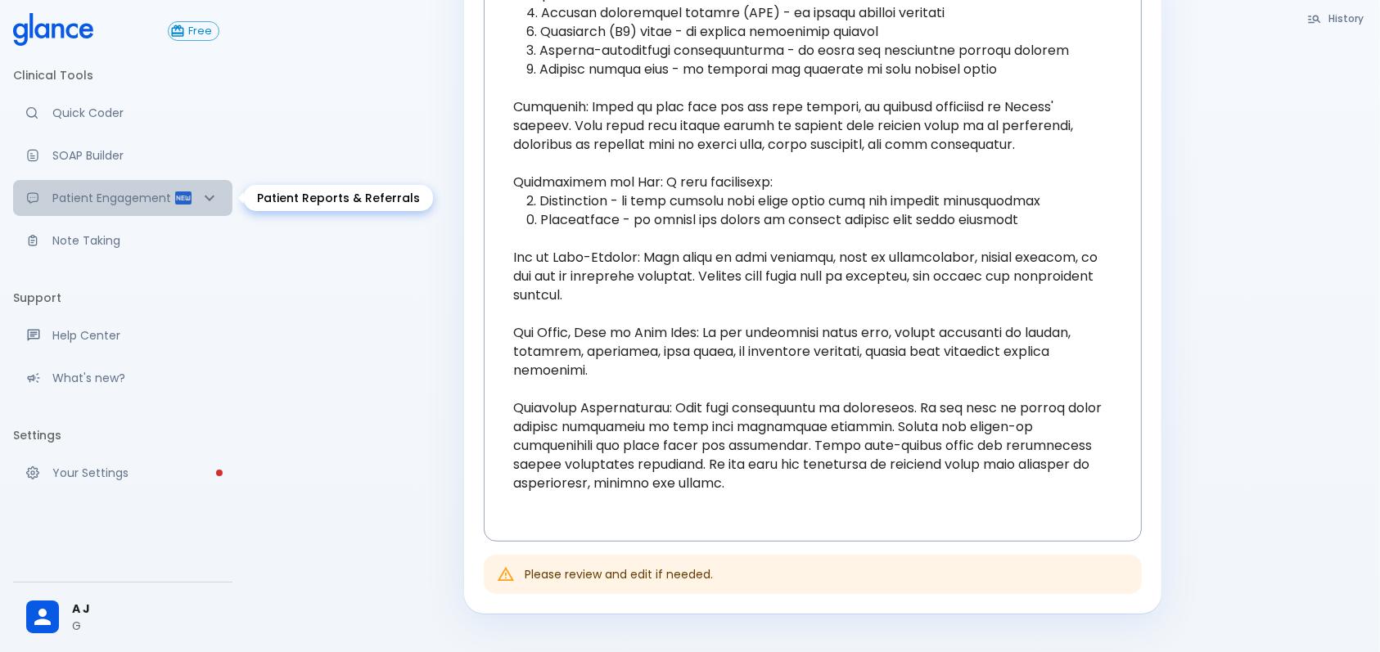
click at [182, 181] on div "Patient Engagement" at bounding box center [122, 198] width 219 height 36
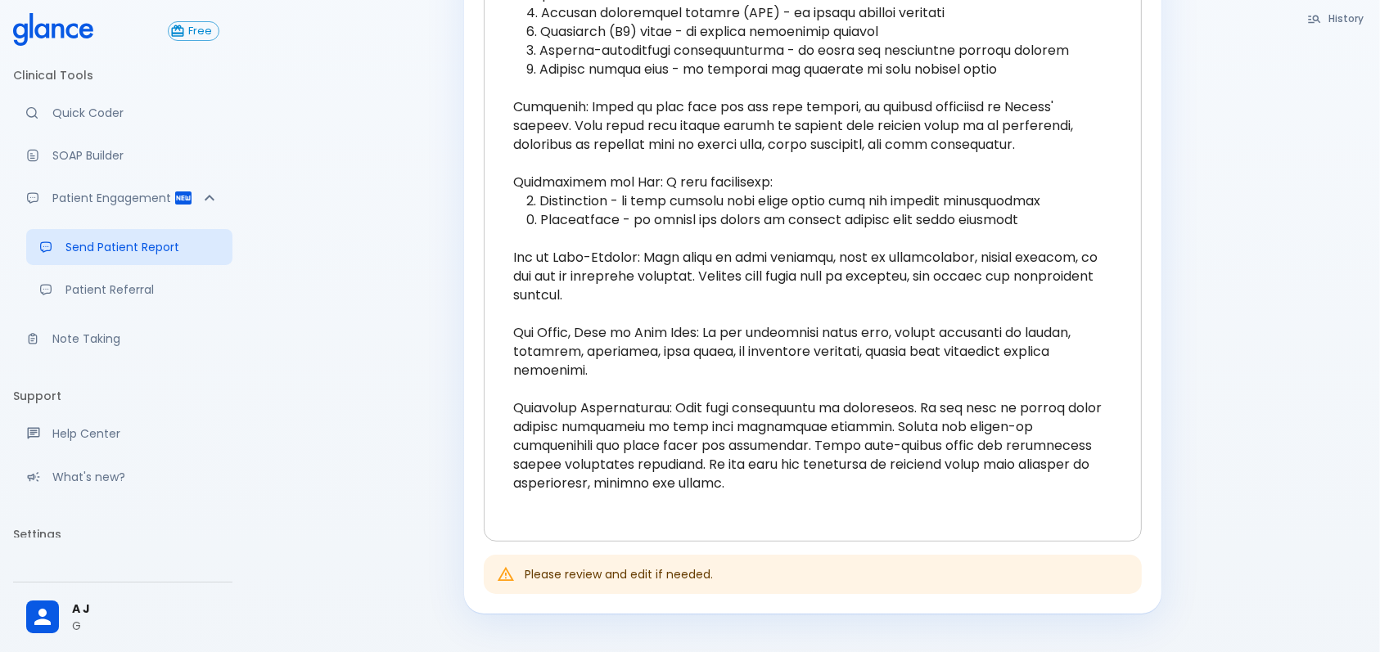
click at [658, 399] on textarea at bounding box center [812, 172] width 635 height 711
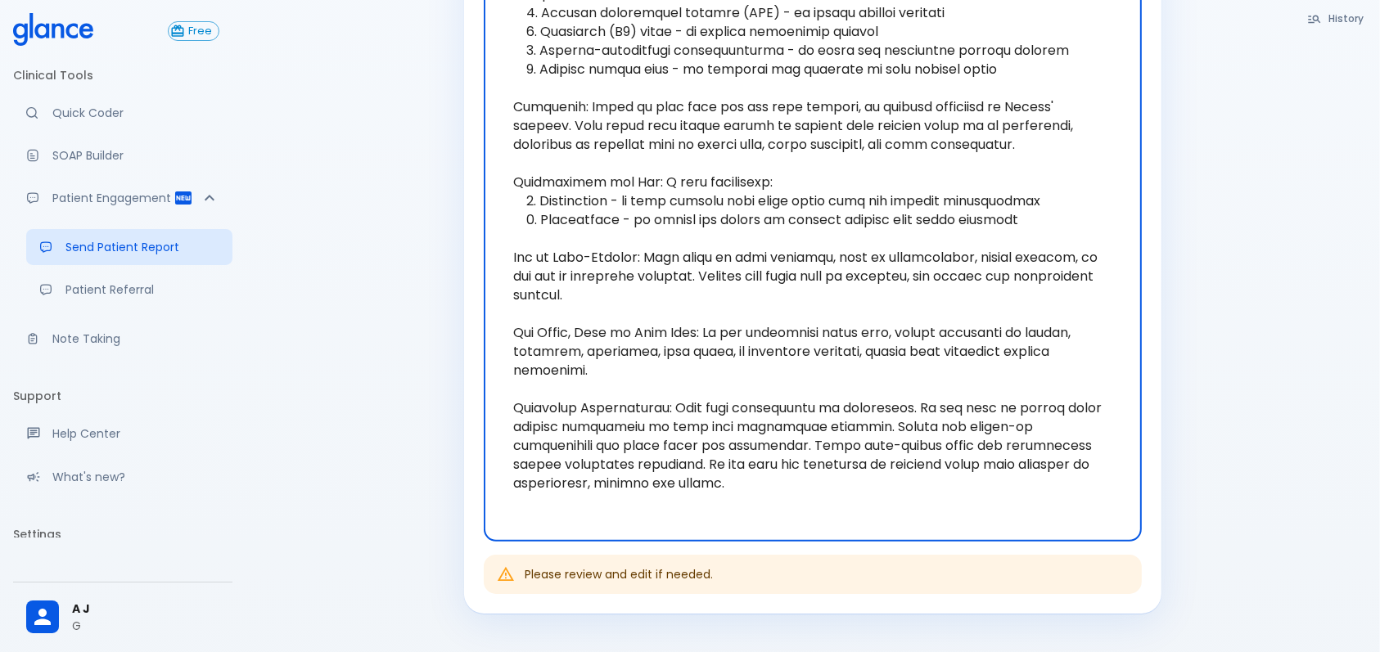
click at [658, 399] on textarea at bounding box center [812, 172] width 635 height 711
click at [802, 380] on textarea at bounding box center [812, 172] width 635 height 711
click at [1000, 383] on textarea at bounding box center [812, 172] width 635 height 711
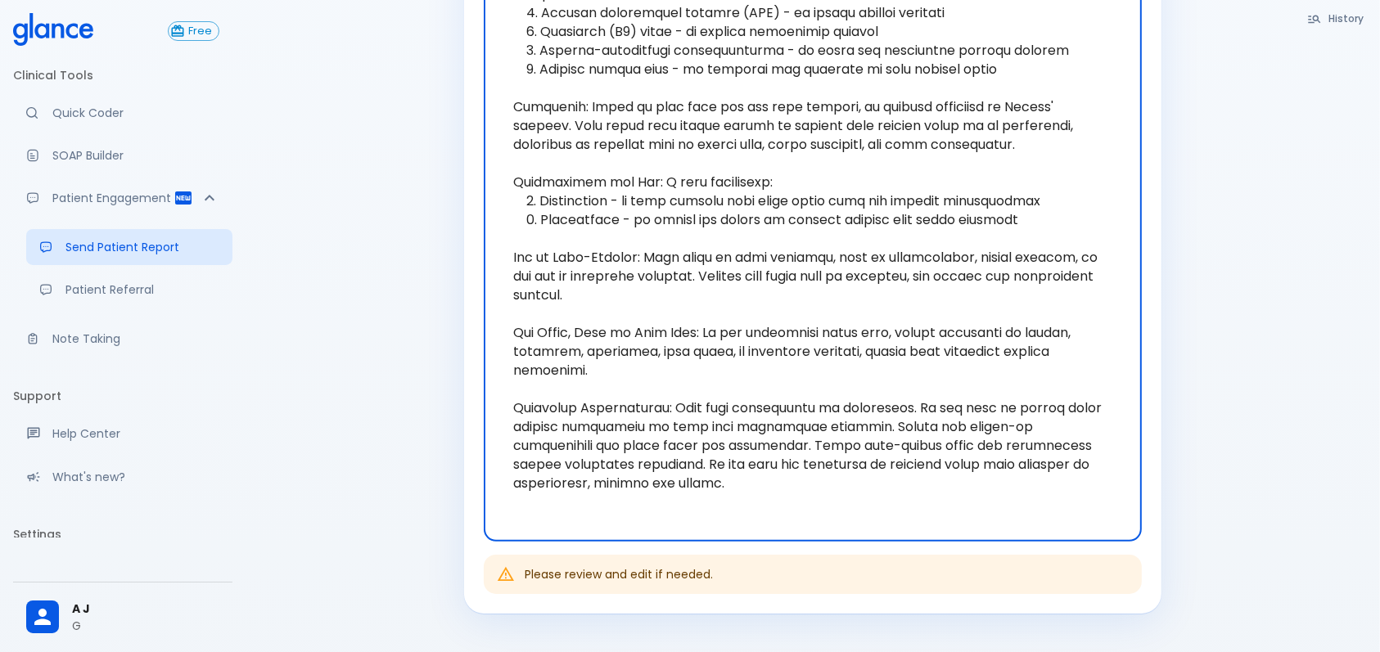
click at [1000, 383] on textarea at bounding box center [812, 172] width 635 height 711
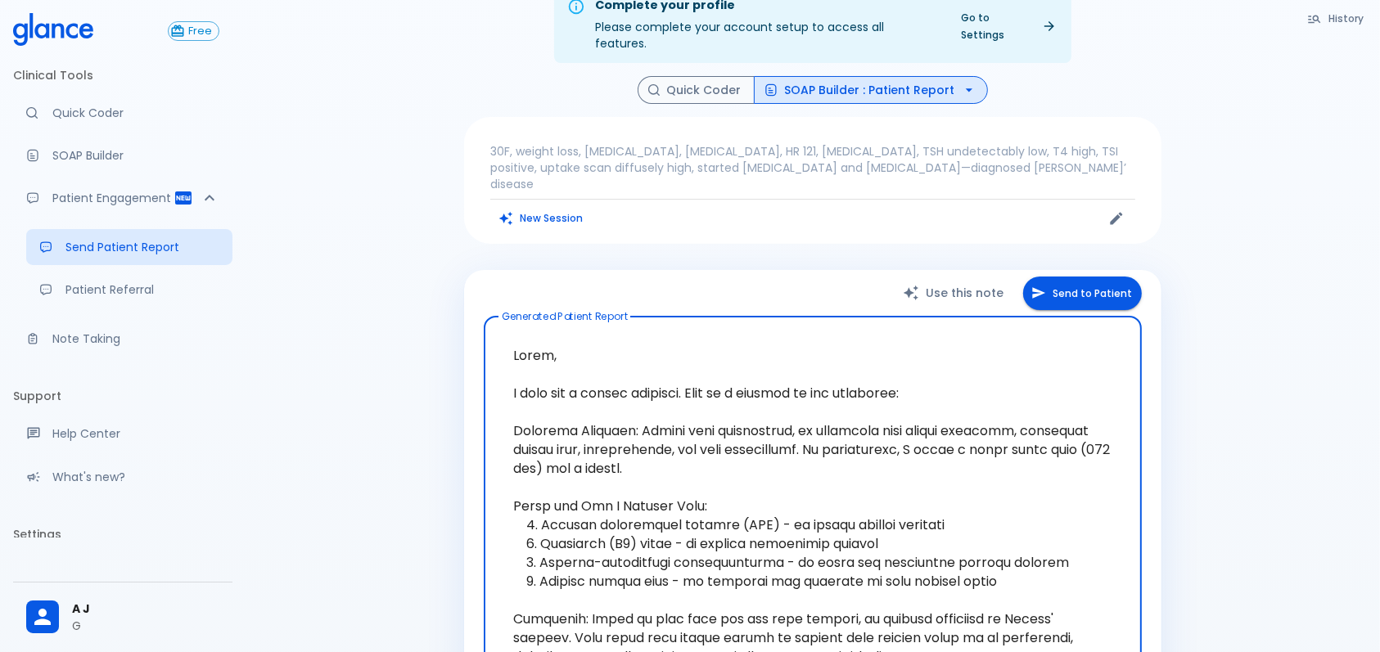
scroll to position [0, 0]
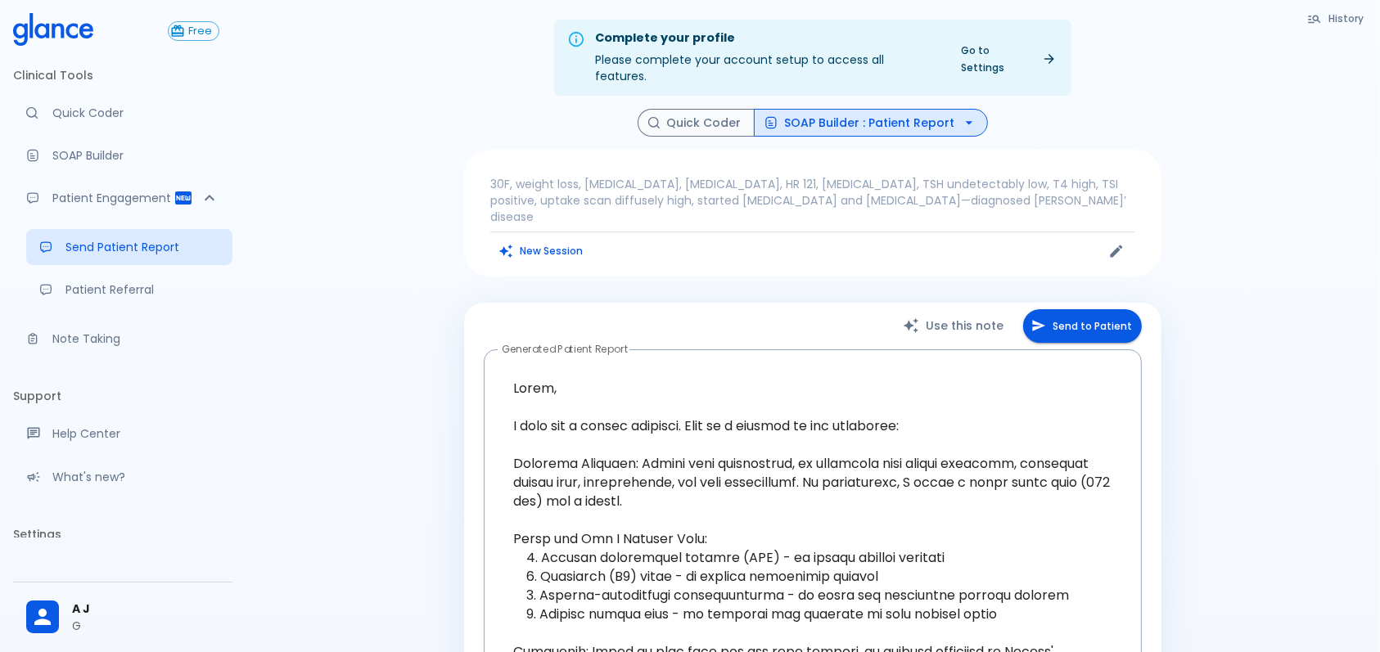
click at [584, 176] on p "30F, weight loss, [MEDICAL_DATA], [MEDICAL_DATA], HR 121, [MEDICAL_DATA], TSH u…" at bounding box center [812, 200] width 645 height 49
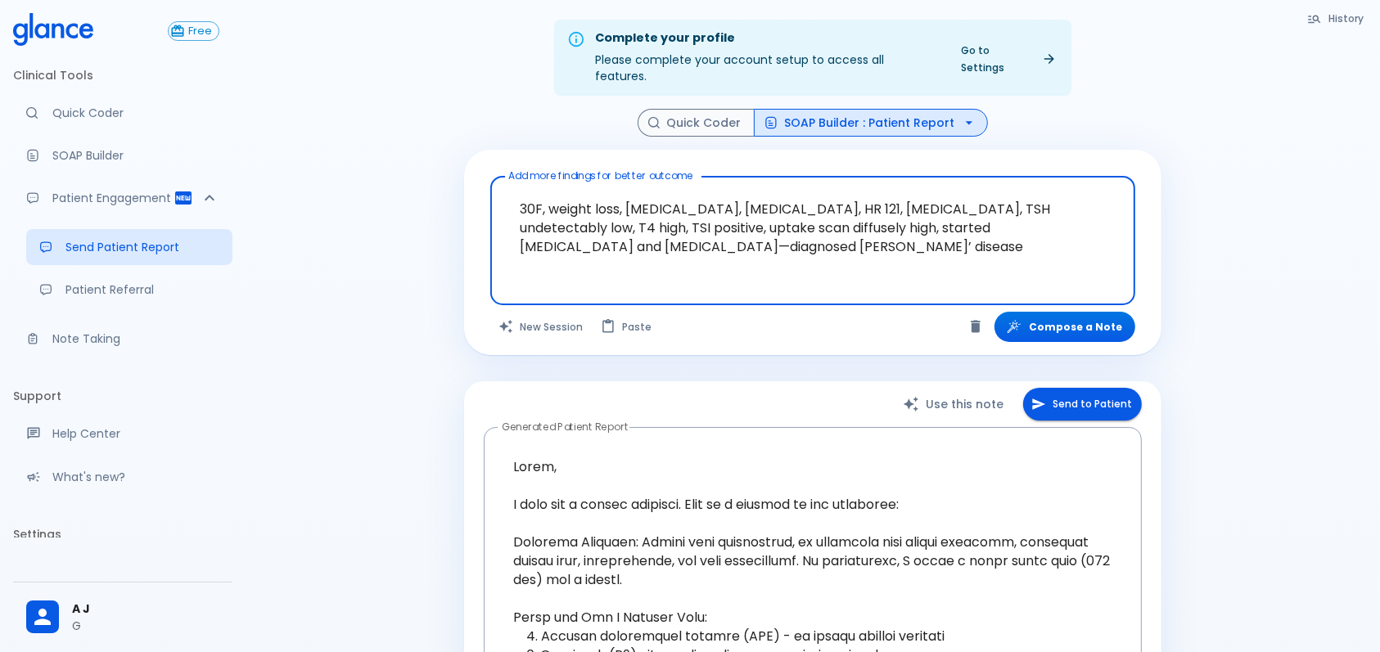
click at [648, 198] on textarea "30F, weight loss, [MEDICAL_DATA], [MEDICAL_DATA], HR 121, [MEDICAL_DATA], TSH u…" at bounding box center [813, 227] width 622 height 89
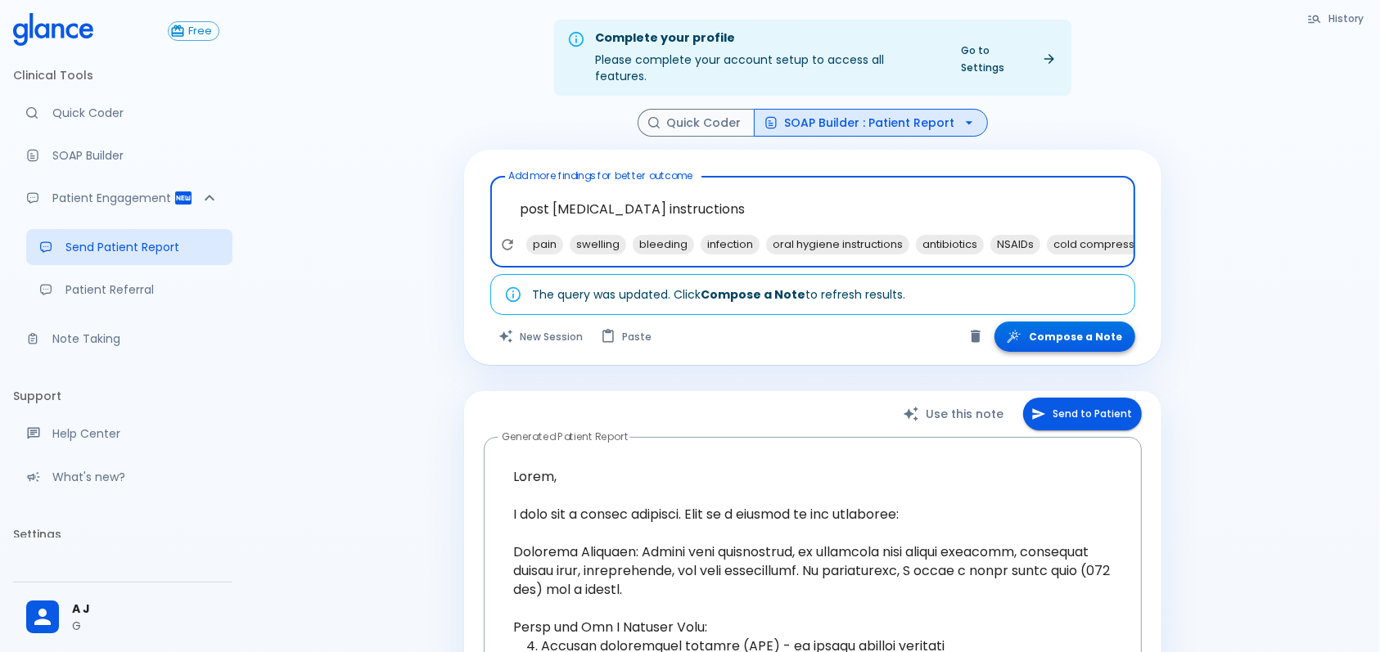
type textarea "post [MEDICAL_DATA] instructions"
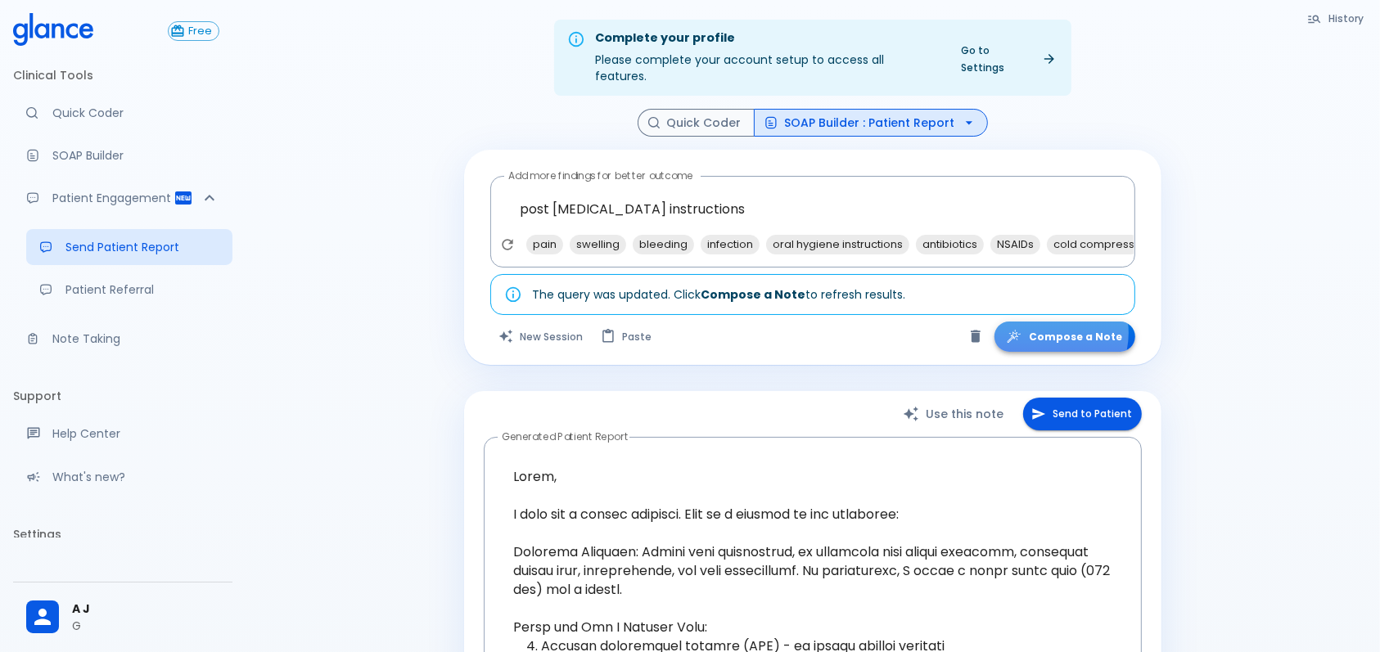
click at [1054, 322] on button "Compose a Note" at bounding box center [1065, 337] width 141 height 30
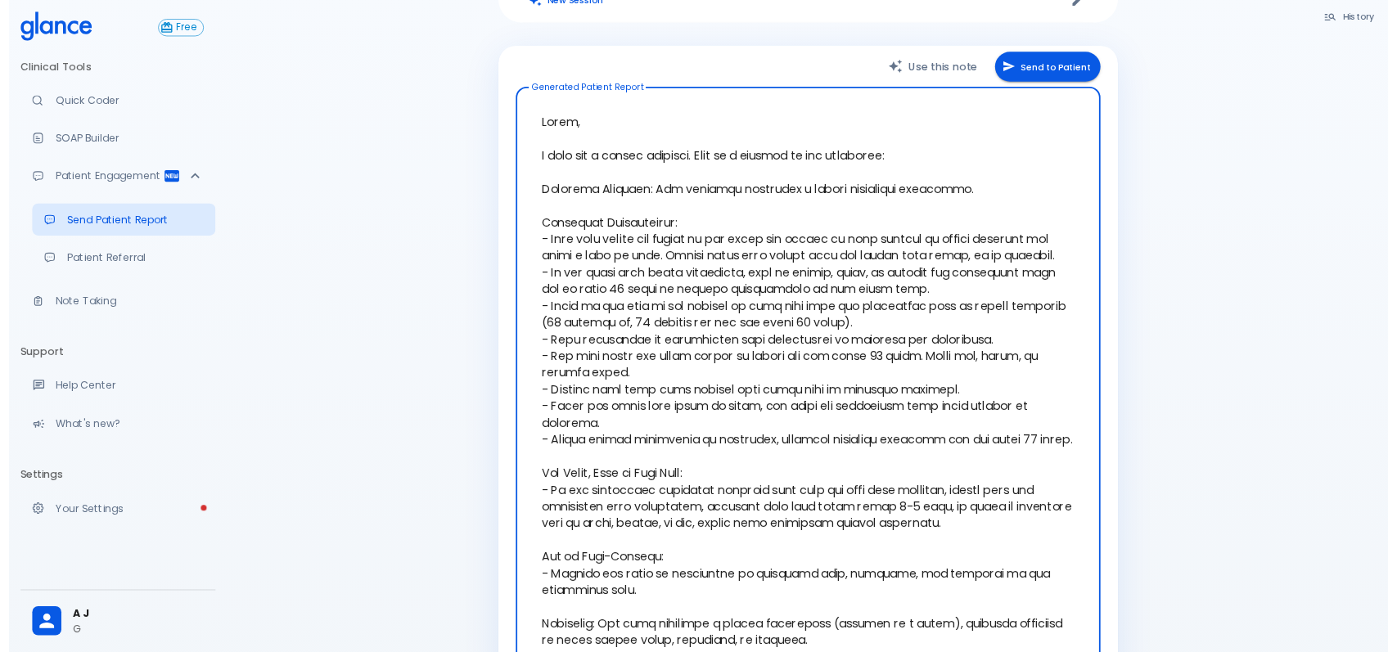
scroll to position [218, 0]
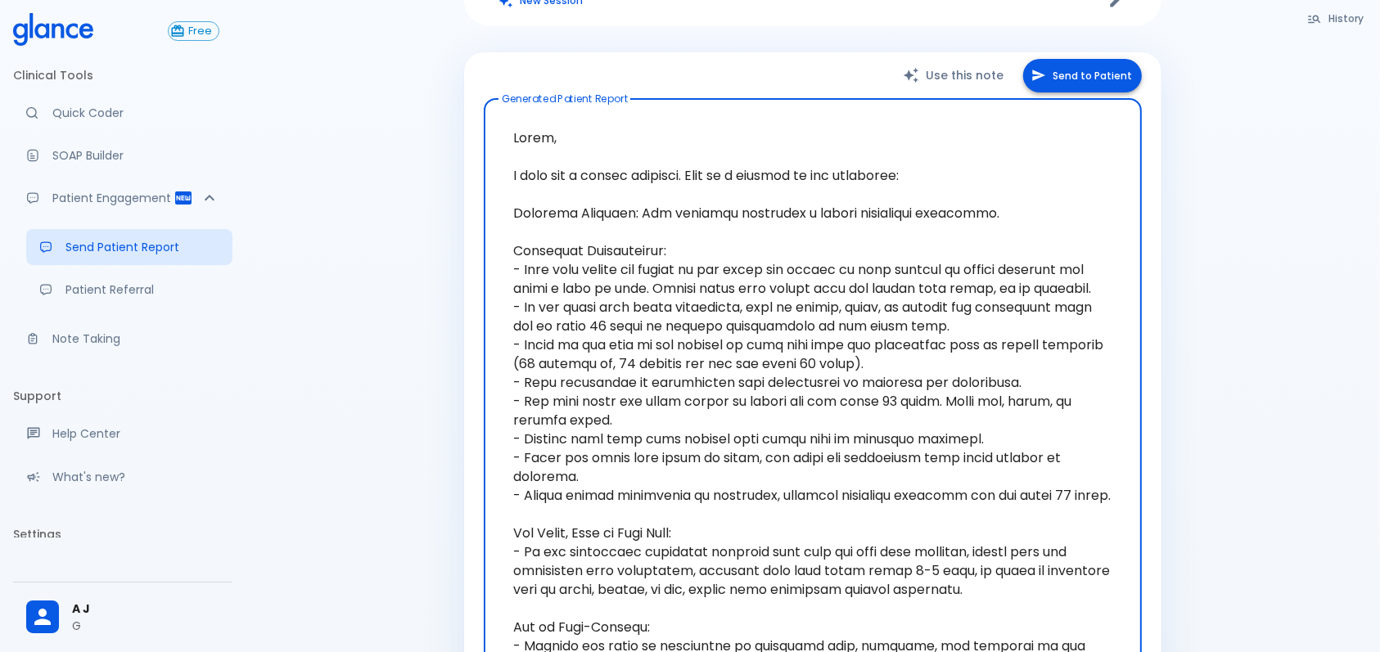
click at [1104, 70] on button "Send to Patient" at bounding box center [1082, 76] width 119 height 34
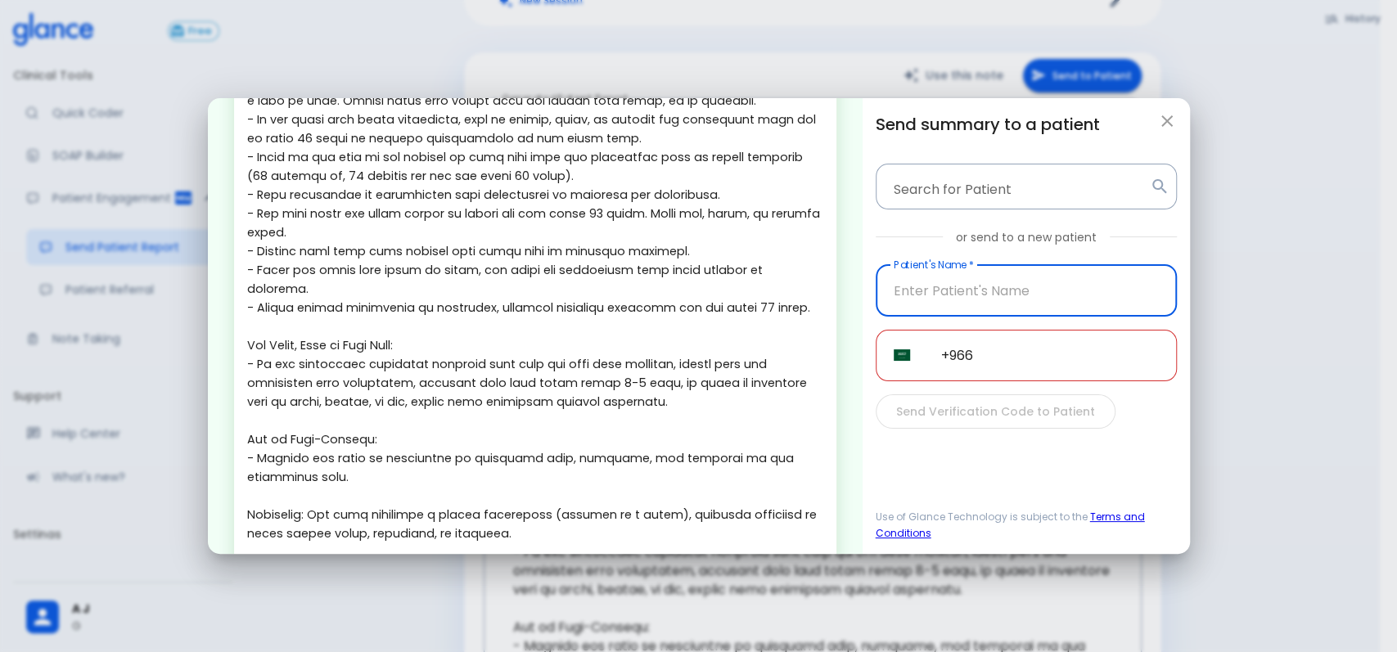
scroll to position [305, 0]
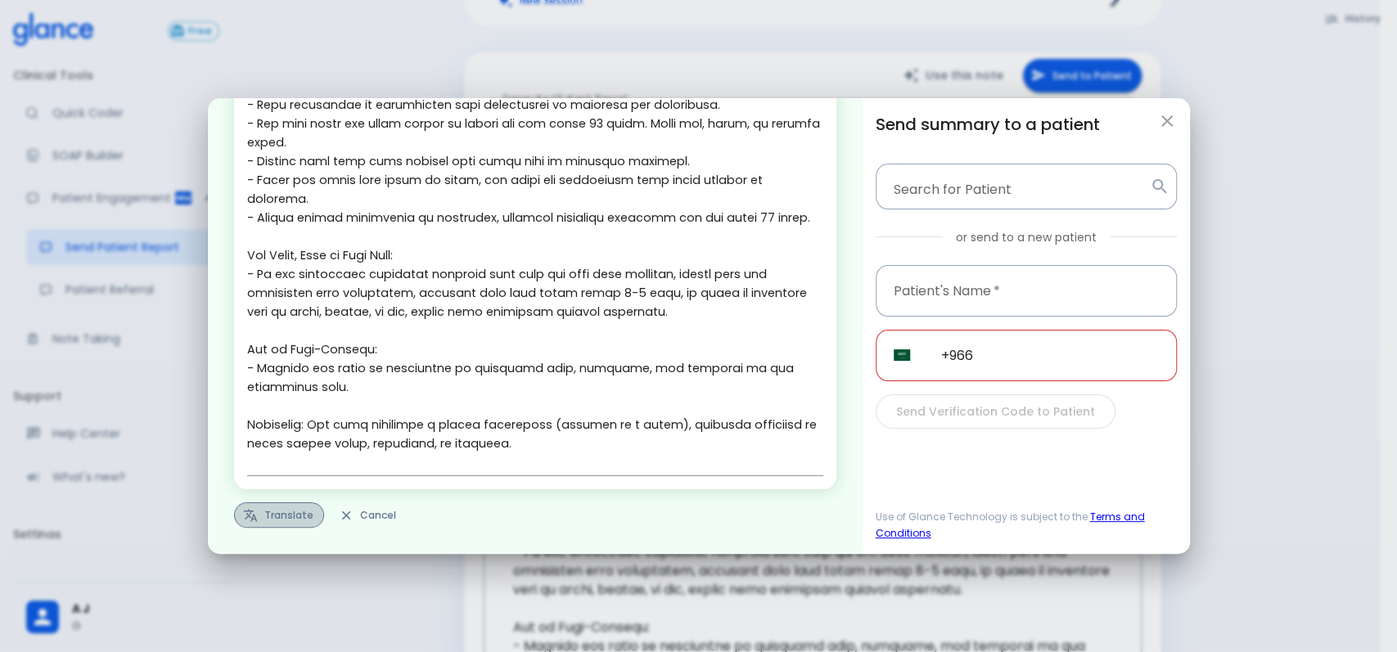
click at [301, 512] on button "Translate" at bounding box center [279, 515] width 90 height 25
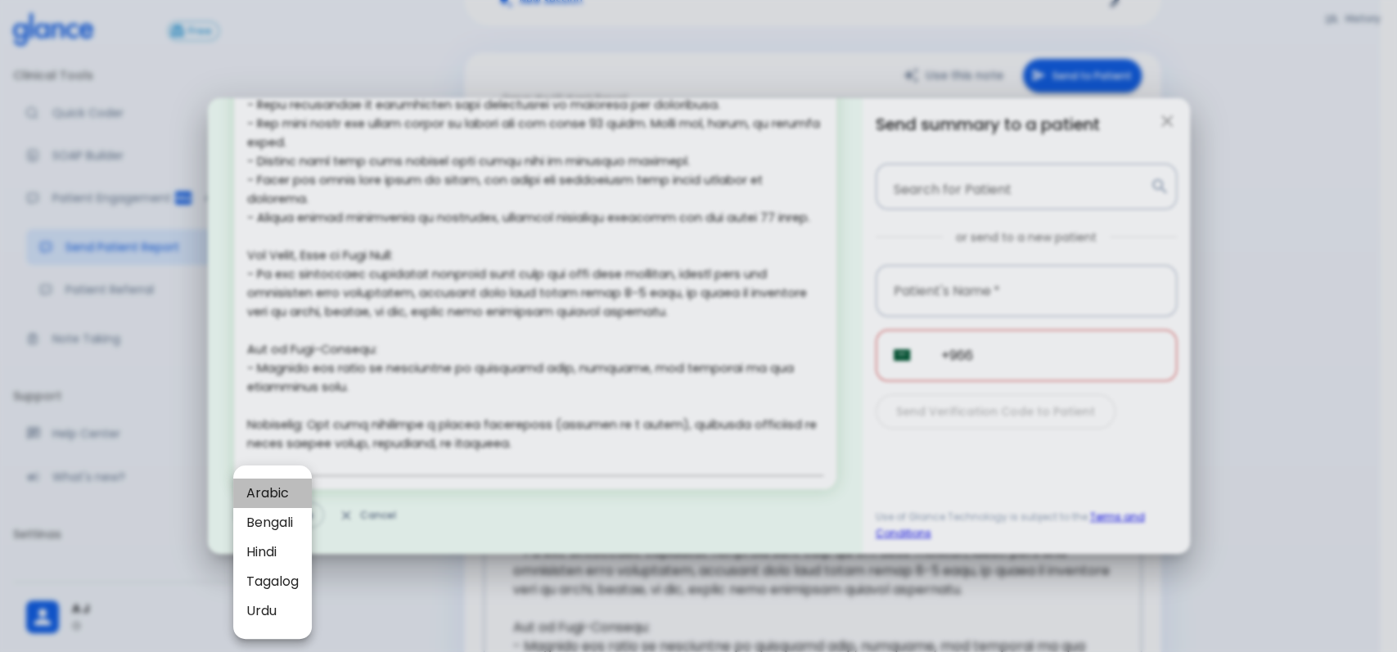
click at [279, 498] on span "Arabic" at bounding box center [272, 494] width 52 height 20
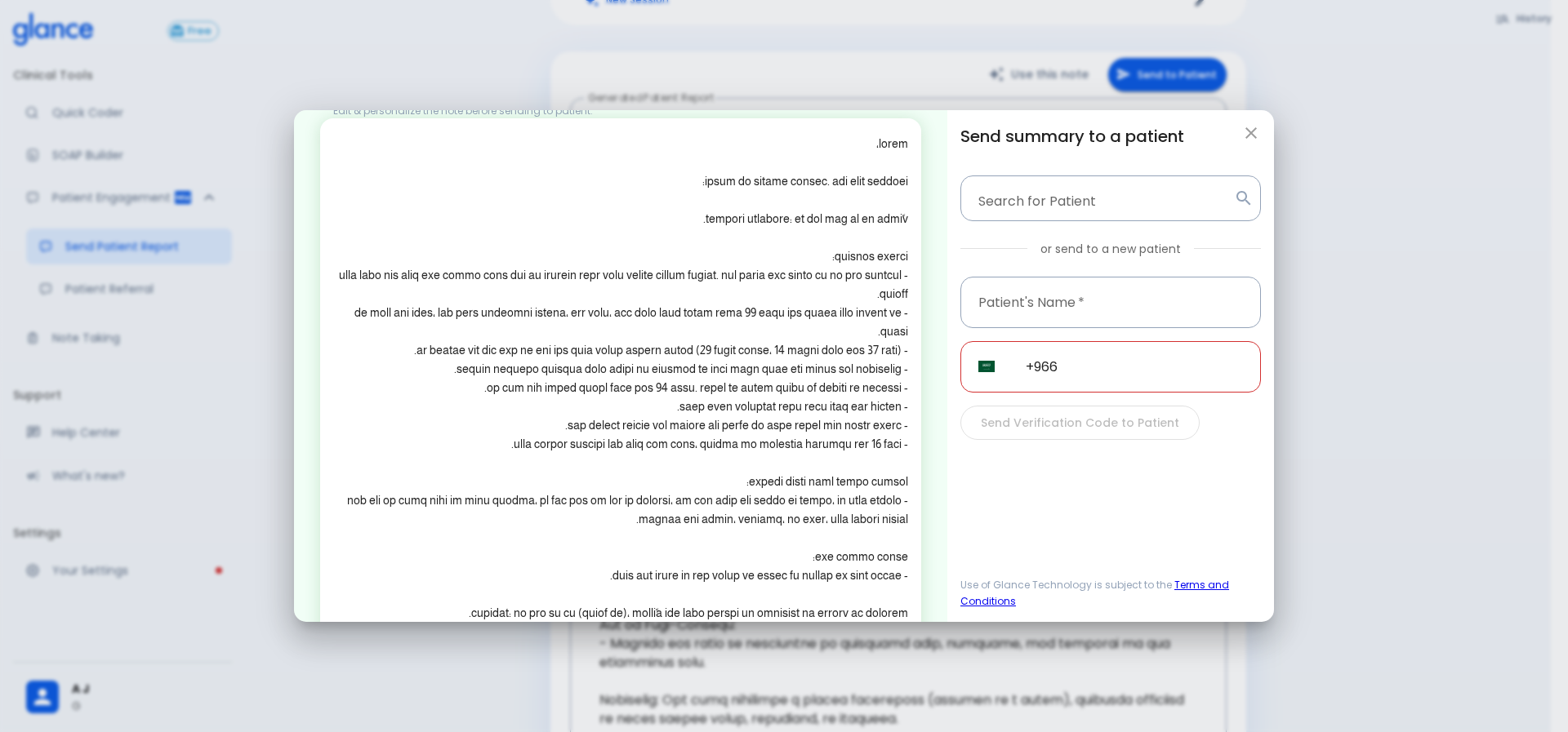
scroll to position [35, 0]
click at [950, 384] on div "Send summary to a patient Search for Patient Search for Patient or send to a ne…" at bounding box center [1110, 367] width 326 height 513
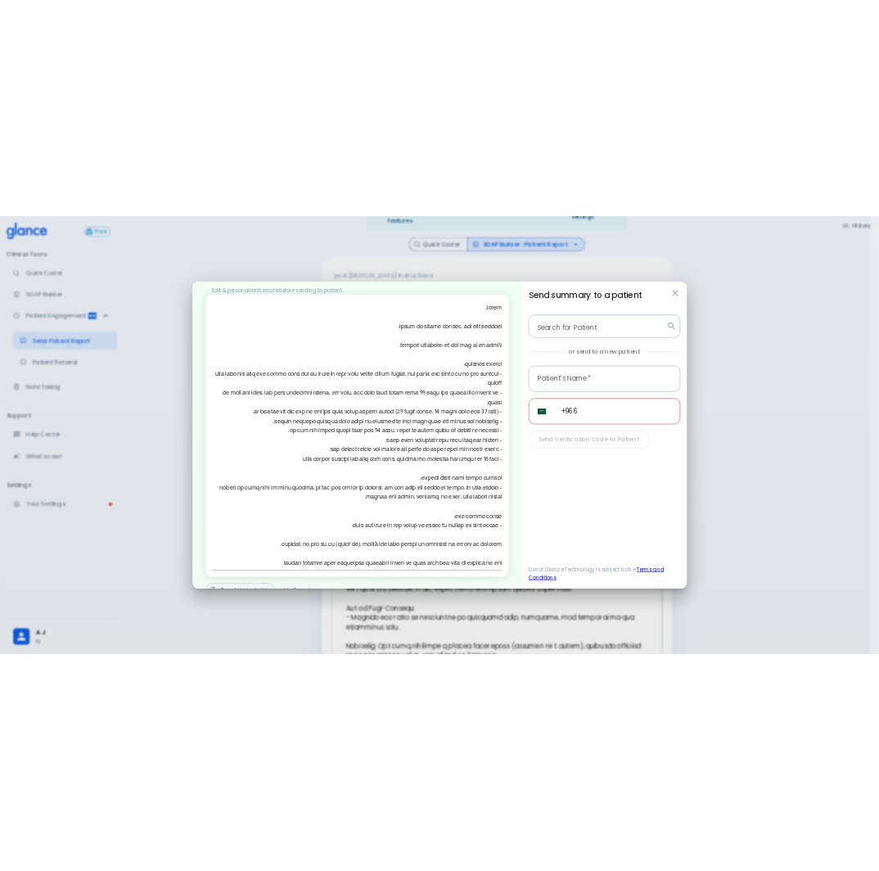
scroll to position [19, 0]
